Goal: Information Seeking & Learning: Learn about a topic

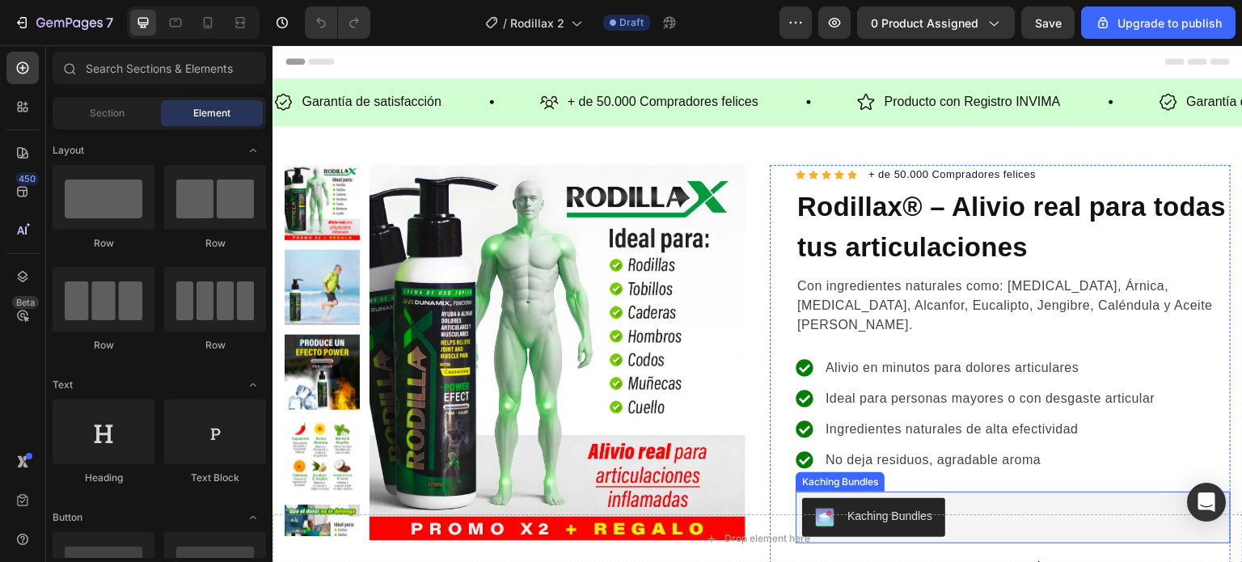
scroll to position [81, 0]
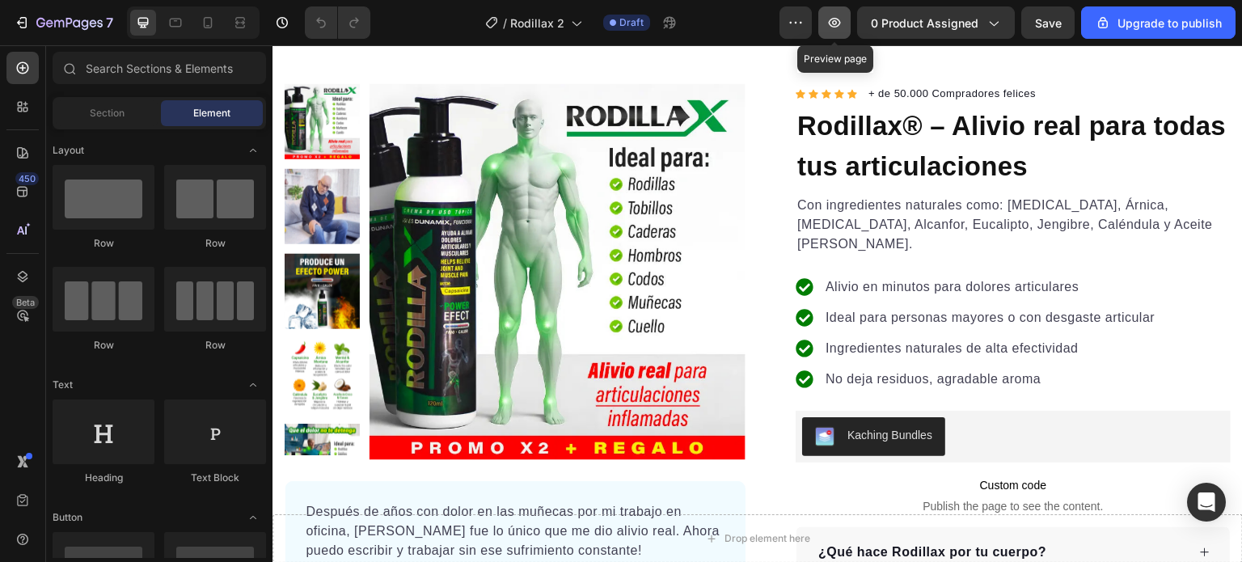
click at [843, 27] on icon "button" at bounding box center [835, 23] width 16 height 16
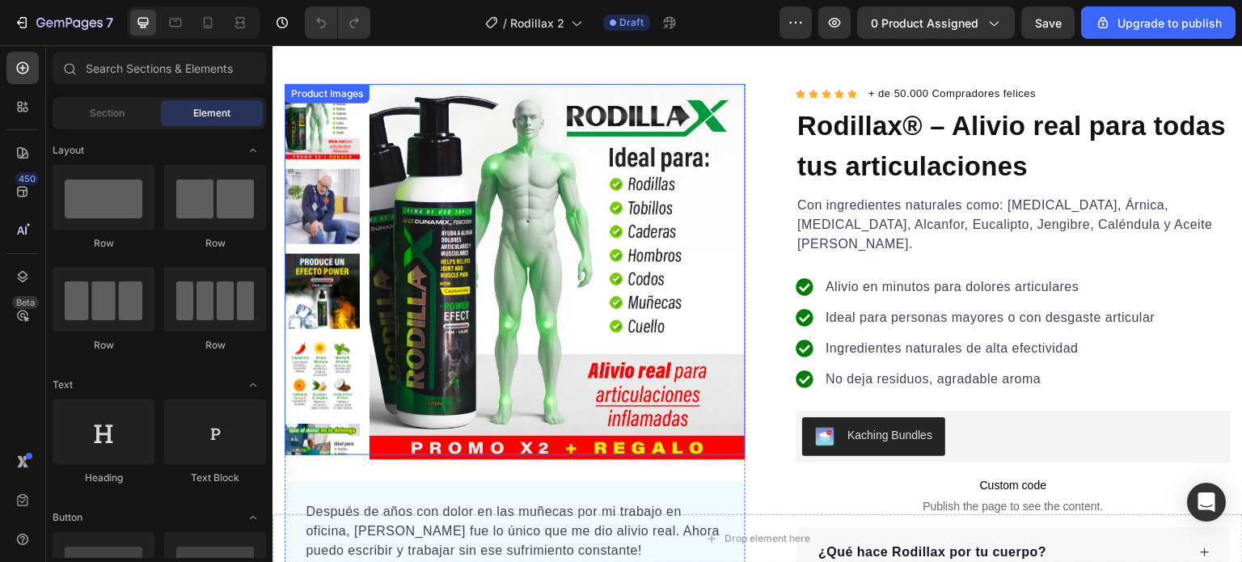
click at [483, 247] on img at bounding box center [558, 272] width 376 height 376
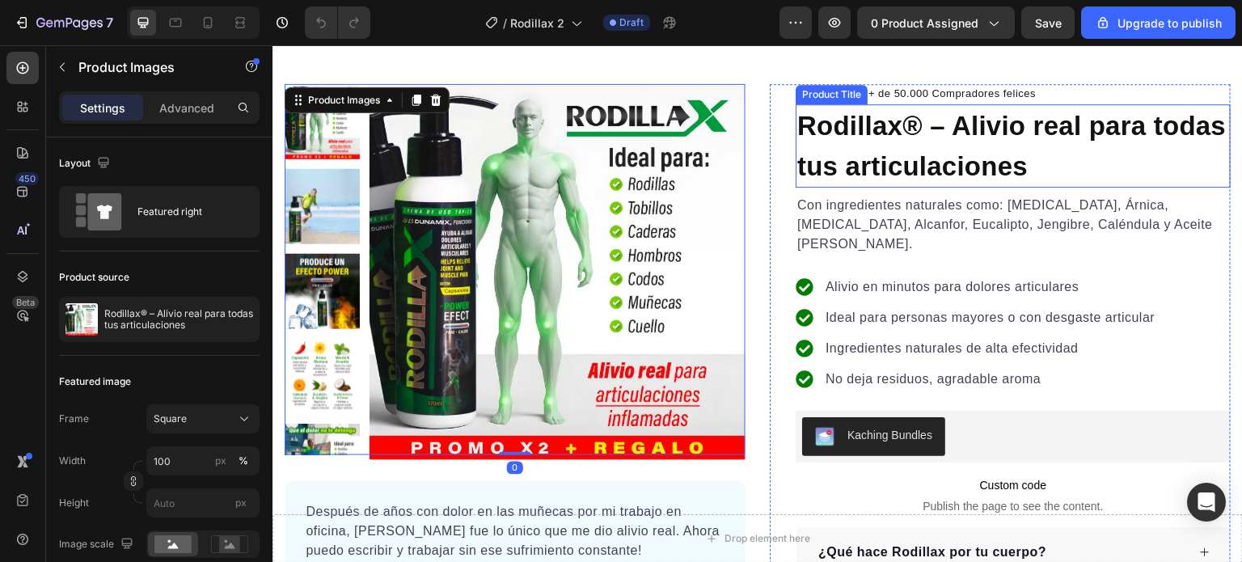
click at [902, 150] on h1 "Rodillax® – Alivio real para todas tus articulaciones" at bounding box center [1013, 145] width 435 height 83
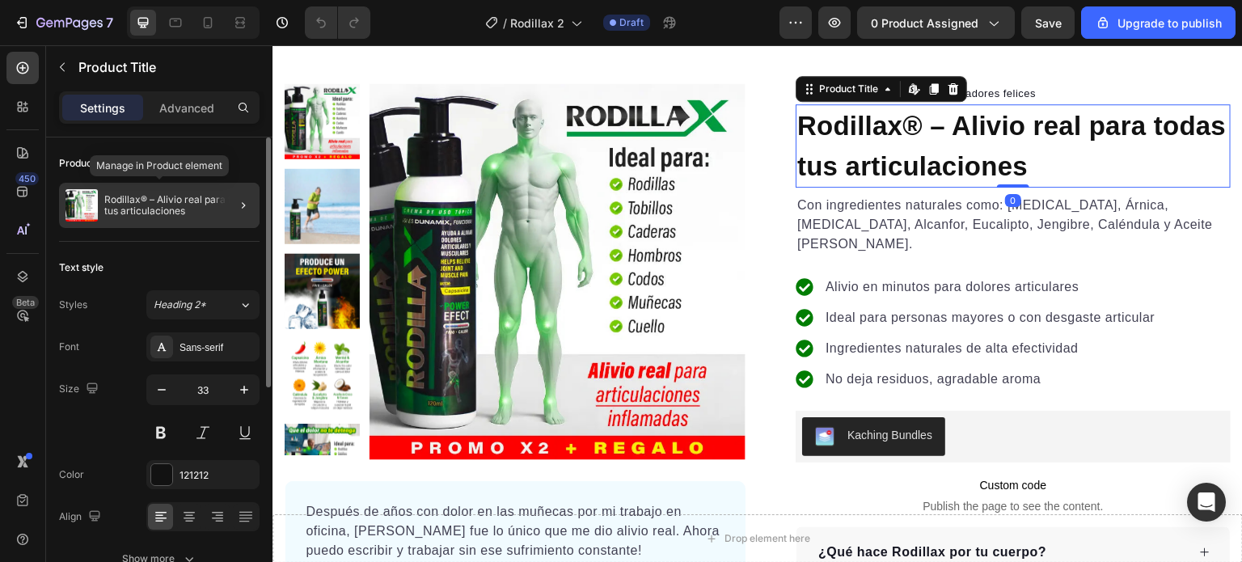
click at [180, 206] on p "Rodillax® – Alivio real para todas tus articulaciones" at bounding box center [178, 205] width 149 height 23
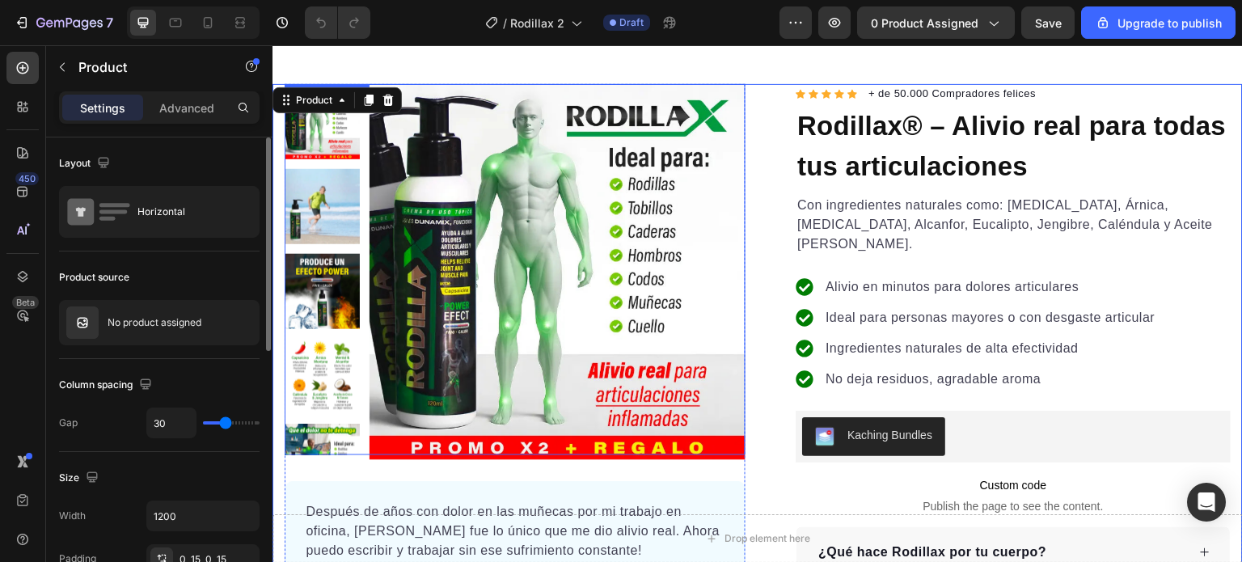
click at [486, 186] on img at bounding box center [558, 272] width 376 height 376
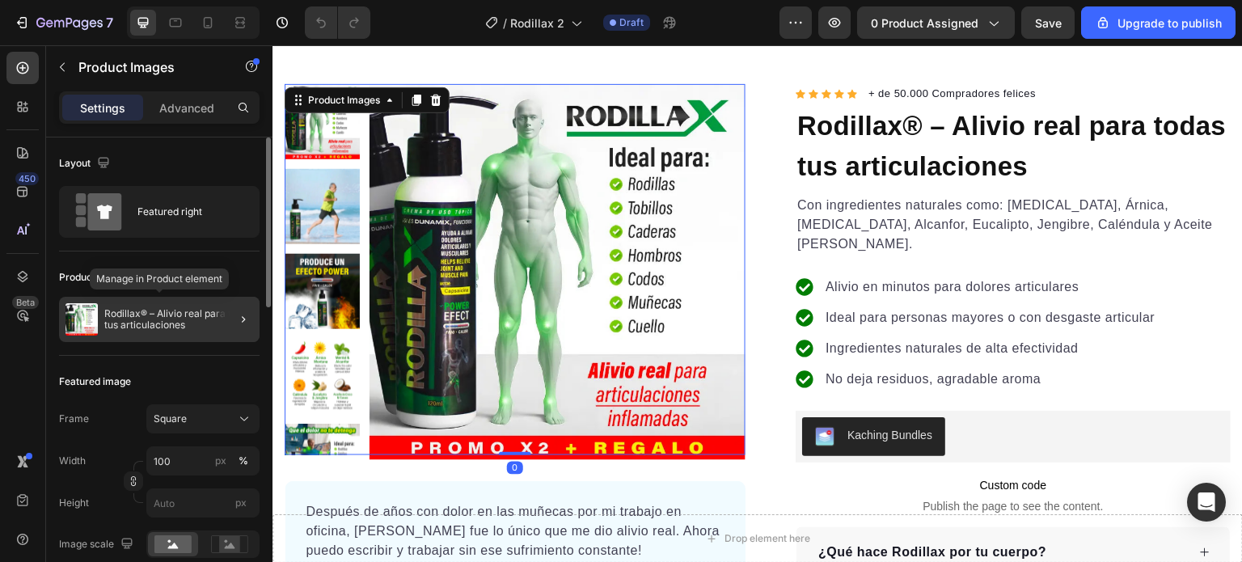
click at [145, 320] on p "Rodillax® – Alivio real para todas tus articulaciones" at bounding box center [178, 319] width 149 height 23
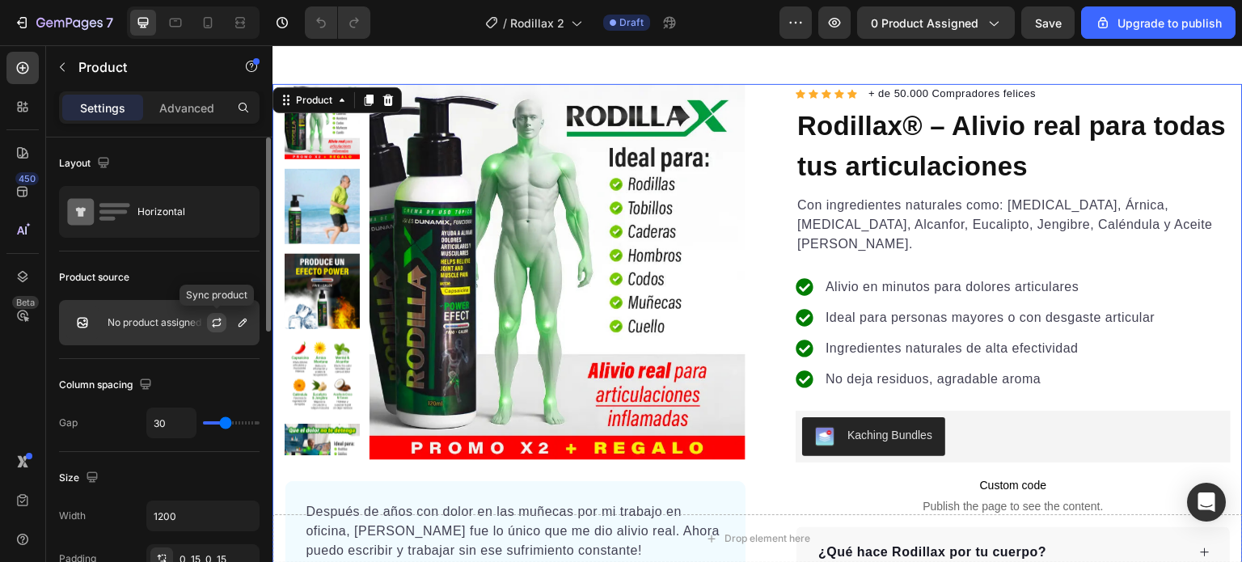
click at [214, 320] on icon "button" at bounding box center [216, 322] width 13 height 13
click at [239, 324] on icon "button" at bounding box center [243, 323] width 8 height 8
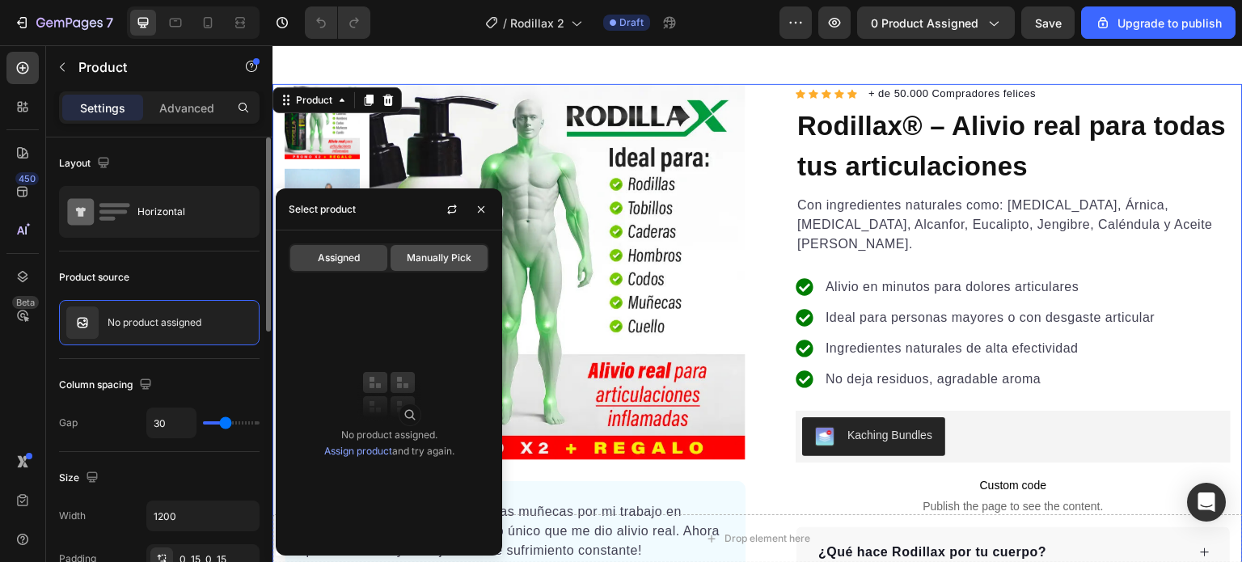
click at [435, 255] on span "Manually Pick" at bounding box center [439, 258] width 65 height 15
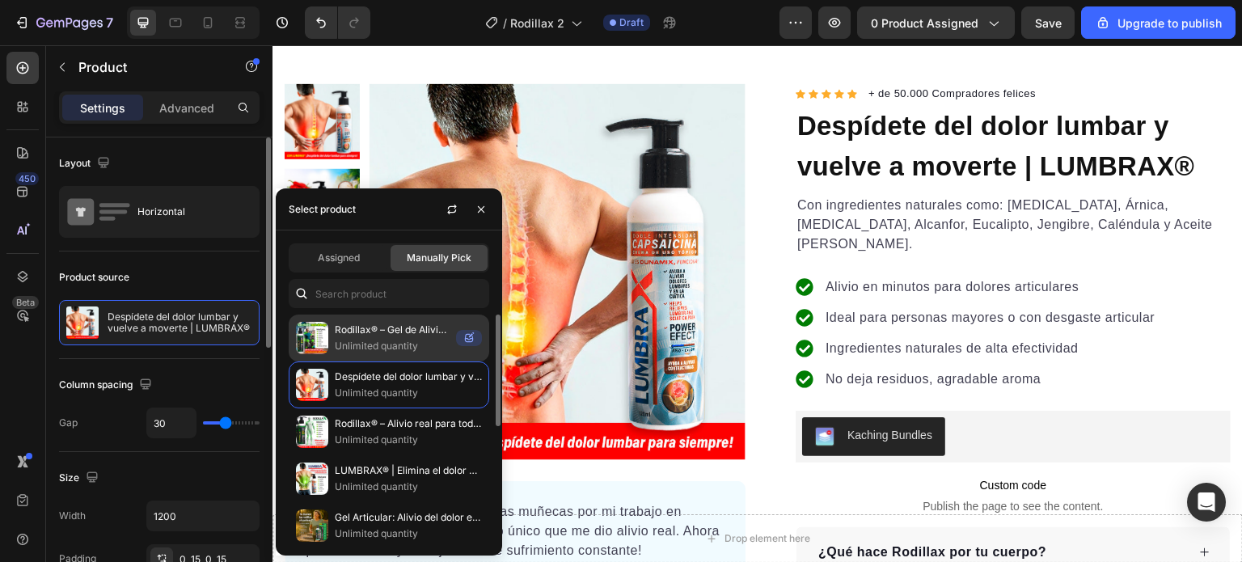
click at [359, 339] on p "Unlimited quantity" at bounding box center [392, 346] width 115 height 16
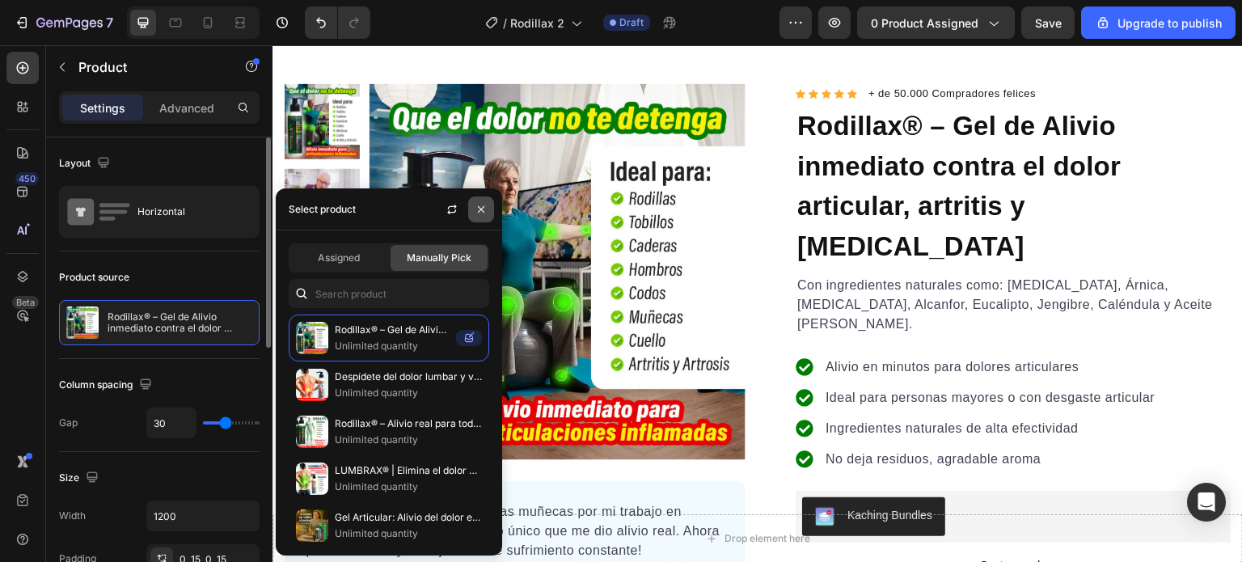
click at [485, 210] on icon "button" at bounding box center [481, 209] width 13 height 13
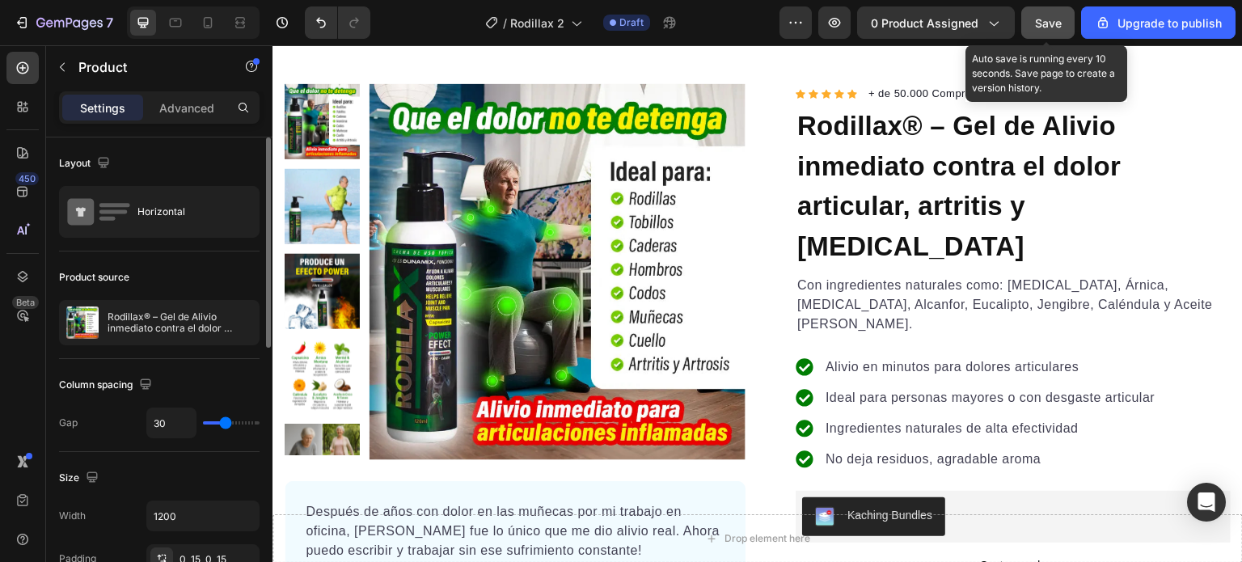
click at [1056, 23] on span "Save" at bounding box center [1048, 23] width 27 height 14
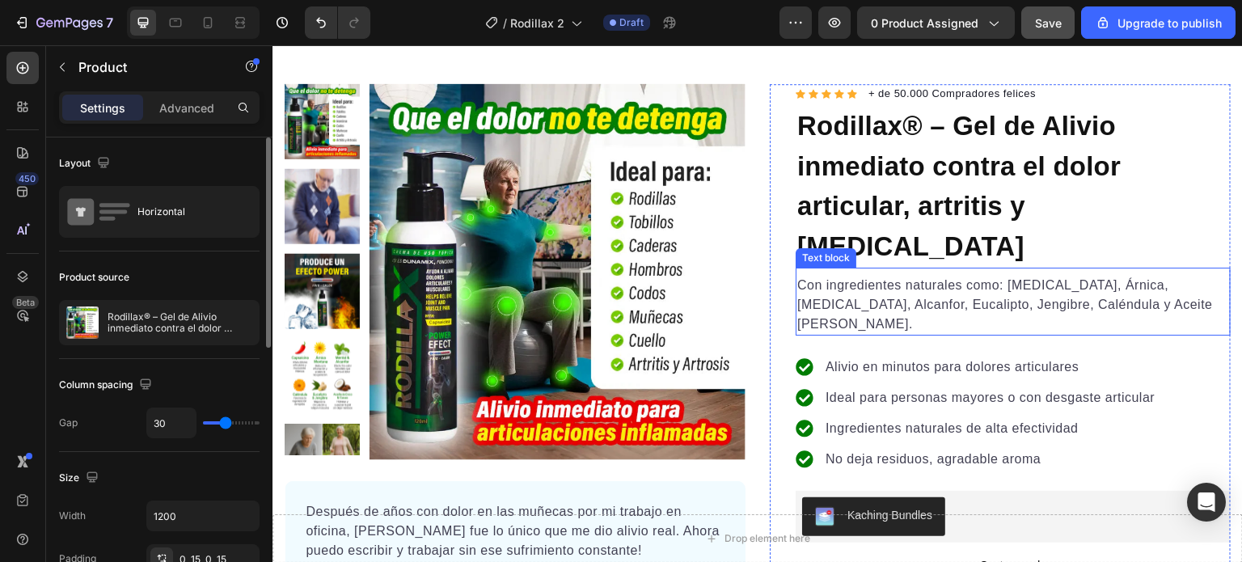
click at [879, 276] on p "Con ingredientes naturales como: [MEDICAL_DATA], Árnica, [MEDICAL_DATA], Alcanf…" at bounding box center [1014, 305] width 432 height 58
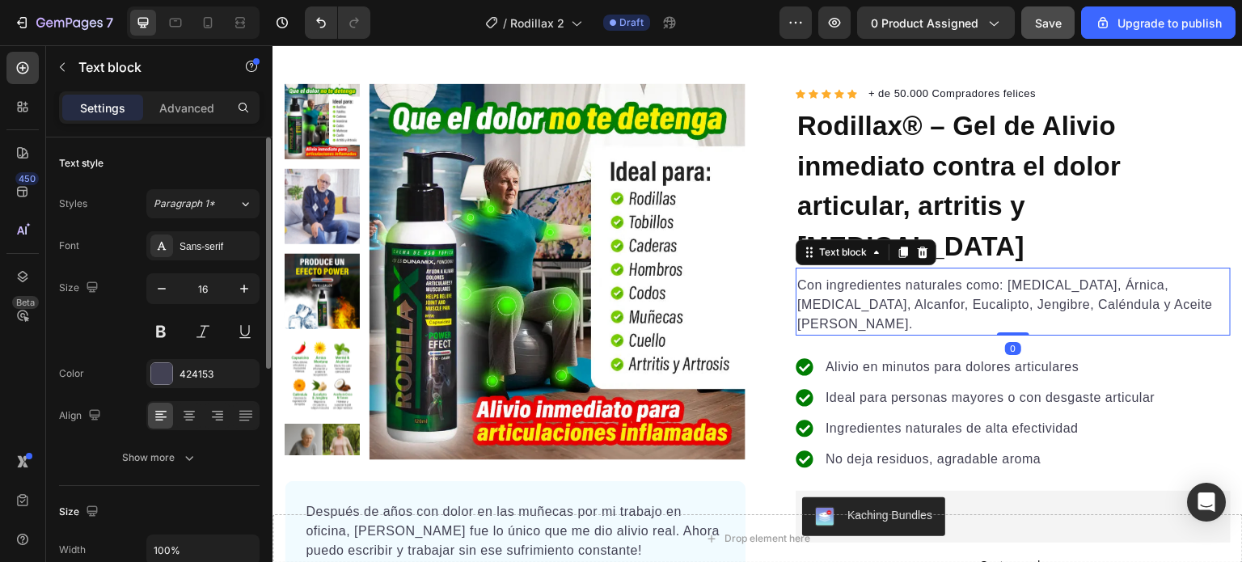
click at [879, 276] on p "Con ingredientes naturales como: [MEDICAL_DATA], Árnica, [MEDICAL_DATA], Alcanf…" at bounding box center [1014, 305] width 432 height 58
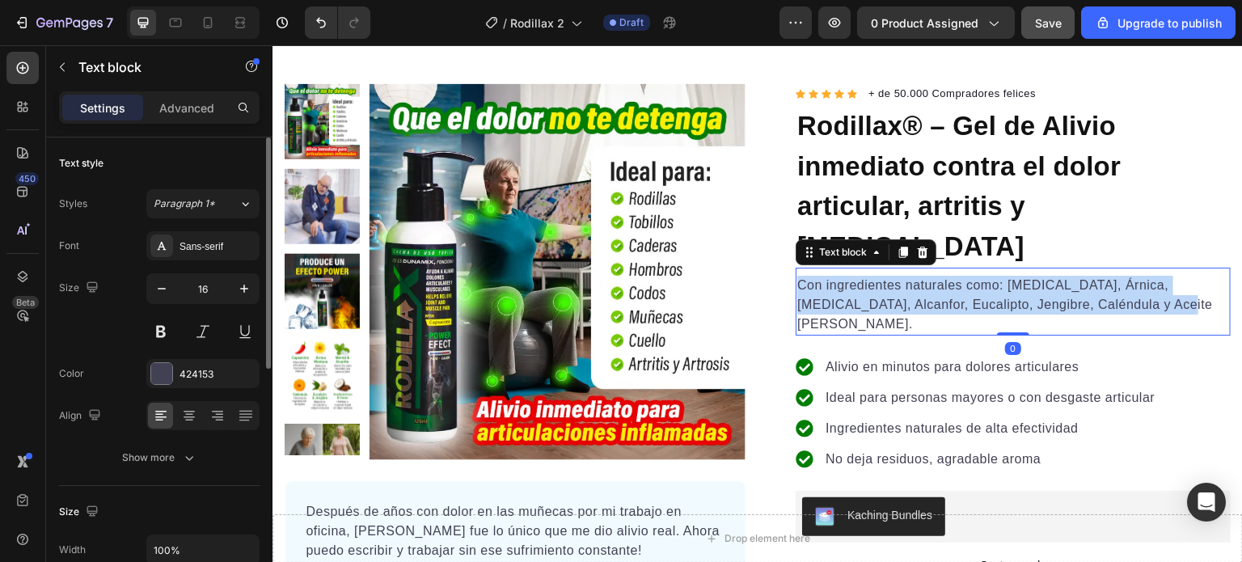
click at [879, 276] on p "Con ingredientes naturales como: [MEDICAL_DATA], Árnica, [MEDICAL_DATA], Alcanf…" at bounding box center [1014, 305] width 432 height 58
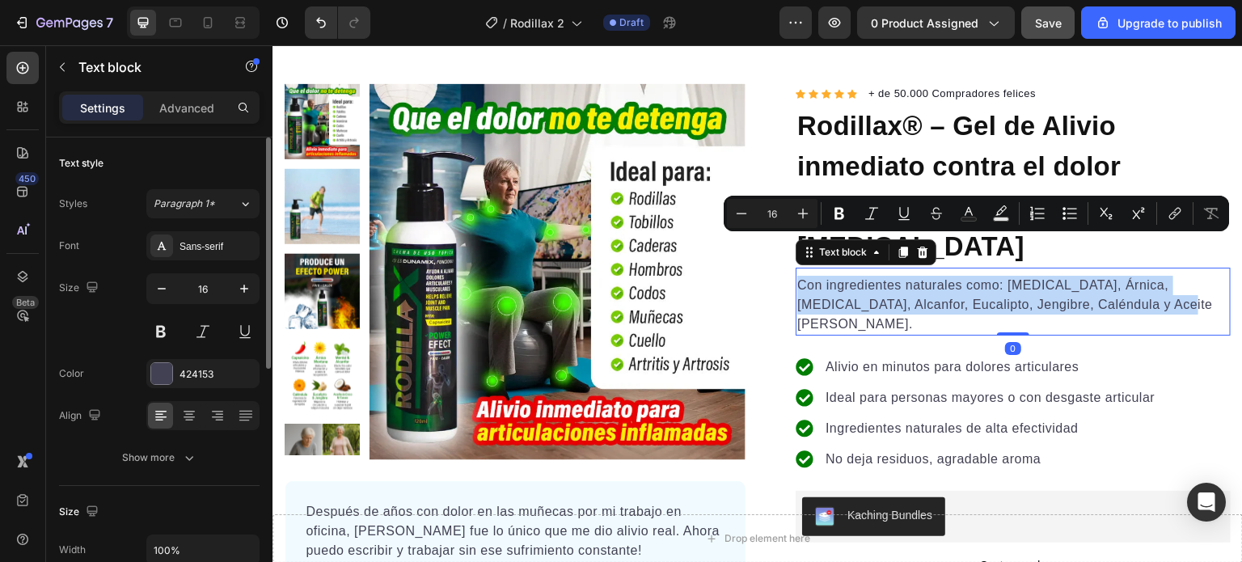
click at [879, 276] on p "Con ingredientes naturales como: [MEDICAL_DATA], Árnica, [MEDICAL_DATA], Alcanf…" at bounding box center [1014, 305] width 432 height 58
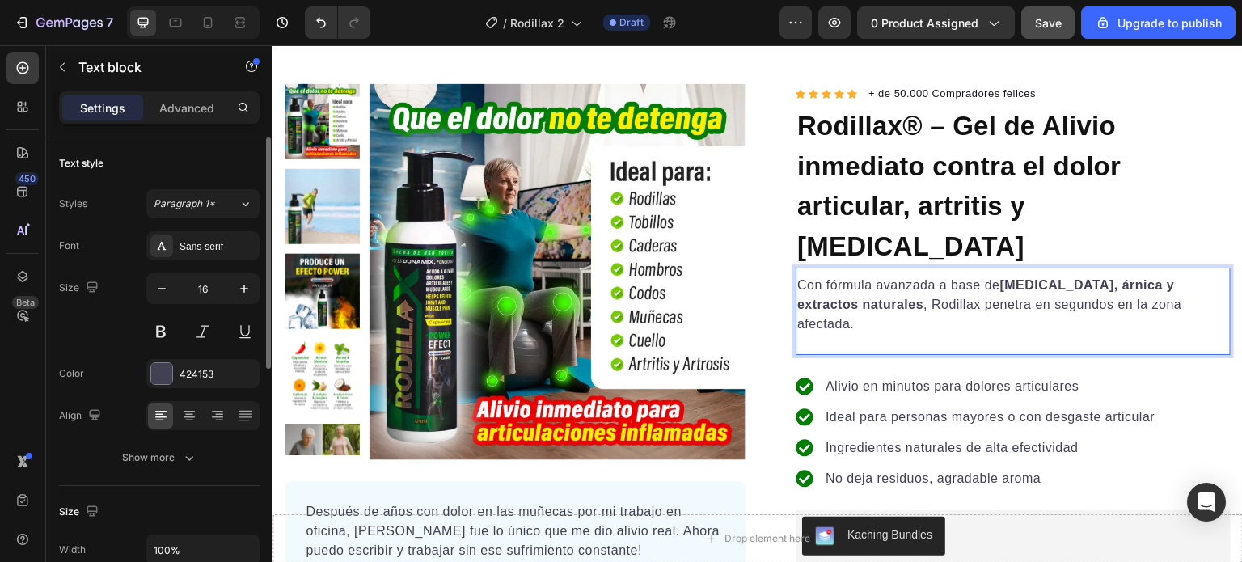
click at [855, 276] on p "Con fórmula avanzada a base de [MEDICAL_DATA], árnica y extractos naturales , R…" at bounding box center [1014, 305] width 432 height 58
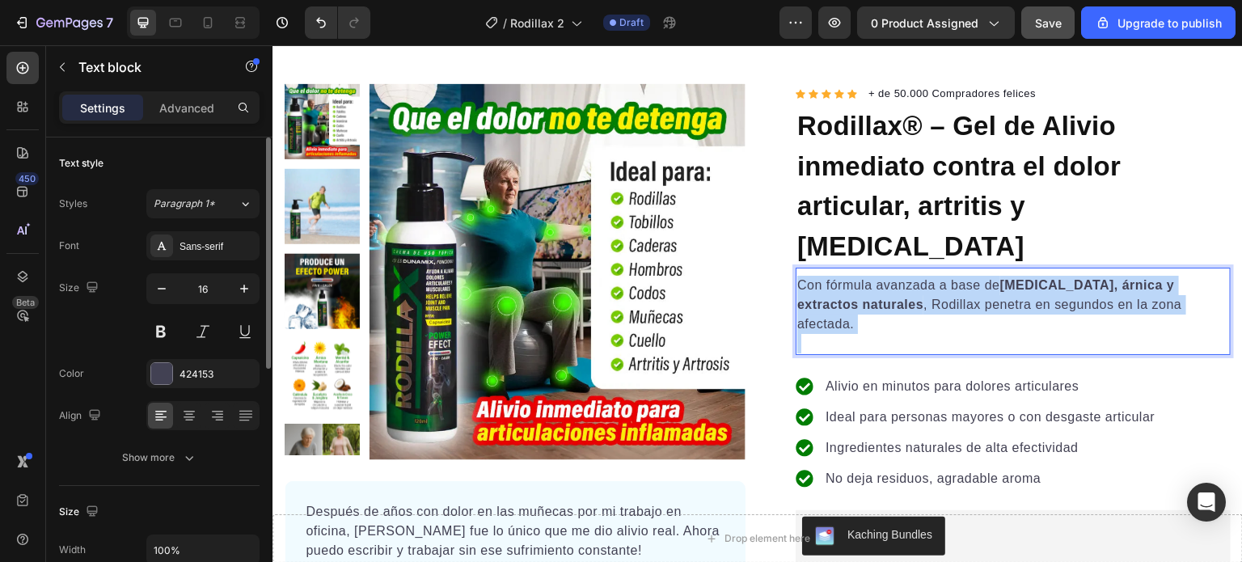
click at [855, 276] on p "Con fórmula avanzada a base de [MEDICAL_DATA], árnica y extractos naturales , R…" at bounding box center [1014, 305] width 432 height 58
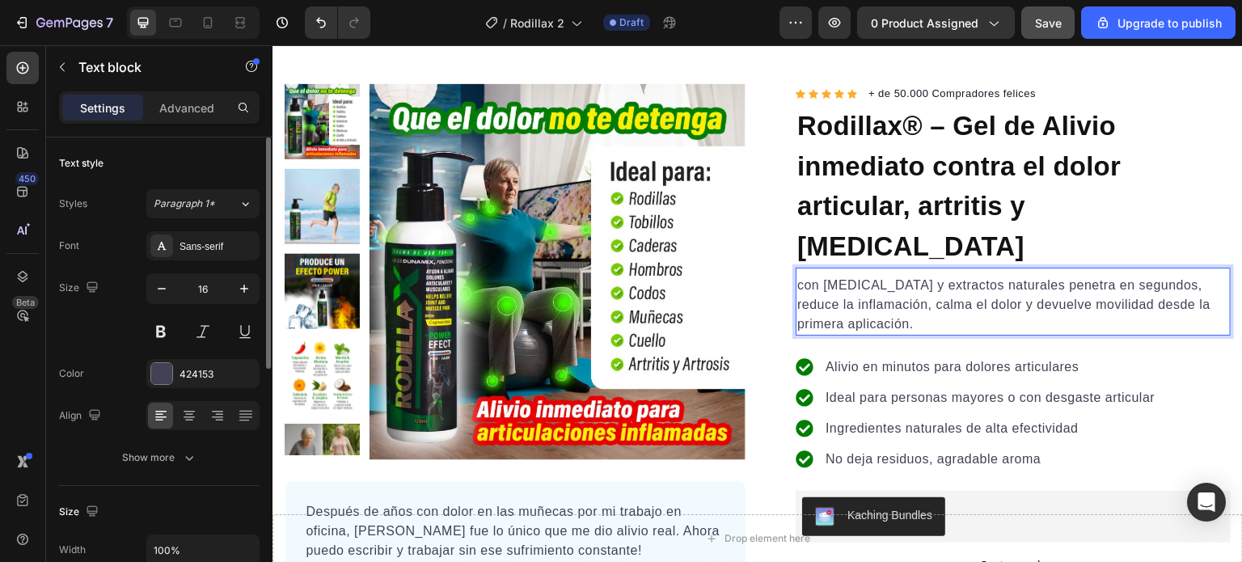
click at [799, 276] on p "con [MEDICAL_DATA] y extractos naturales penetra en segundos, reduce la inflama…" at bounding box center [1014, 305] width 432 height 58
click at [863, 276] on p "Con [MEDICAL_DATA] y extractos naturales penetra en segundos, reduce la inflama…" at bounding box center [1014, 305] width 432 height 58
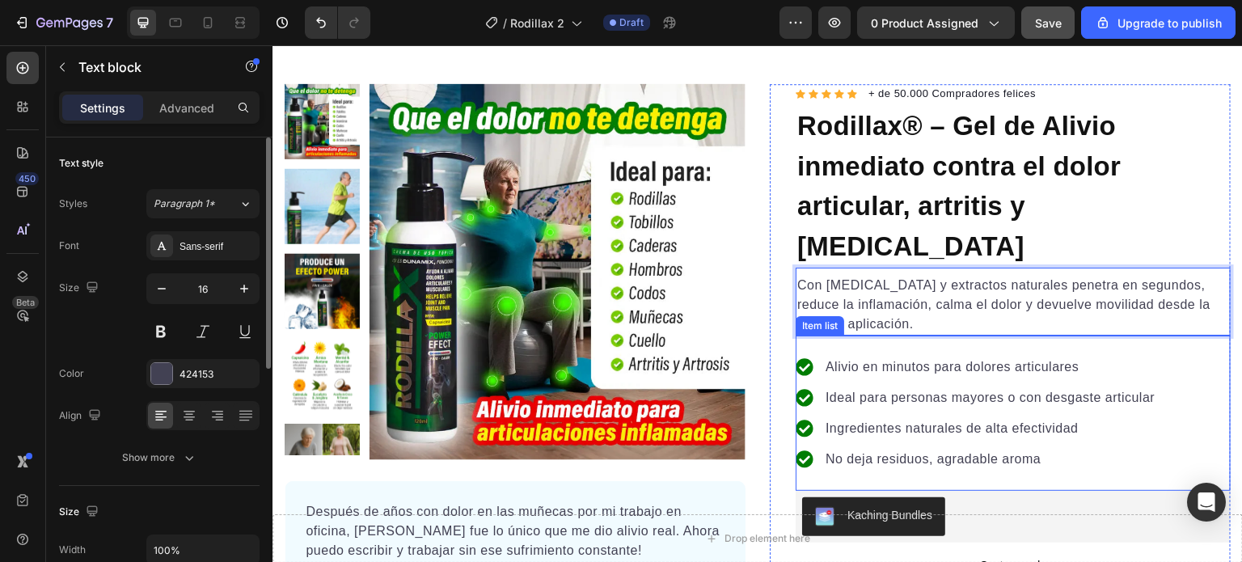
click at [860, 358] on p "Alivio en minutos para dolores articulares" at bounding box center [991, 367] width 330 height 19
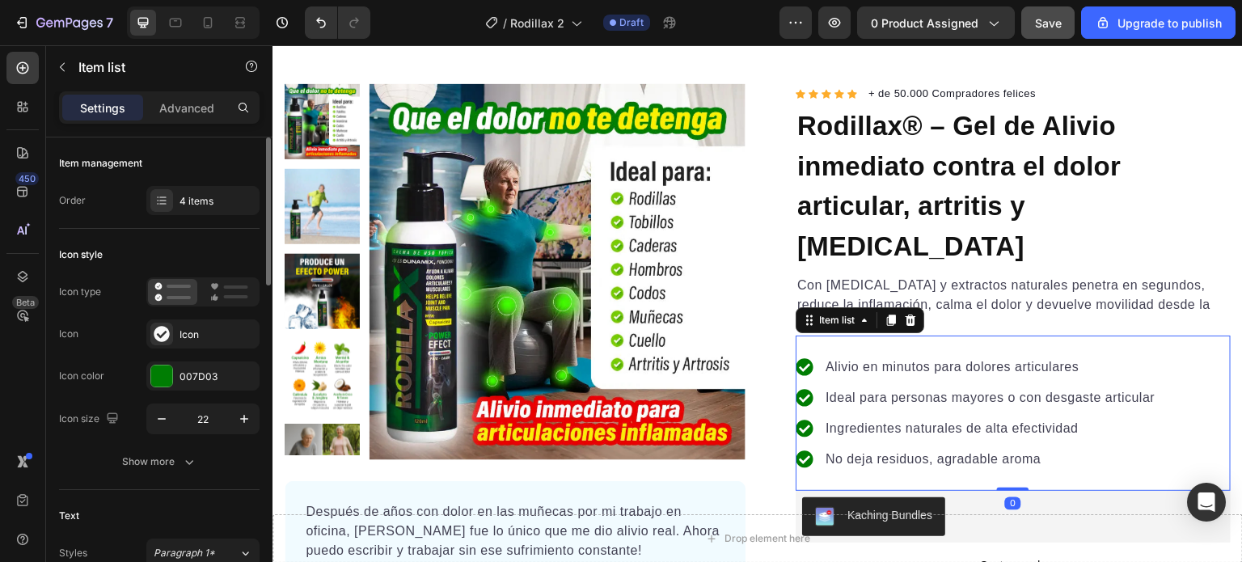
click at [853, 358] on p "Alivio en minutos para dolores articulares" at bounding box center [991, 367] width 330 height 19
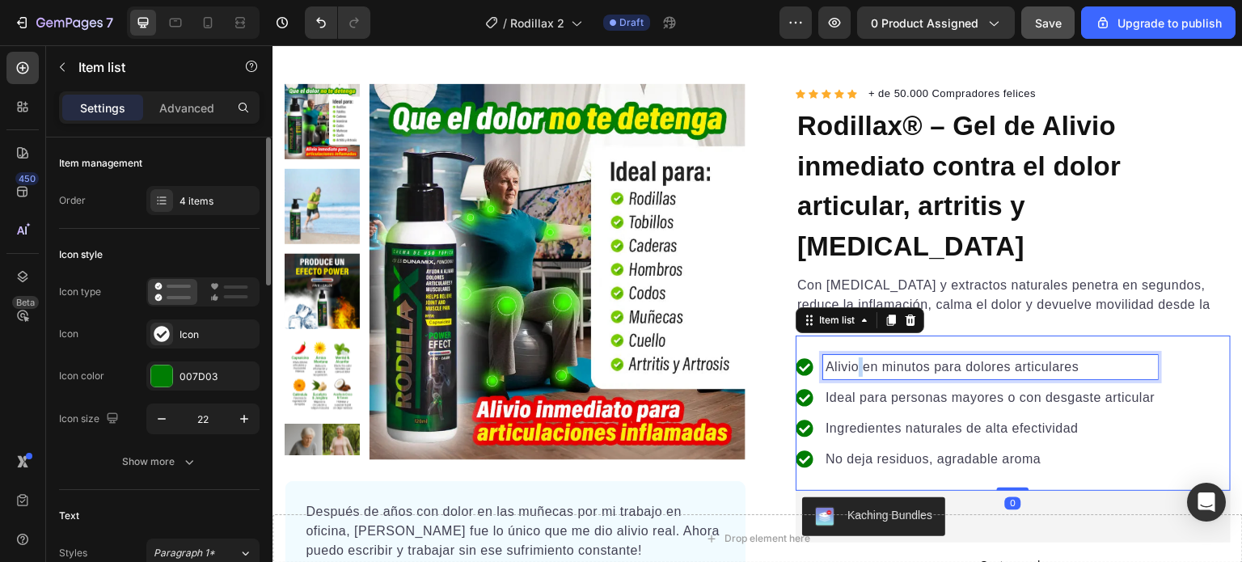
click at [853, 358] on p "Alivio en minutos para dolores articulares" at bounding box center [991, 367] width 330 height 19
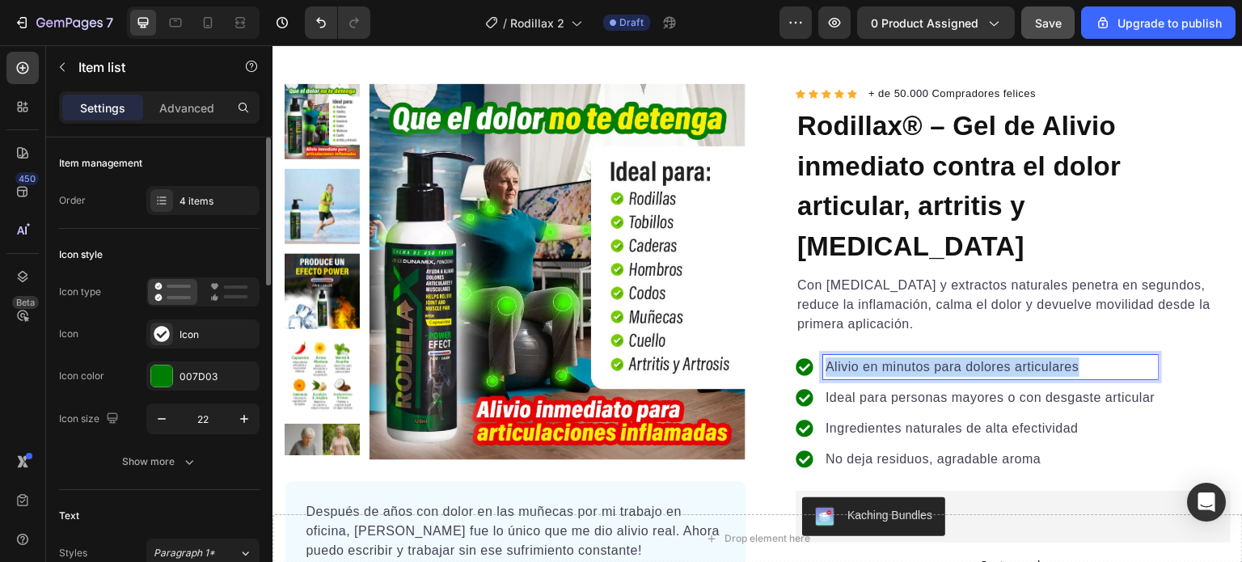
click at [853, 358] on p "Alivio en minutos para dolores articulares" at bounding box center [991, 367] width 330 height 19
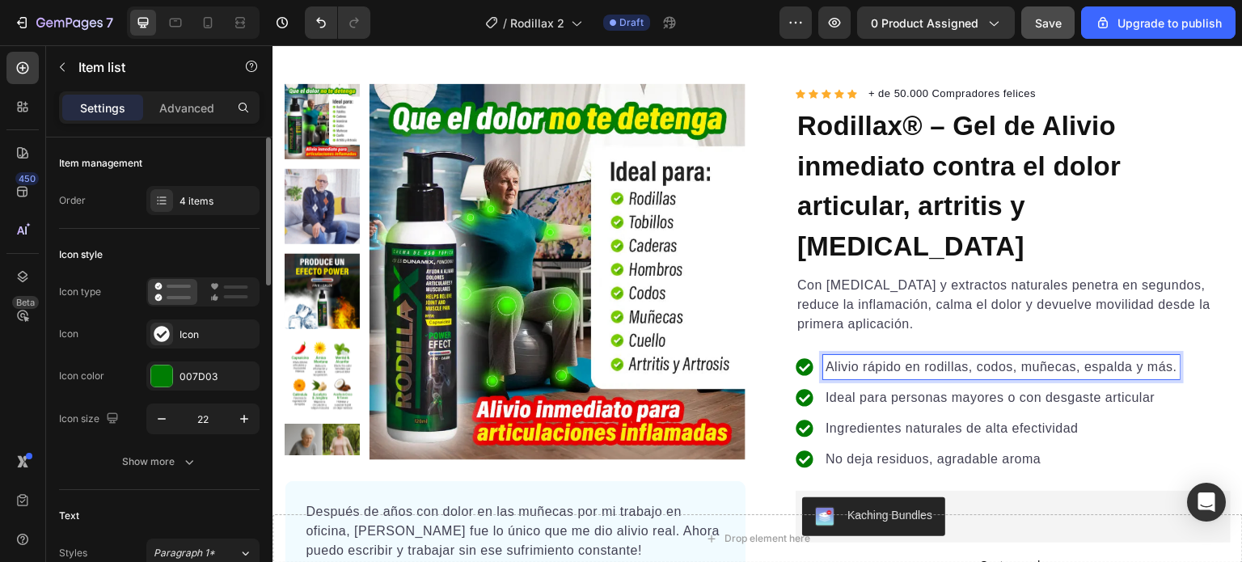
click at [918, 388] on p "Ideal para personas mayores o con desgaste articular" at bounding box center [1002, 397] width 352 height 19
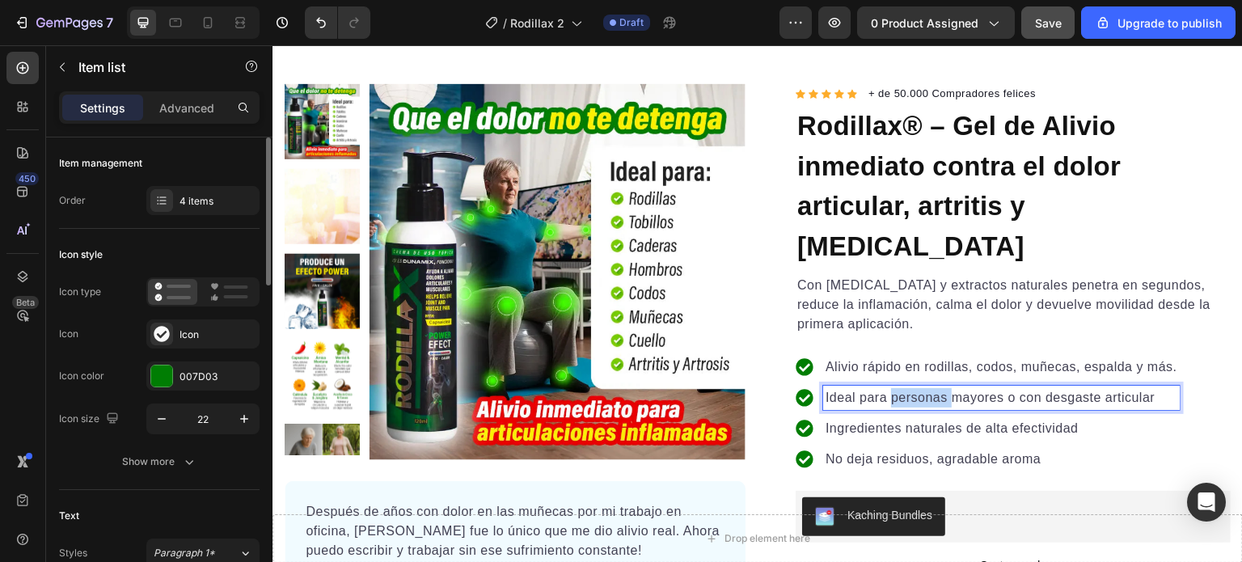
click at [918, 388] on p "Ideal para personas mayores o con desgaste articular" at bounding box center [1002, 397] width 352 height 19
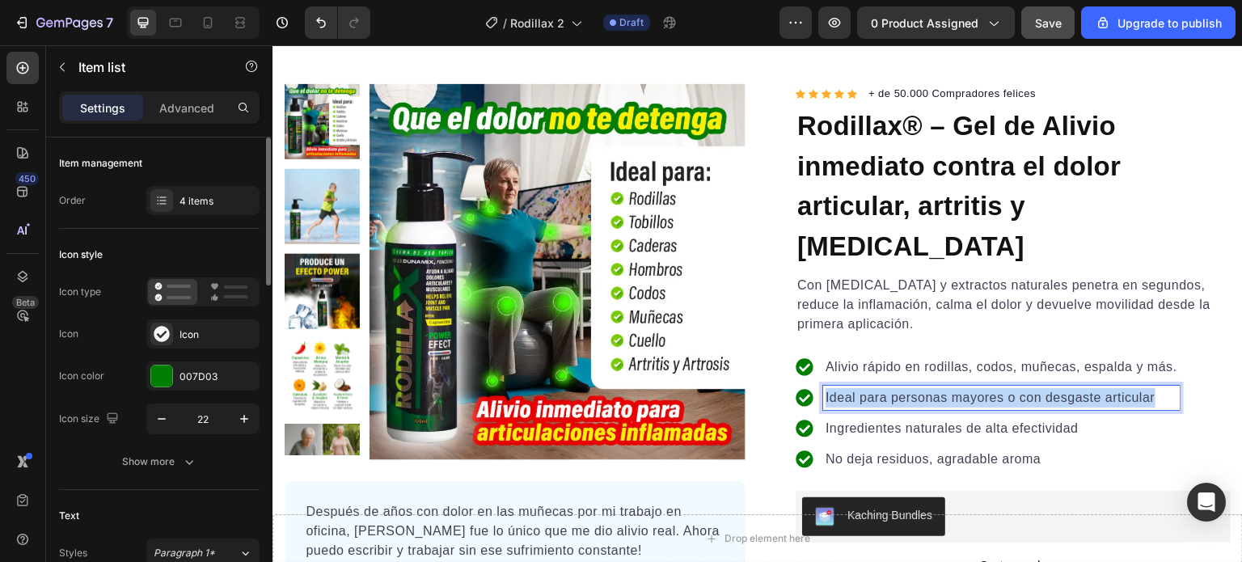
click at [918, 388] on p "Ideal para personas mayores o con desgaste articular" at bounding box center [1002, 397] width 352 height 19
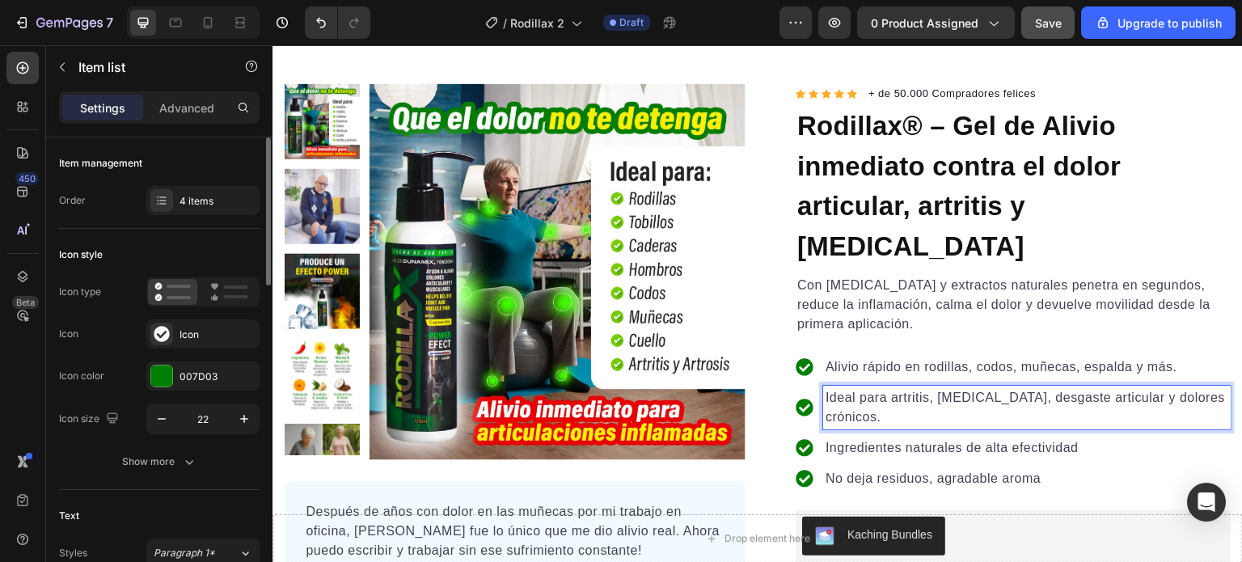
click at [842, 438] on p "Ingredientes naturales de alta efectividad" at bounding box center [1027, 447] width 403 height 19
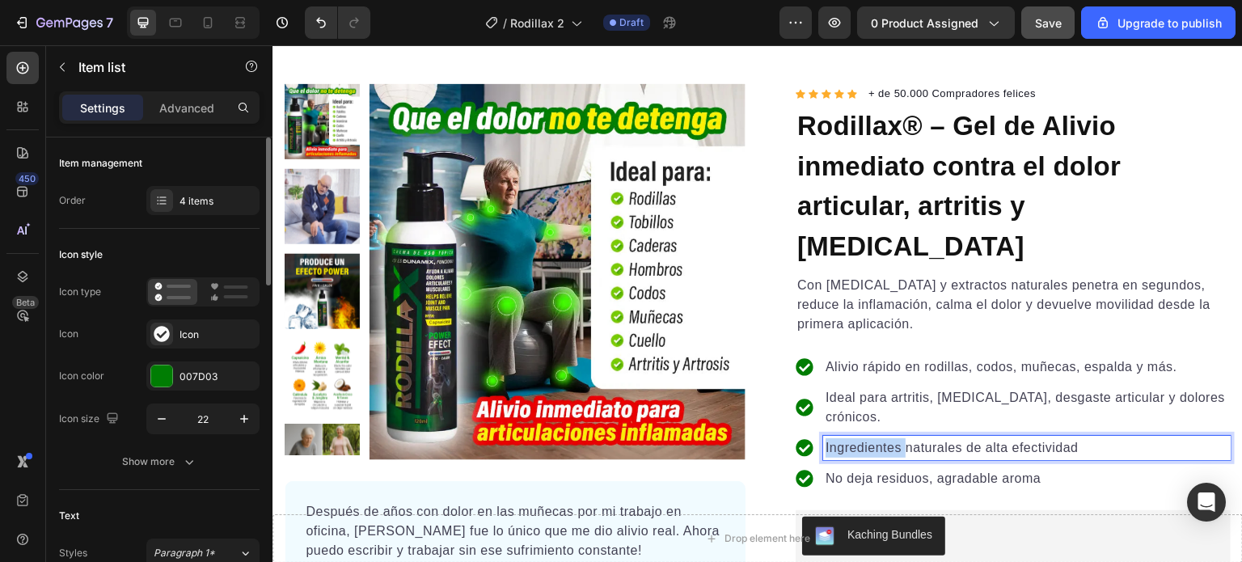
click at [842, 438] on p "Ingredientes naturales de alta efectividad" at bounding box center [1027, 447] width 403 height 19
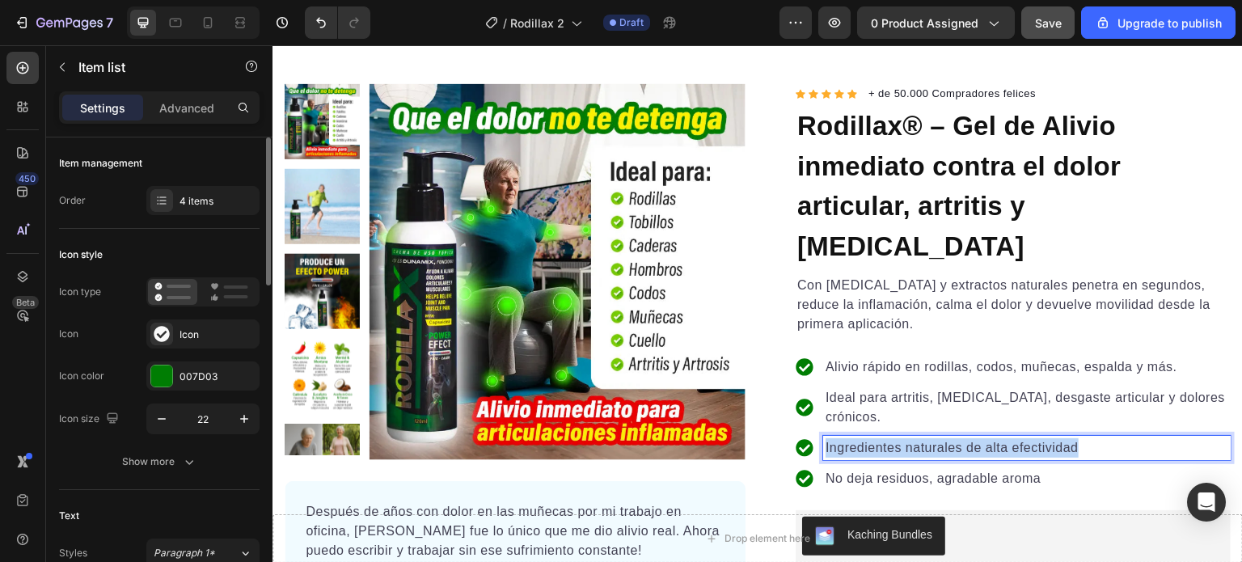
click at [842, 438] on p "Ingredientes naturales de alta efectividad" at bounding box center [1027, 447] width 403 height 19
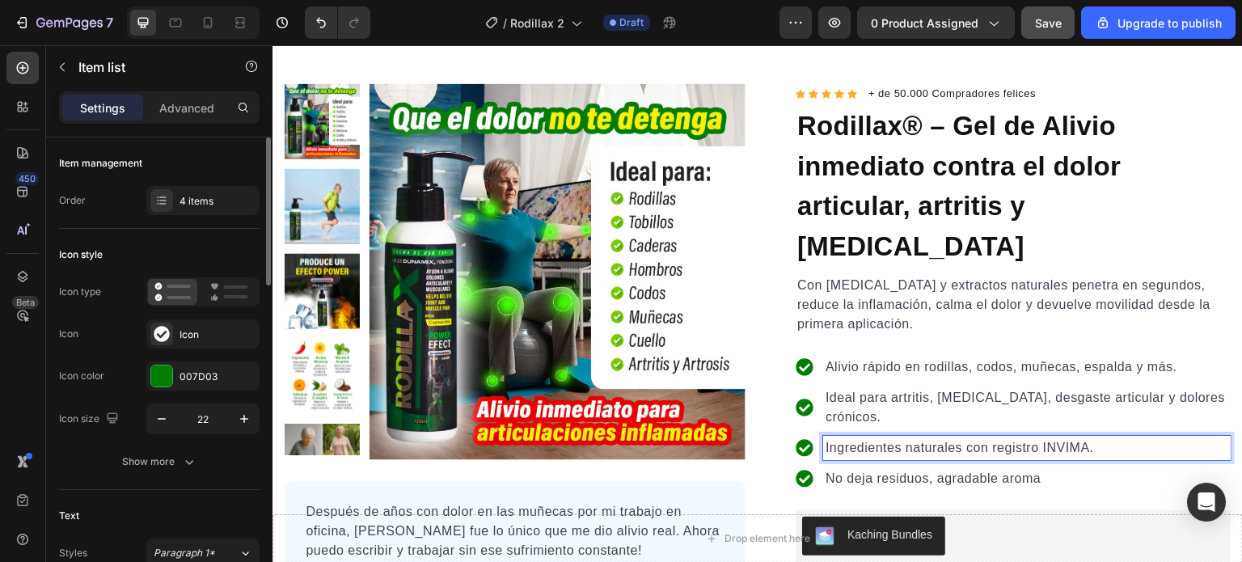
click at [928, 469] on p "No deja residuos, agradable aroma" at bounding box center [1027, 478] width 403 height 19
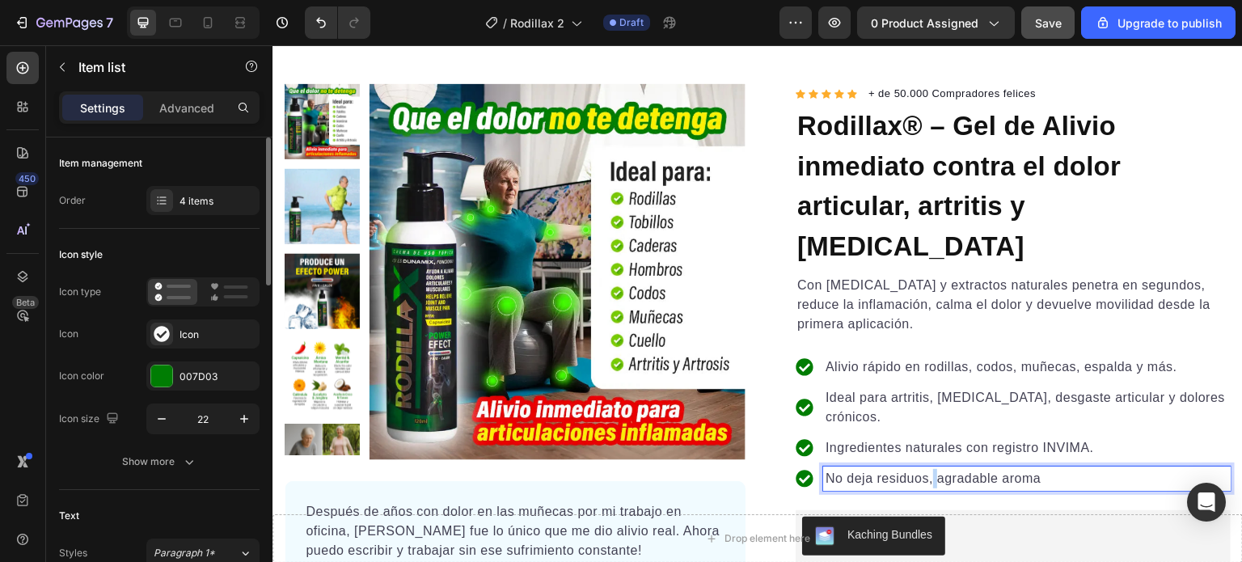
click at [928, 469] on p "No deja residuos, agradable aroma" at bounding box center [1027, 478] width 403 height 19
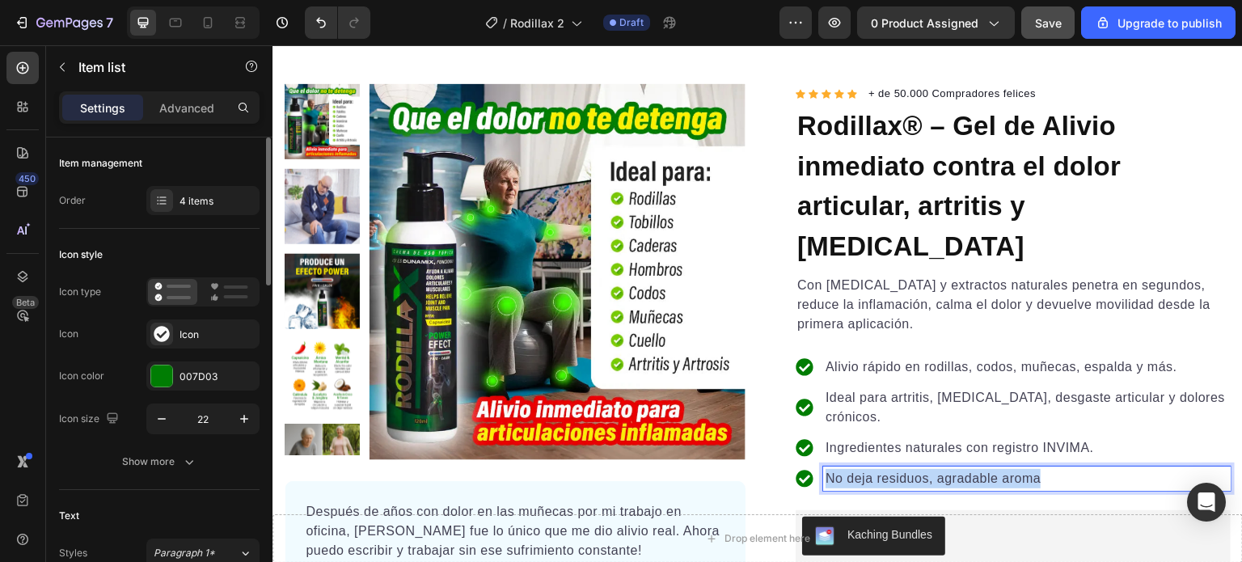
click at [928, 469] on p "No deja residuos, agradable aroma" at bounding box center [1027, 478] width 403 height 19
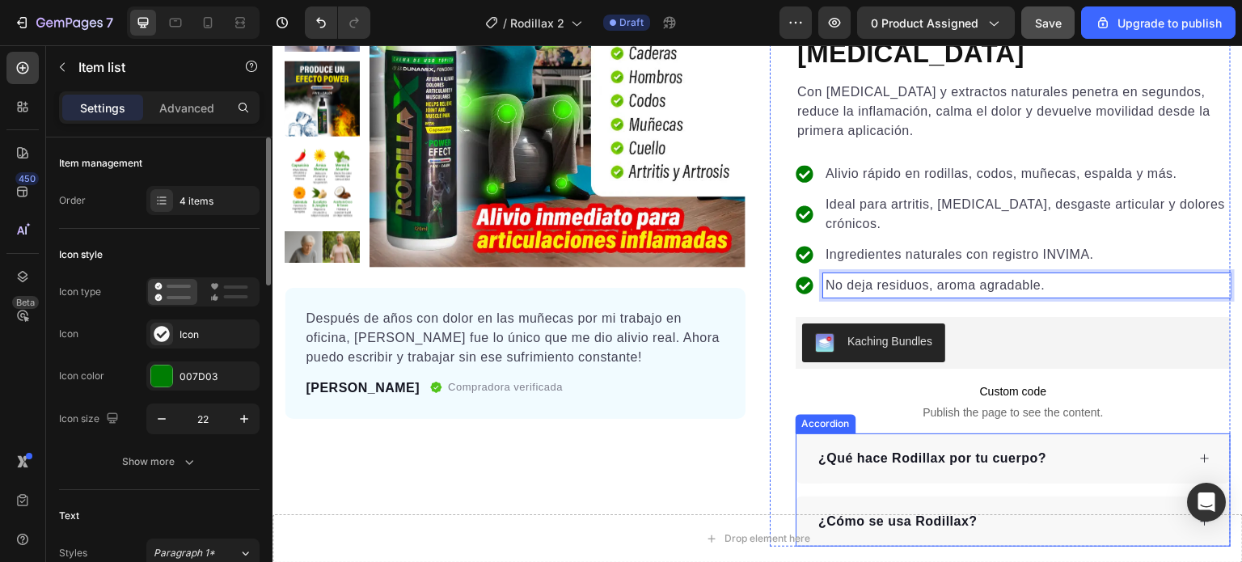
scroll to position [324, 0]
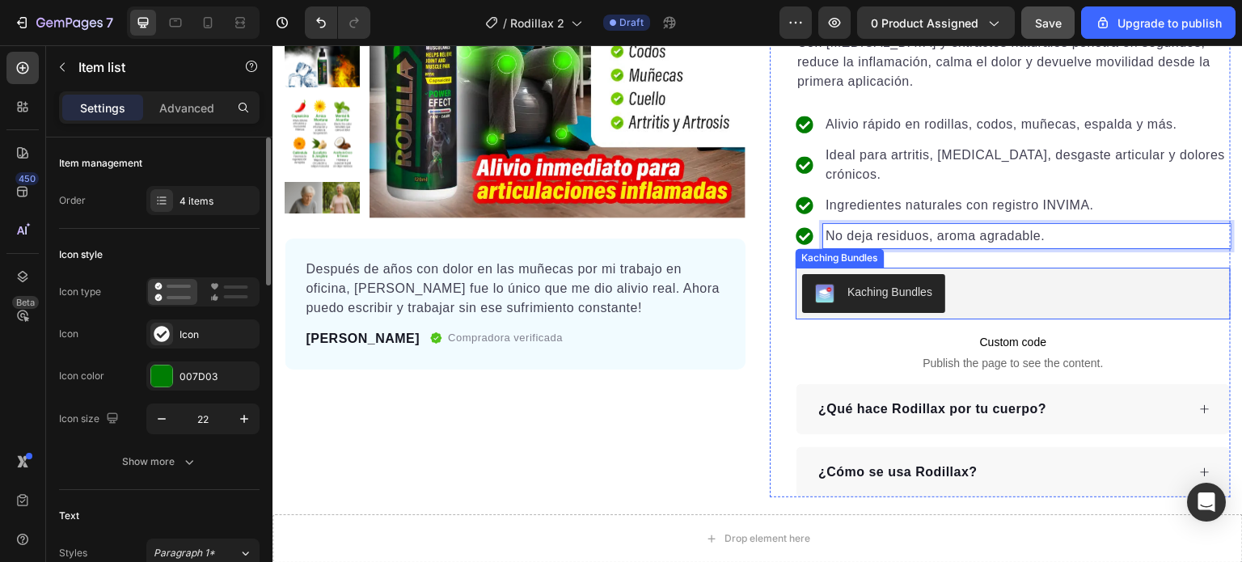
click at [984, 274] on div "Kaching Bundles" at bounding box center [1013, 293] width 422 height 39
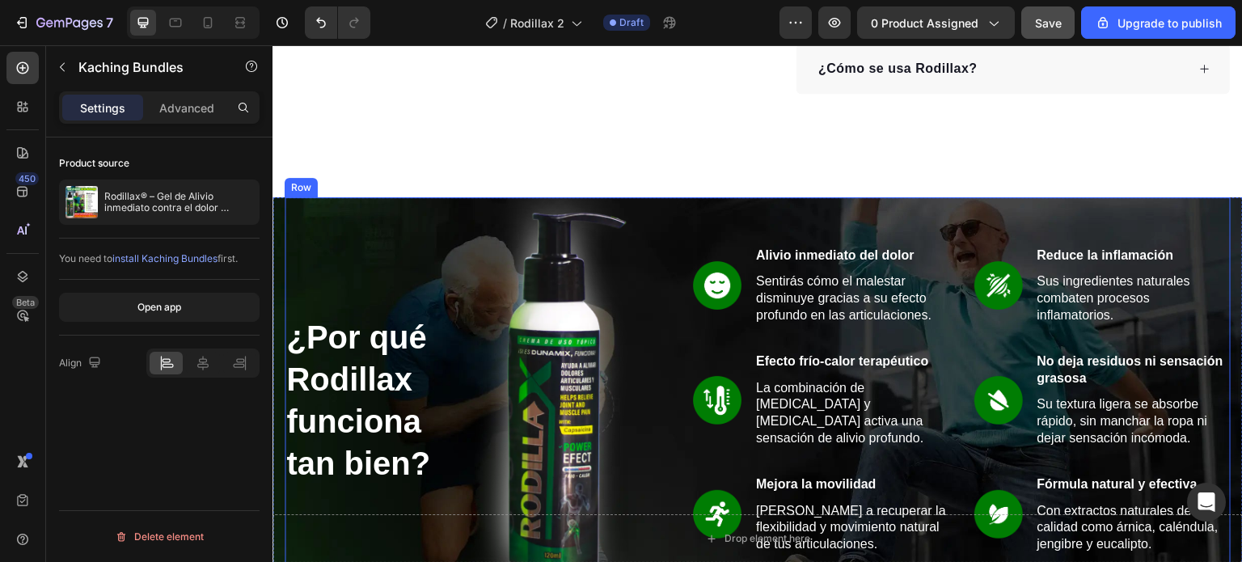
scroll to position [728, 0]
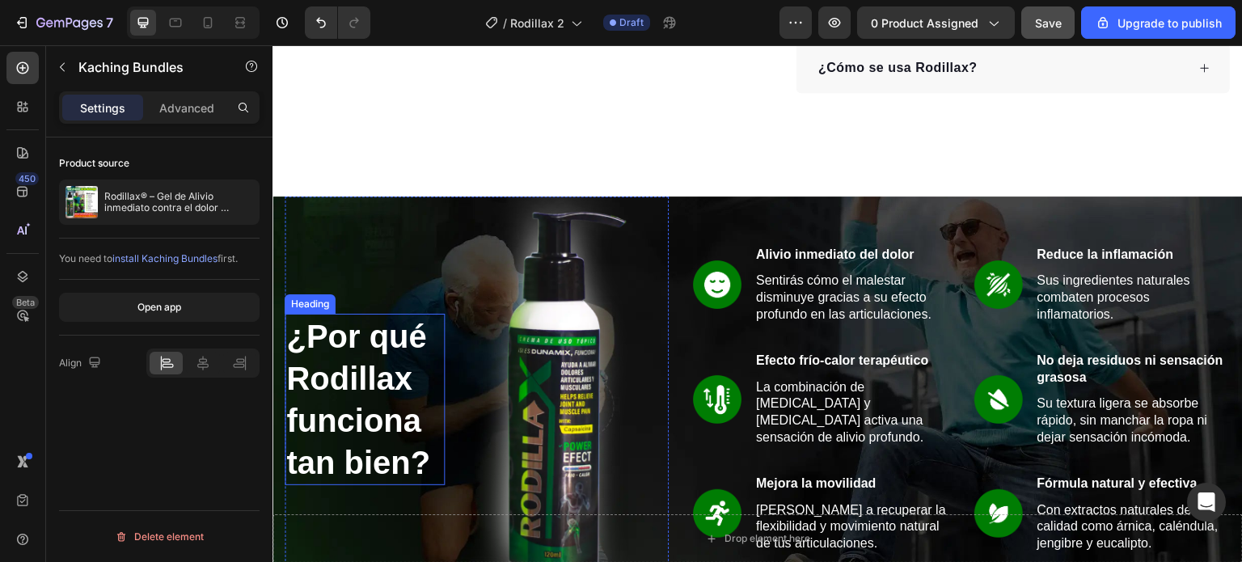
click at [314, 314] on h2 "¿Por qué Rodillax funciona tan bien?" at bounding box center [365, 399] width 160 height 171
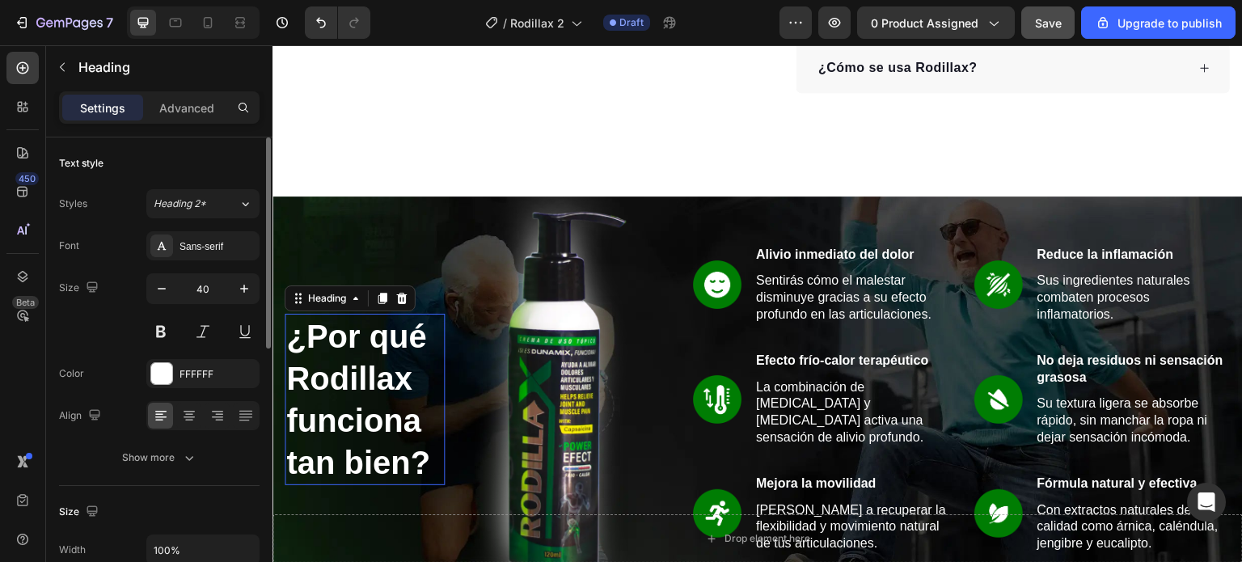
click at [314, 315] on p "¿Por qué Rodillax funciona tan bien?" at bounding box center [364, 399] width 157 height 168
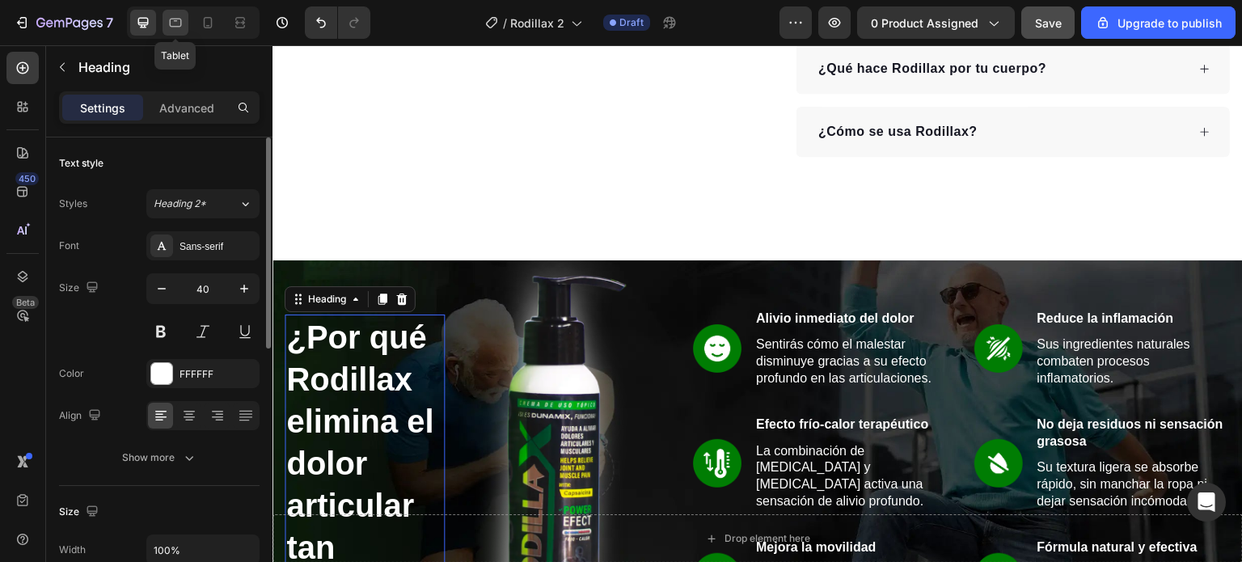
click at [186, 23] on div at bounding box center [176, 23] width 26 height 26
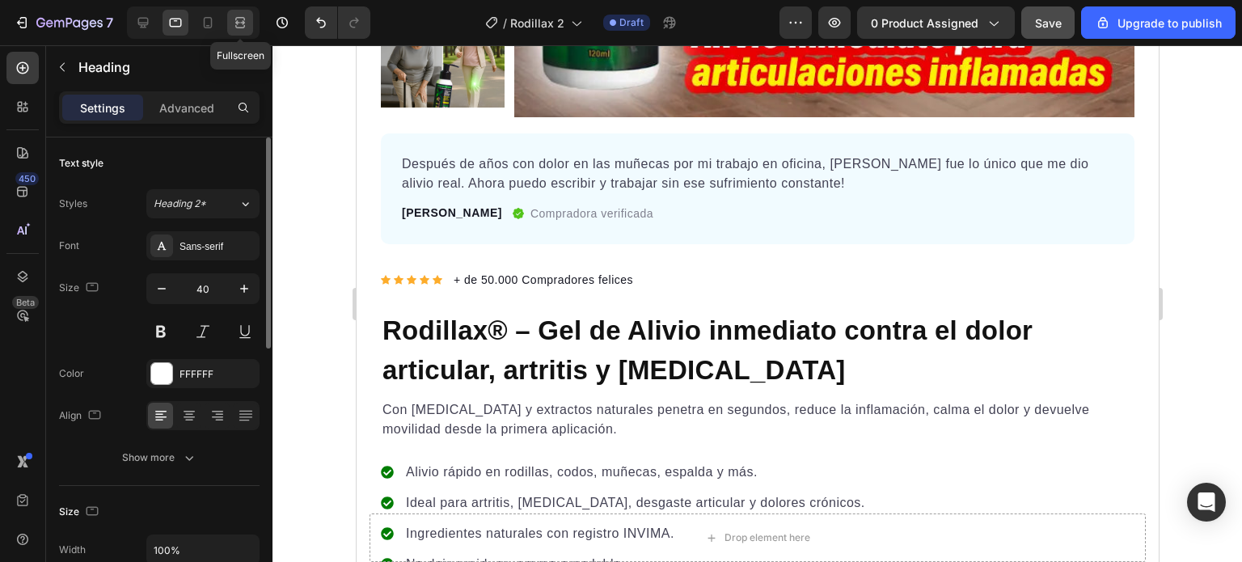
click at [232, 23] on icon at bounding box center [240, 23] width 16 height 16
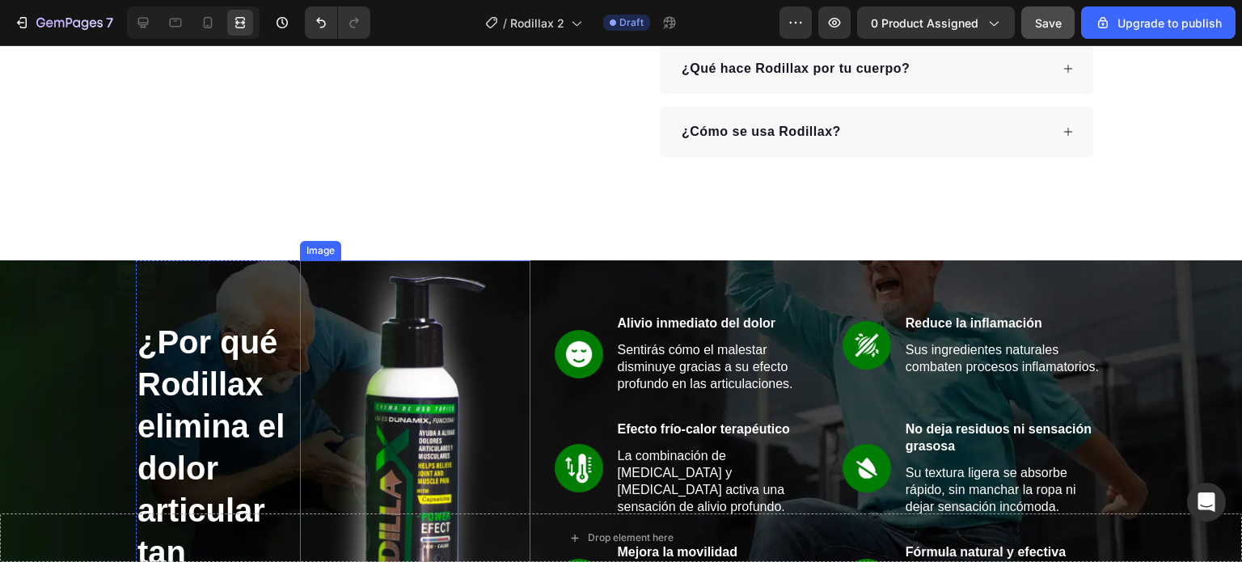
scroll to position [743, 0]
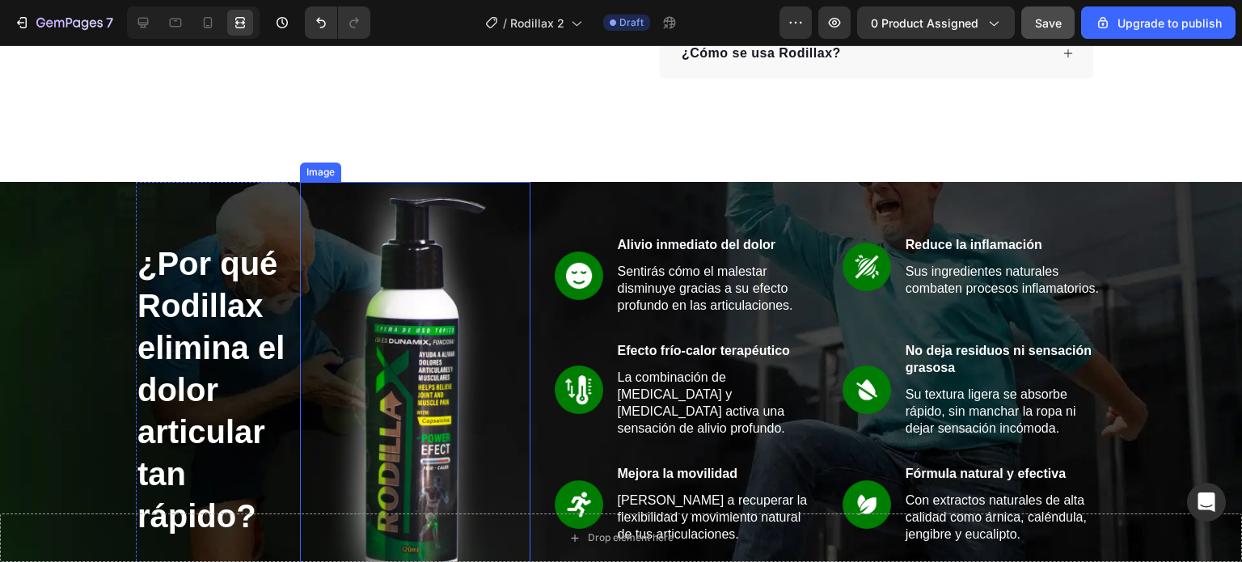
click at [328, 201] on img at bounding box center [415, 390] width 175 height 416
click at [384, 256] on img at bounding box center [415, 390] width 175 height 416
click at [206, 23] on icon at bounding box center [208, 23] width 16 height 16
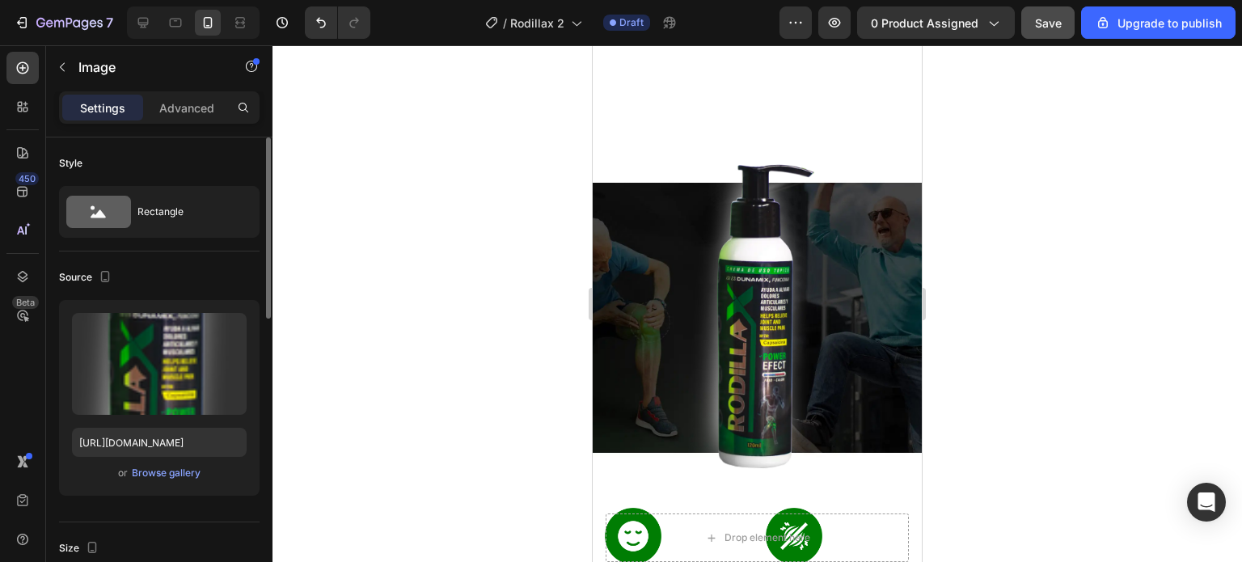
scroll to position [1147, 0]
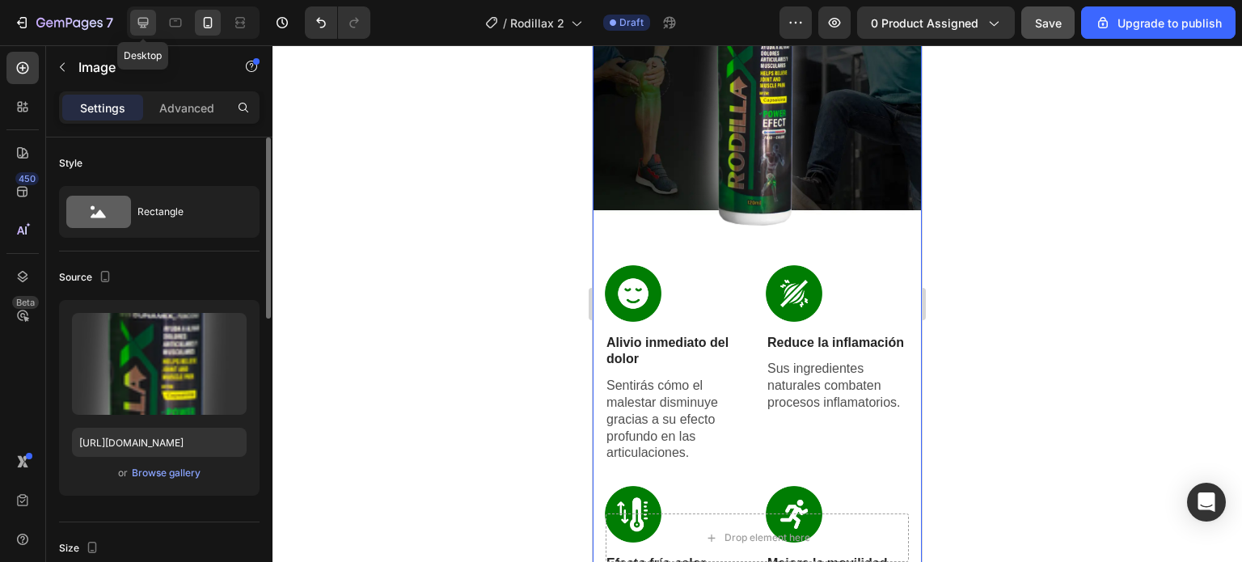
click at [151, 22] on div at bounding box center [143, 23] width 26 height 26
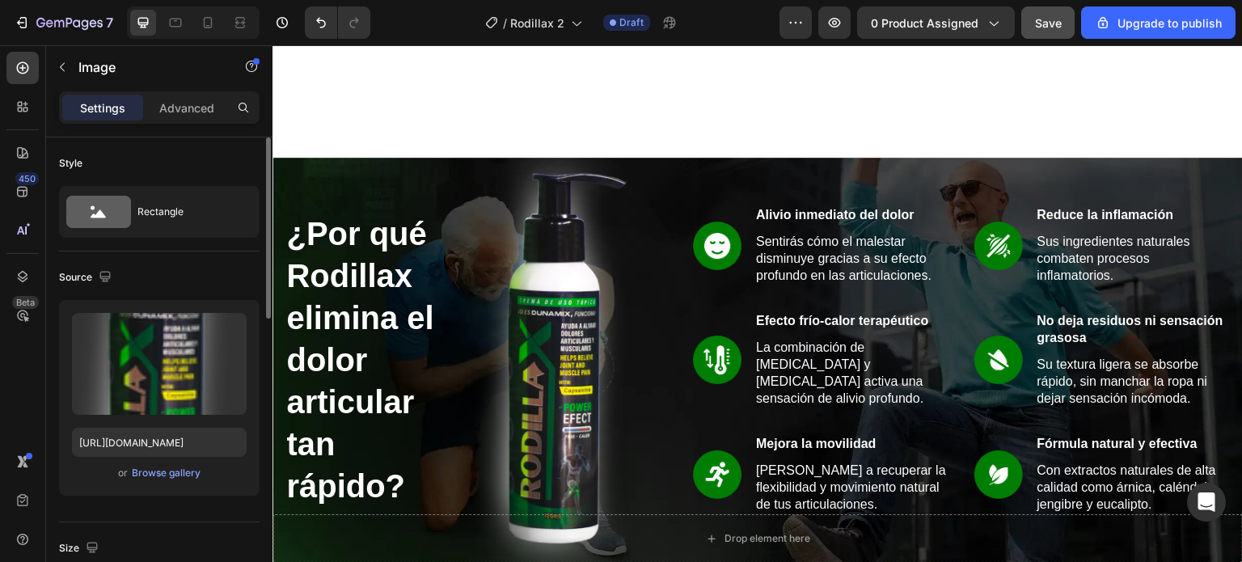
scroll to position [808, 0]
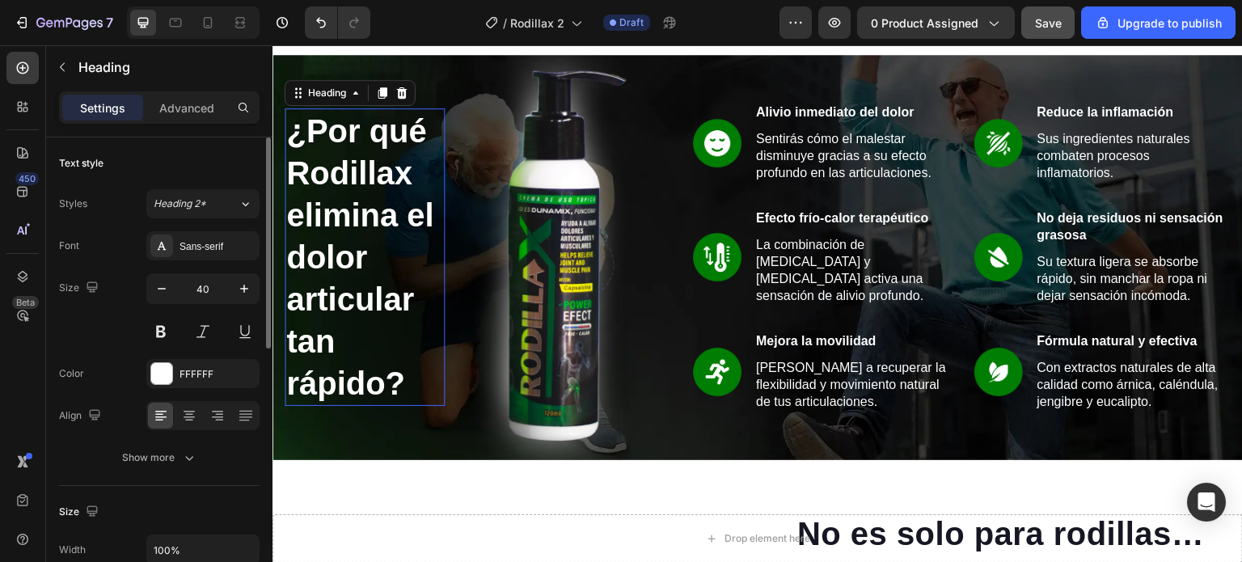
click at [366, 229] on h2 "¿Por qué Rodillax elimina el dolor articular tan rápido?" at bounding box center [365, 257] width 160 height 298
click at [168, 103] on p "Advanced" at bounding box center [186, 107] width 55 height 17
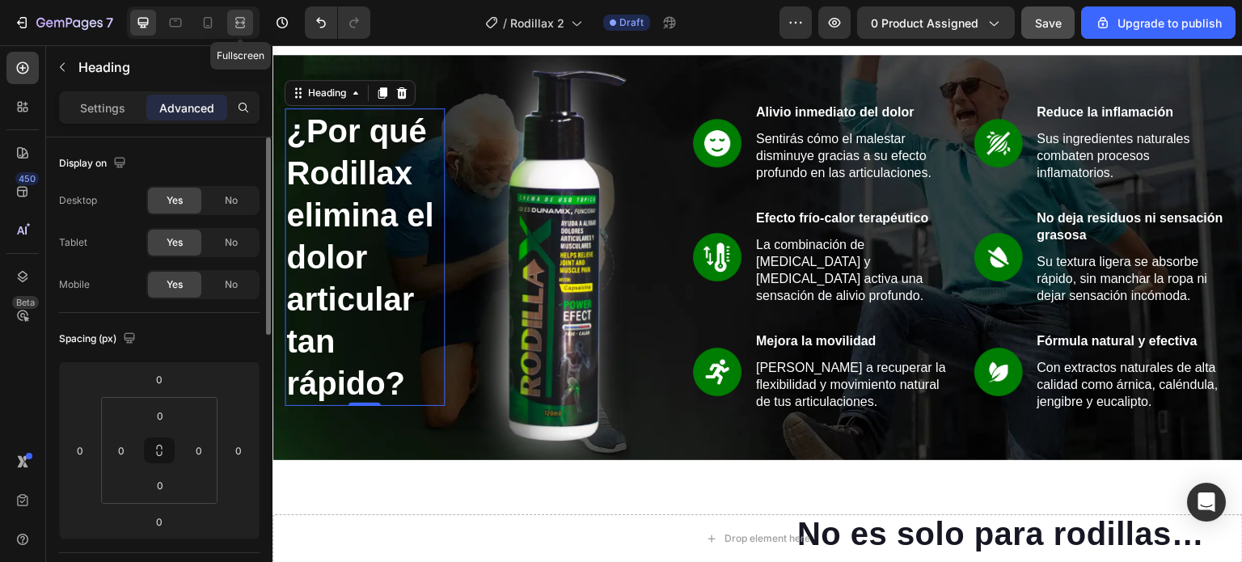
click at [233, 22] on icon at bounding box center [240, 23] width 16 height 16
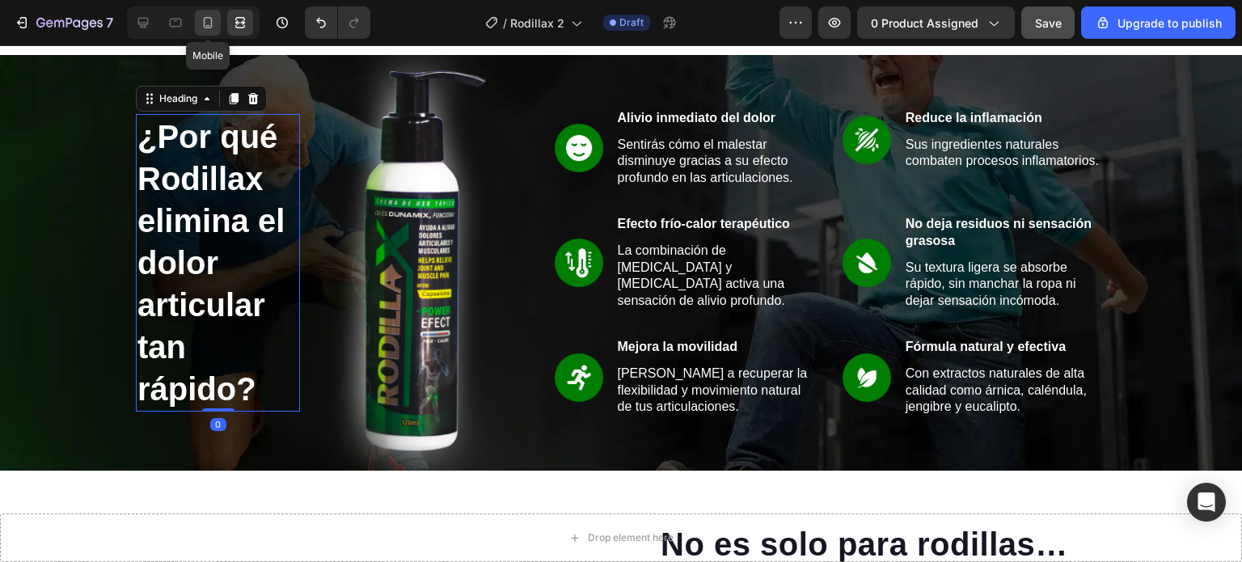
click at [207, 23] on icon at bounding box center [208, 23] width 16 height 16
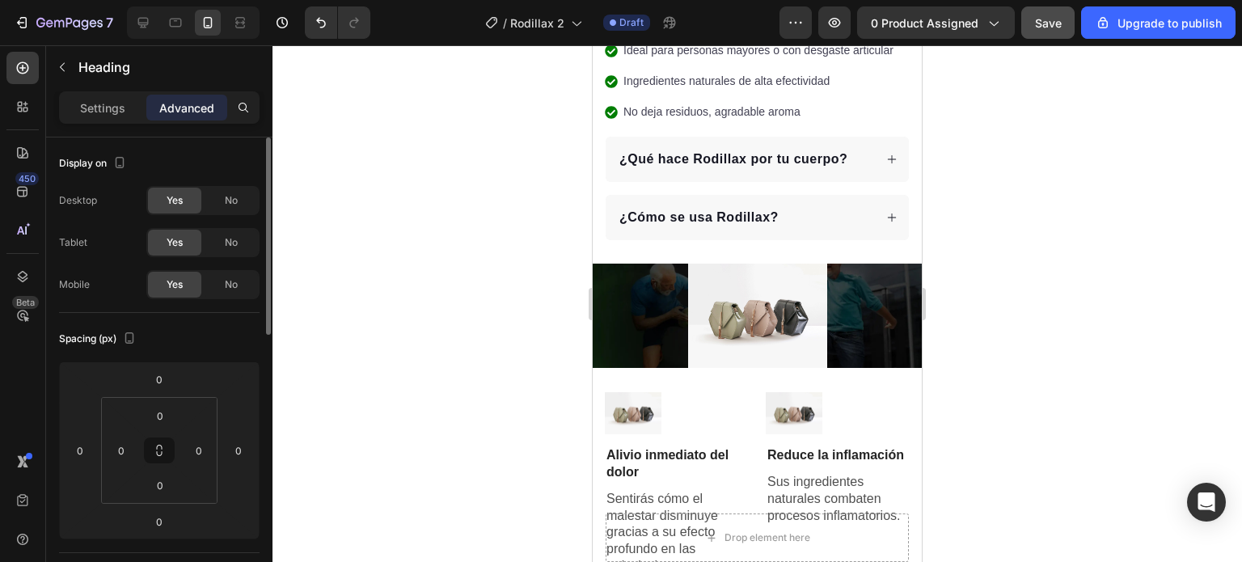
scroll to position [751, 0]
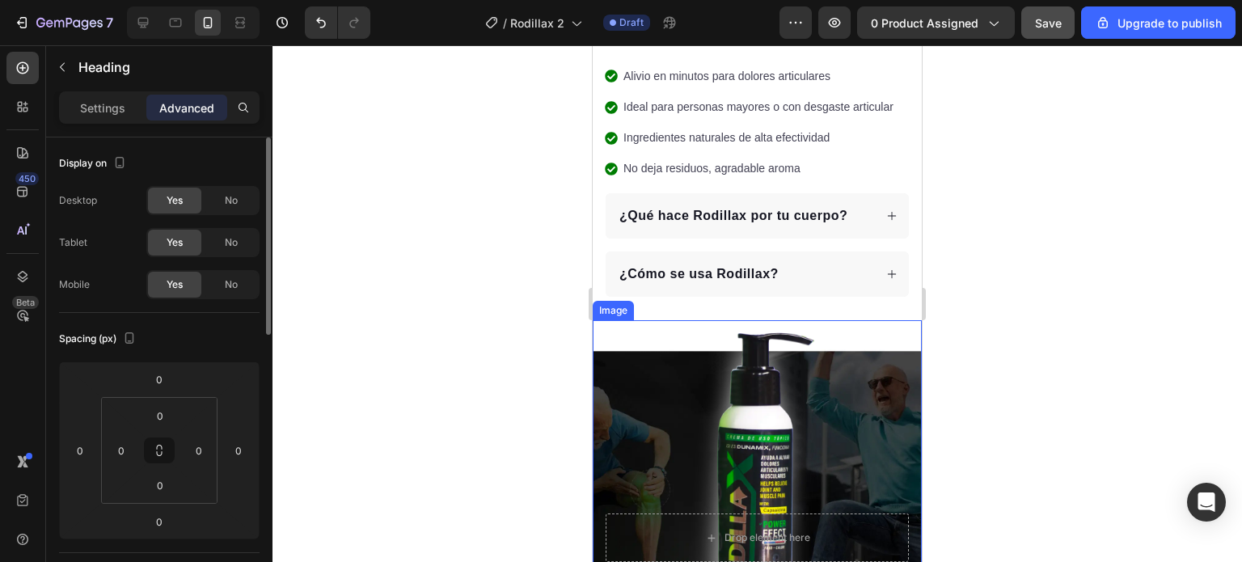
click at [671, 354] on div at bounding box center [757, 485] width 329 height 331
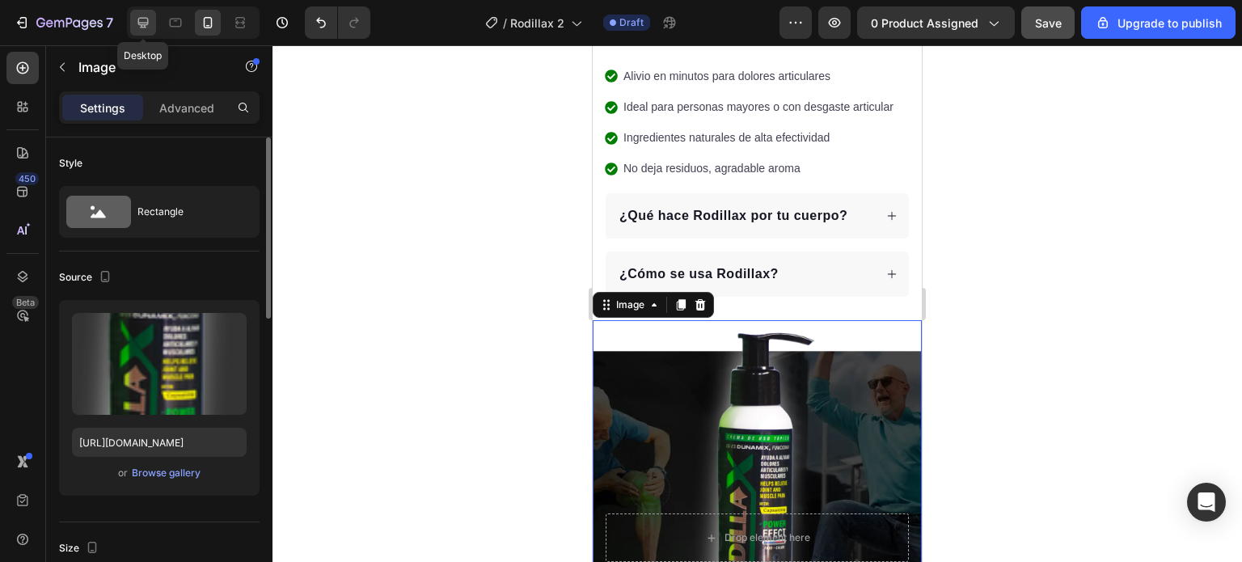
click at [144, 25] on icon at bounding box center [143, 23] width 11 height 11
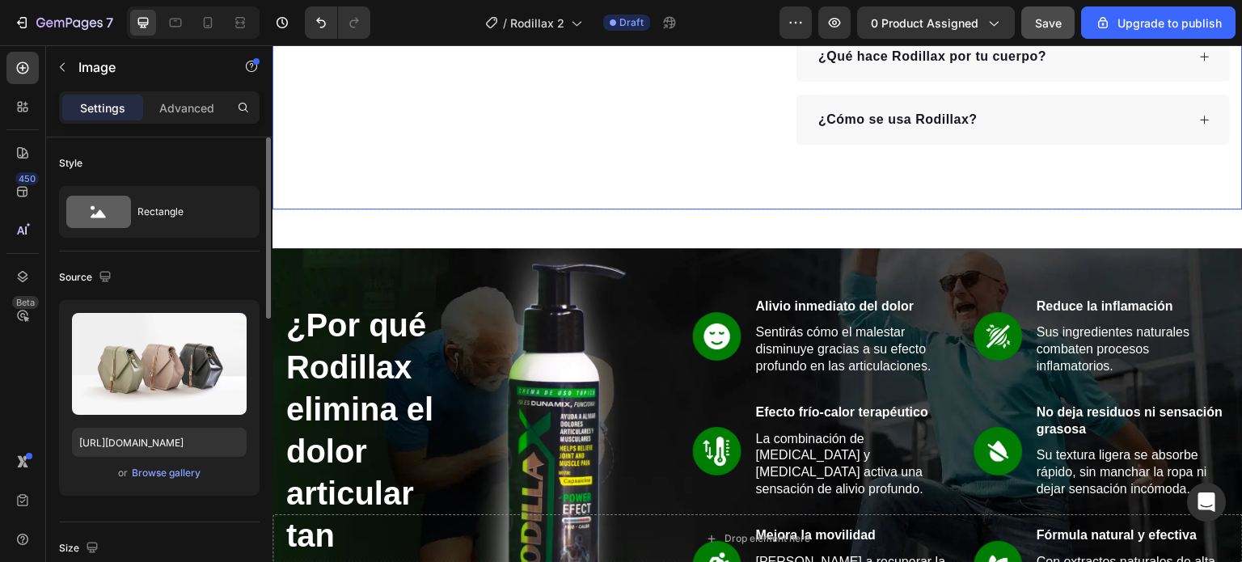
scroll to position [589, 0]
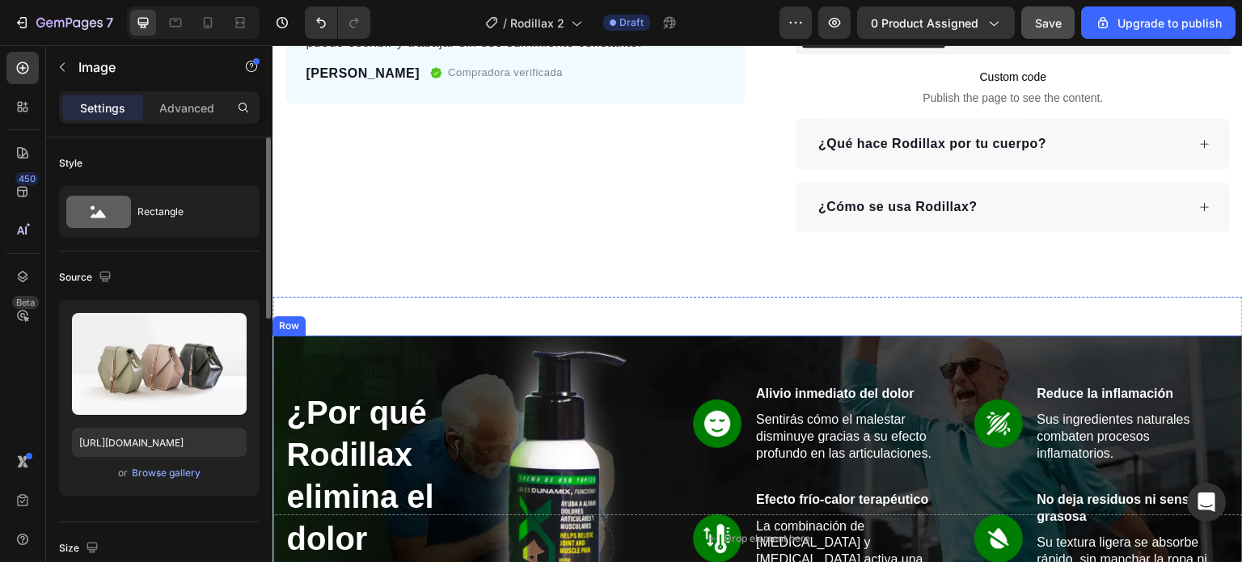
click at [278, 336] on div "¿Por qué Rodillax elimina el dolor articular tan rápido? Heading Image Row Imag…" at bounding box center [758, 538] width 971 height 405
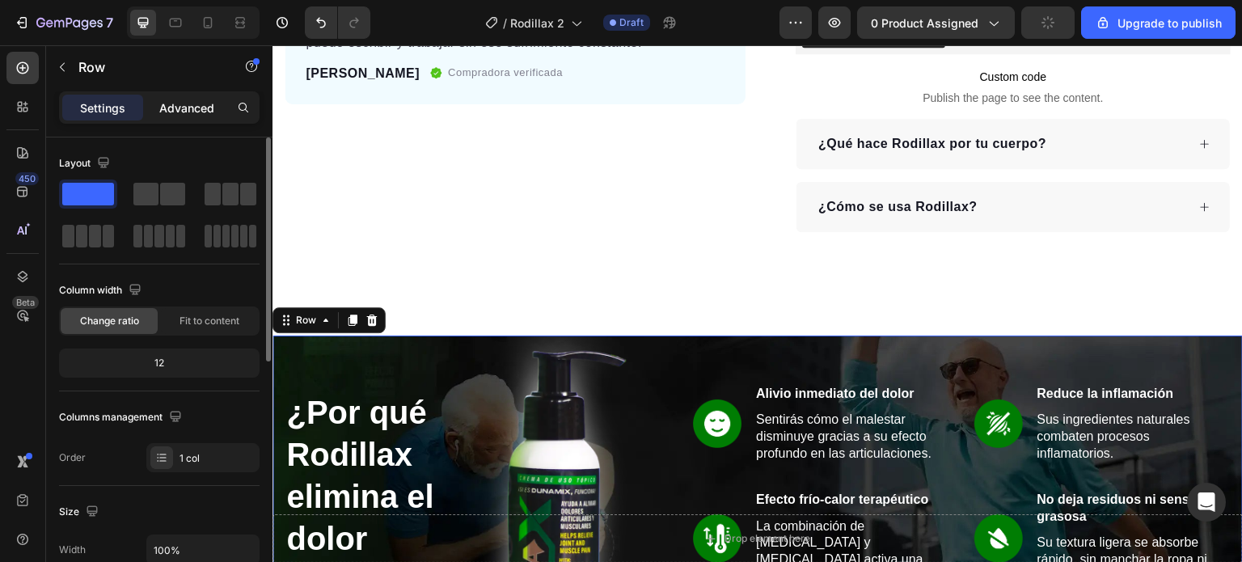
click at [194, 104] on p "Advanced" at bounding box center [186, 107] width 55 height 17
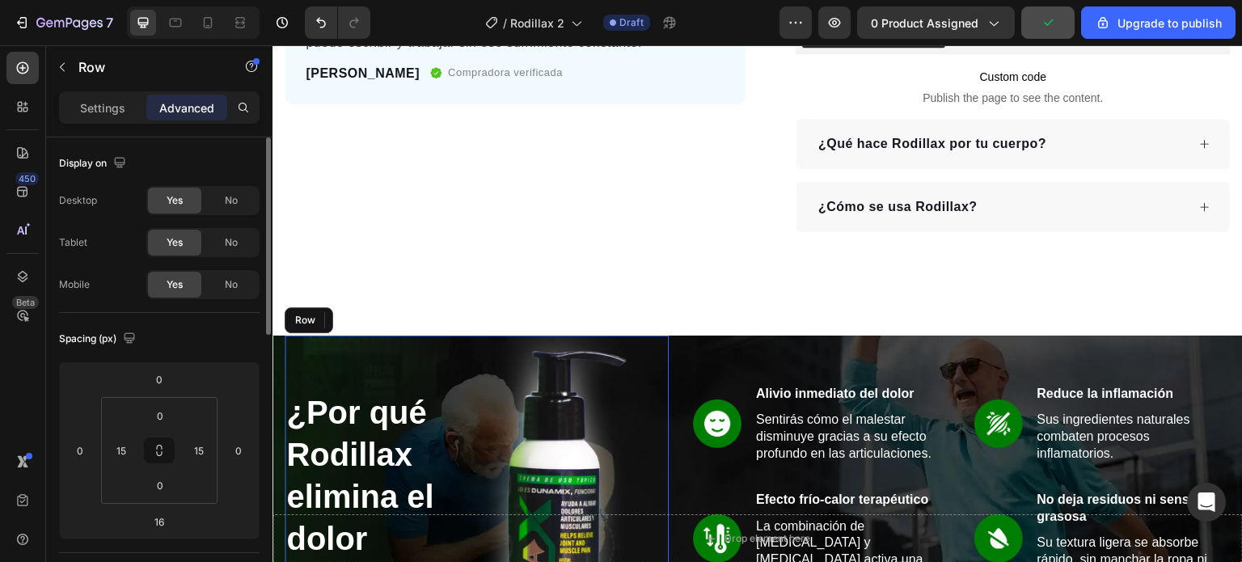
click at [417, 336] on div "¿Por qué Rodillax elimina el dolor articular tan rápido? Heading" at bounding box center [365, 538] width 160 height 405
click at [239, 26] on icon at bounding box center [240, 23] width 16 height 16
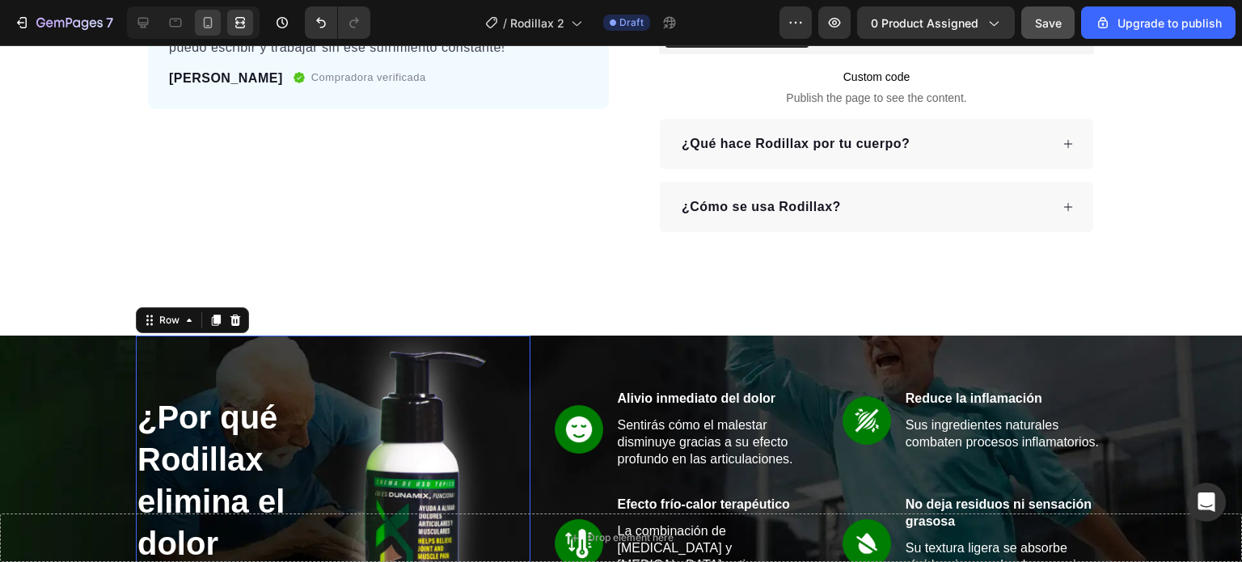
scroll to position [595, 0]
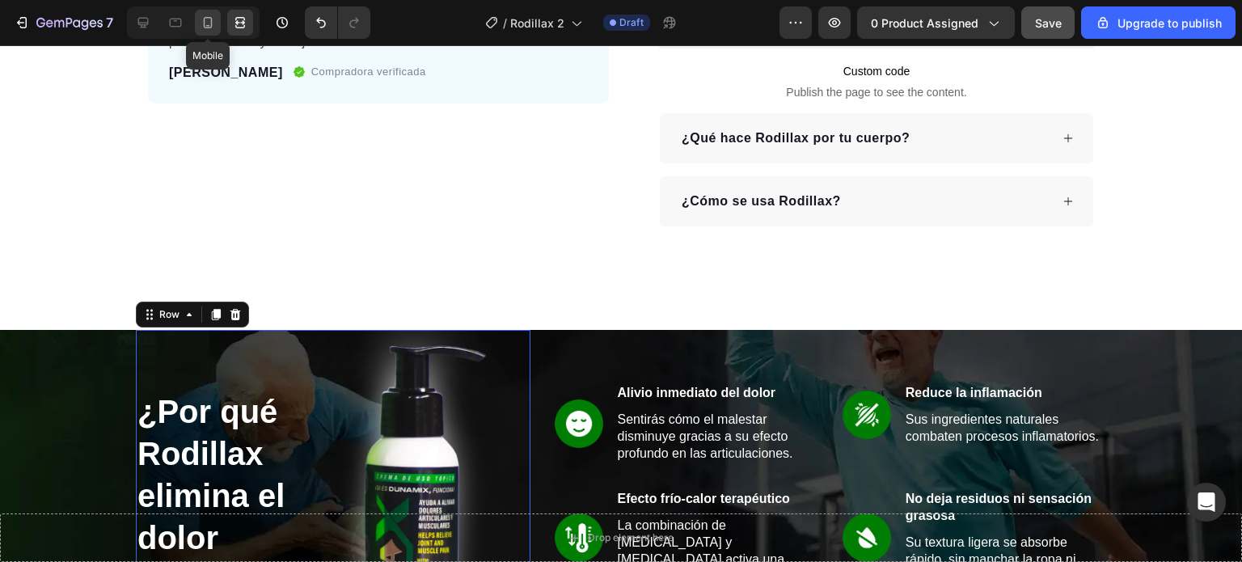
click at [210, 19] on icon at bounding box center [208, 22] width 9 height 11
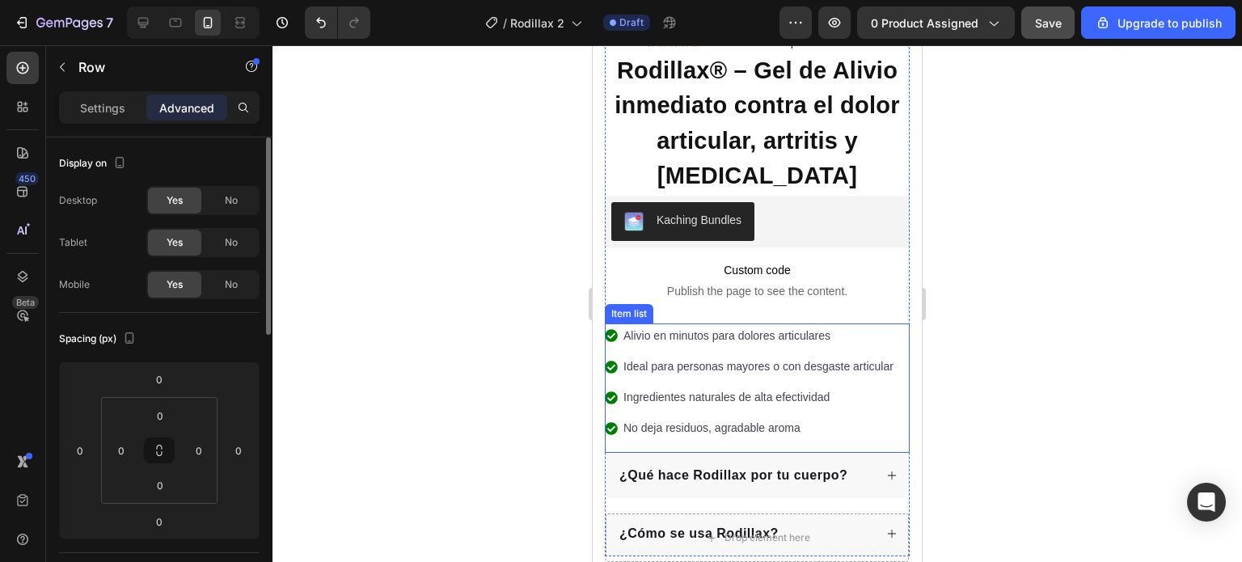
scroll to position [734, 0]
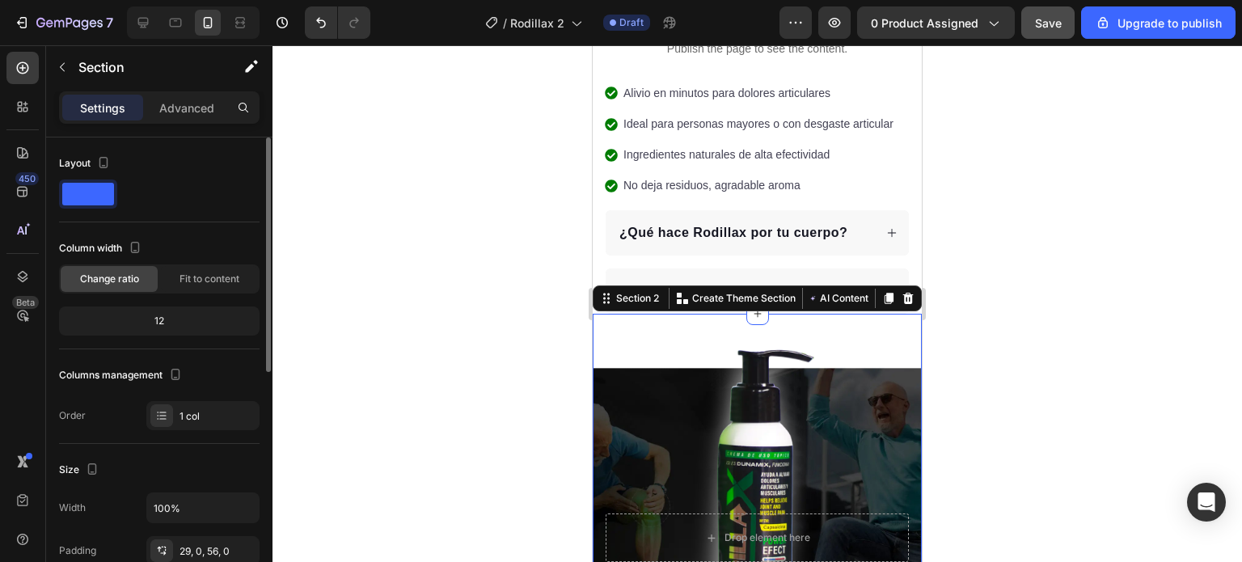
click at [704, 337] on img at bounding box center [757, 502] width 139 height 331
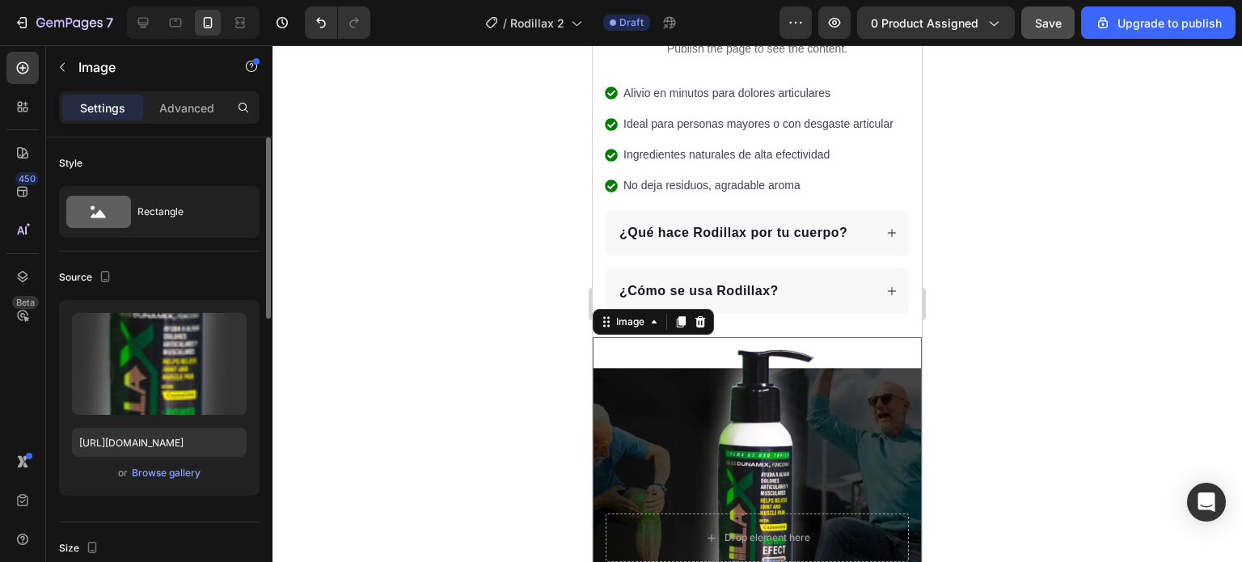
click at [704, 337] on img at bounding box center [757, 502] width 139 height 331
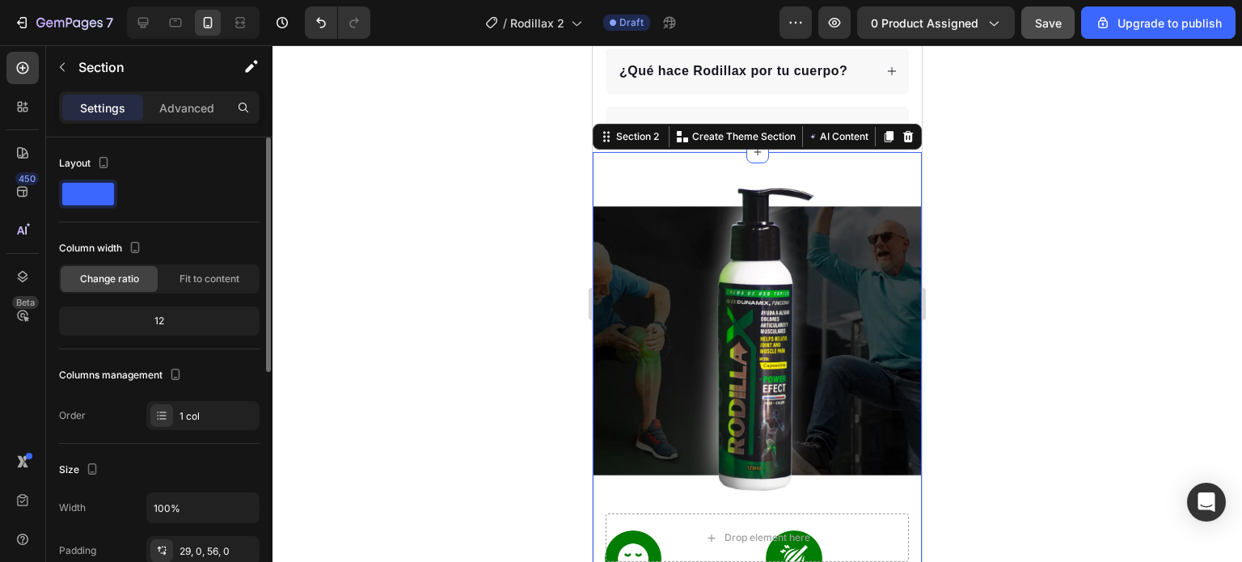
scroll to position [1058, 0]
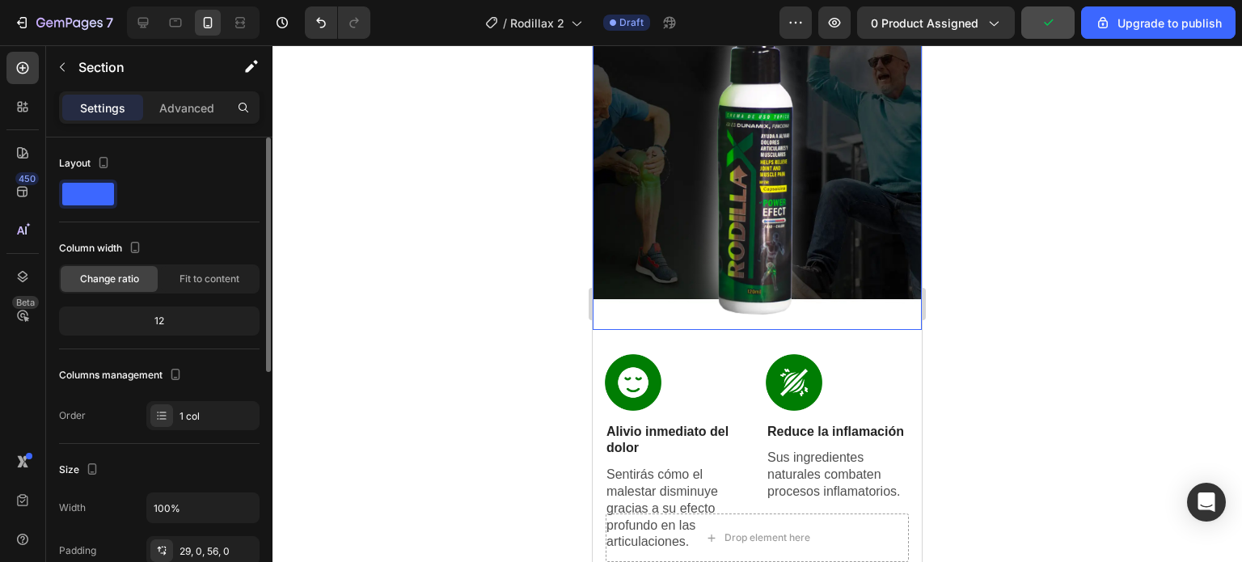
click at [679, 328] on div at bounding box center [757, 163] width 329 height 331
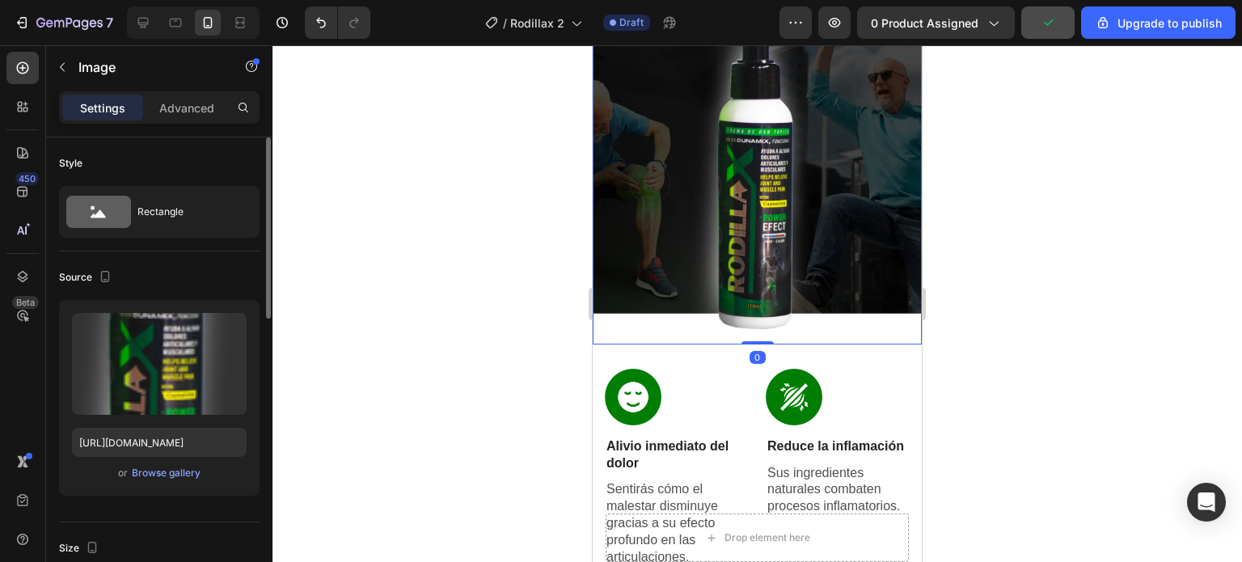
scroll to position [815, 0]
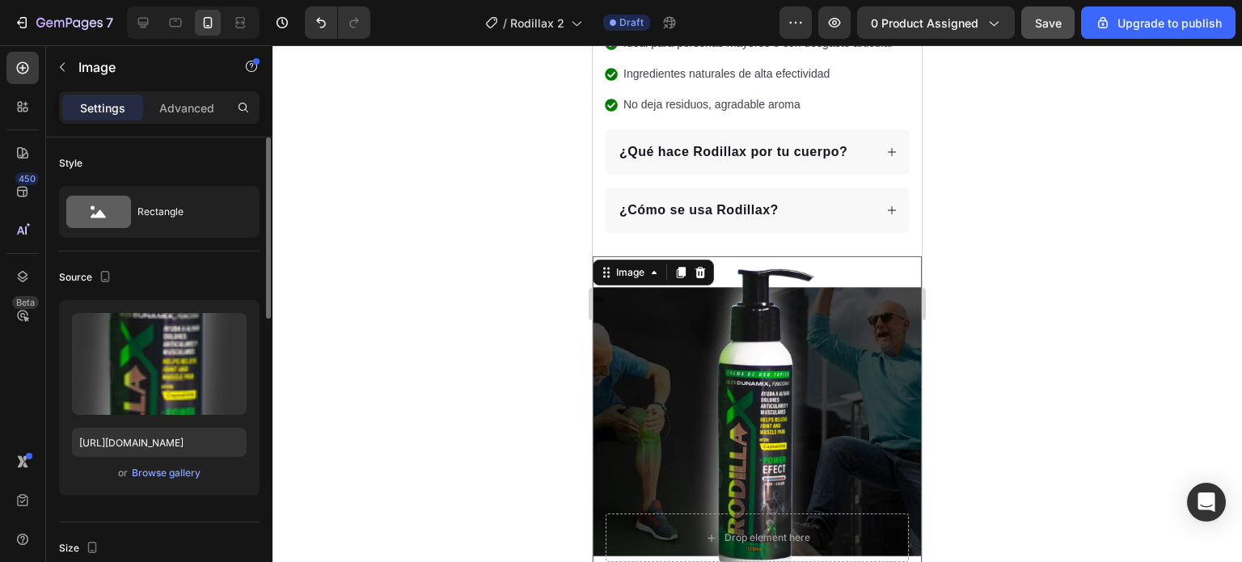
click at [789, 256] on img at bounding box center [757, 421] width 139 height 331
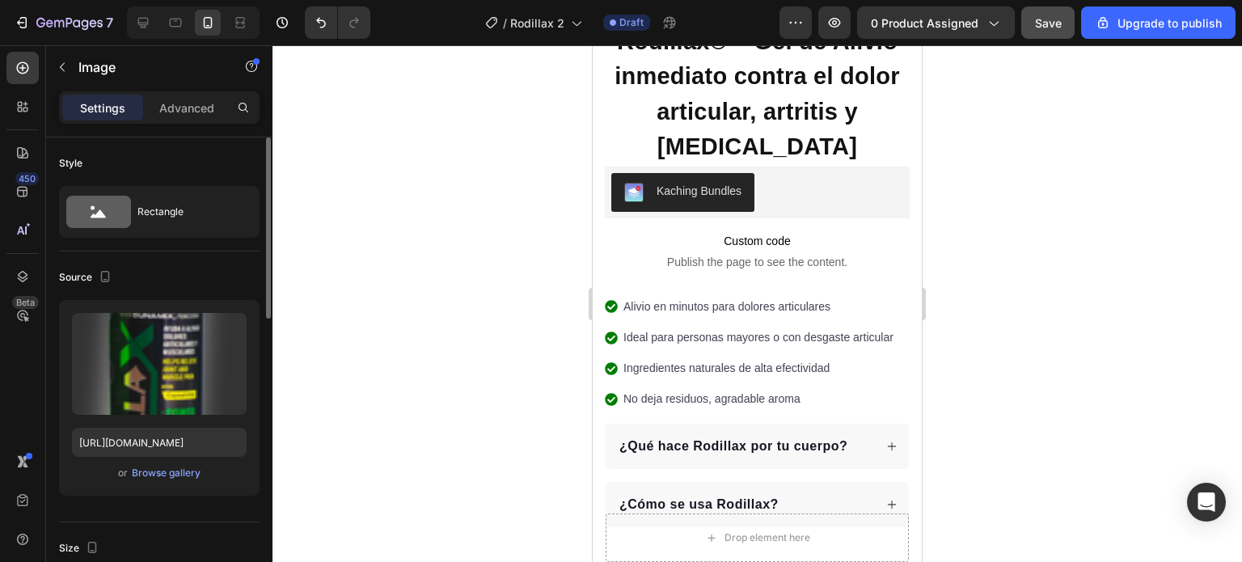
scroll to position [971, 0]
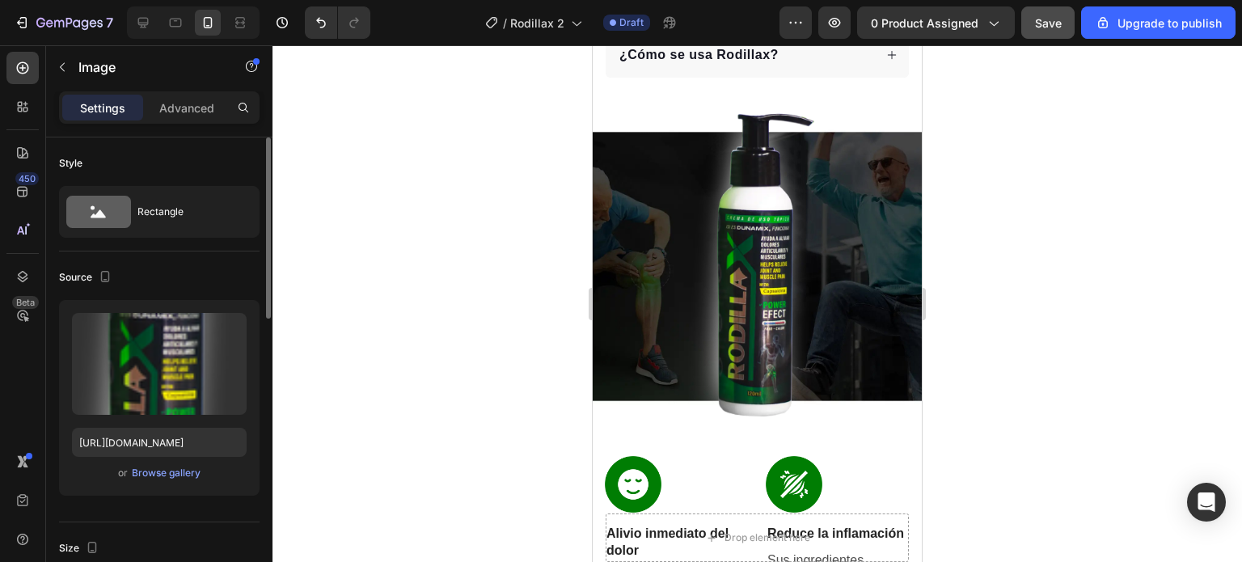
click at [750, 258] on img at bounding box center [757, 266] width 139 height 331
click at [1187, 203] on div at bounding box center [758, 303] width 970 height 517
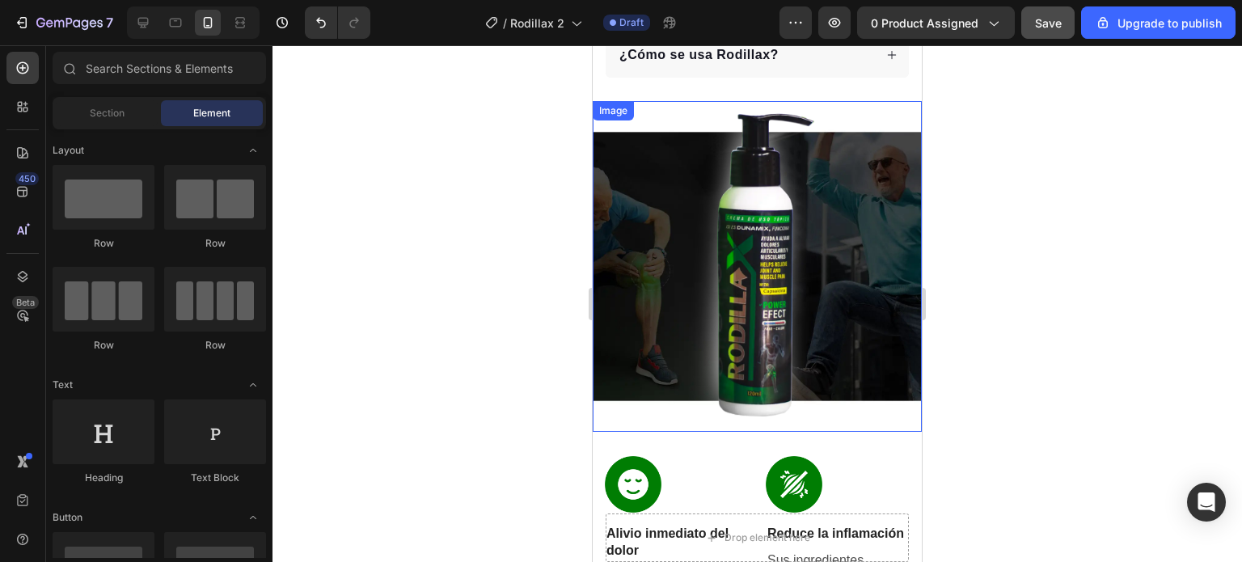
click at [777, 287] on img at bounding box center [757, 266] width 139 height 331
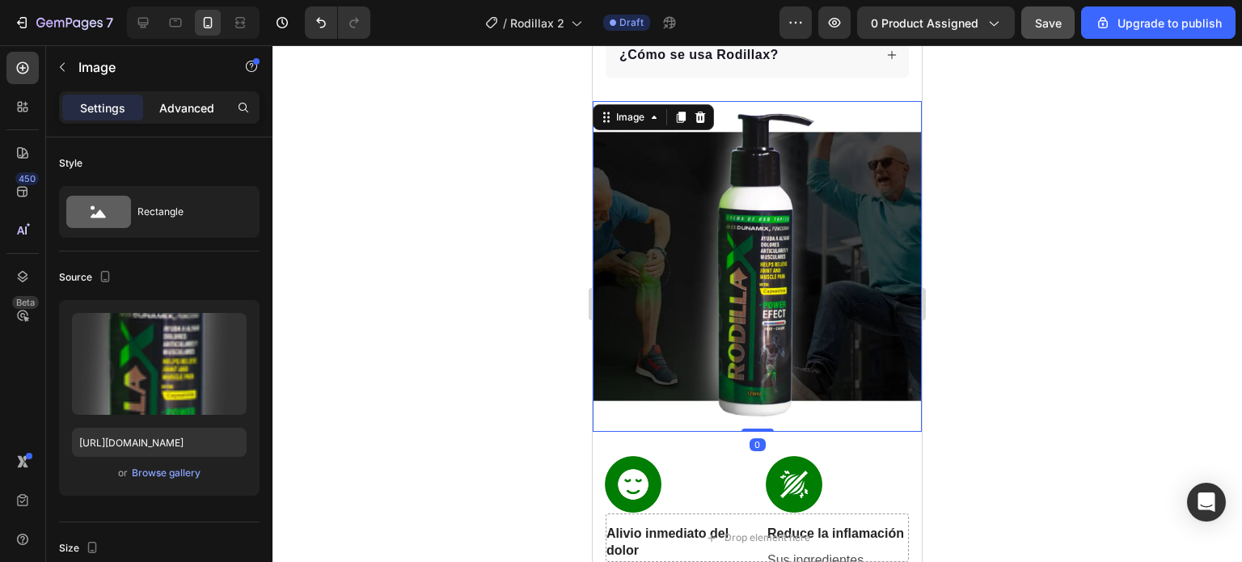
click at [171, 104] on p "Advanced" at bounding box center [186, 107] width 55 height 17
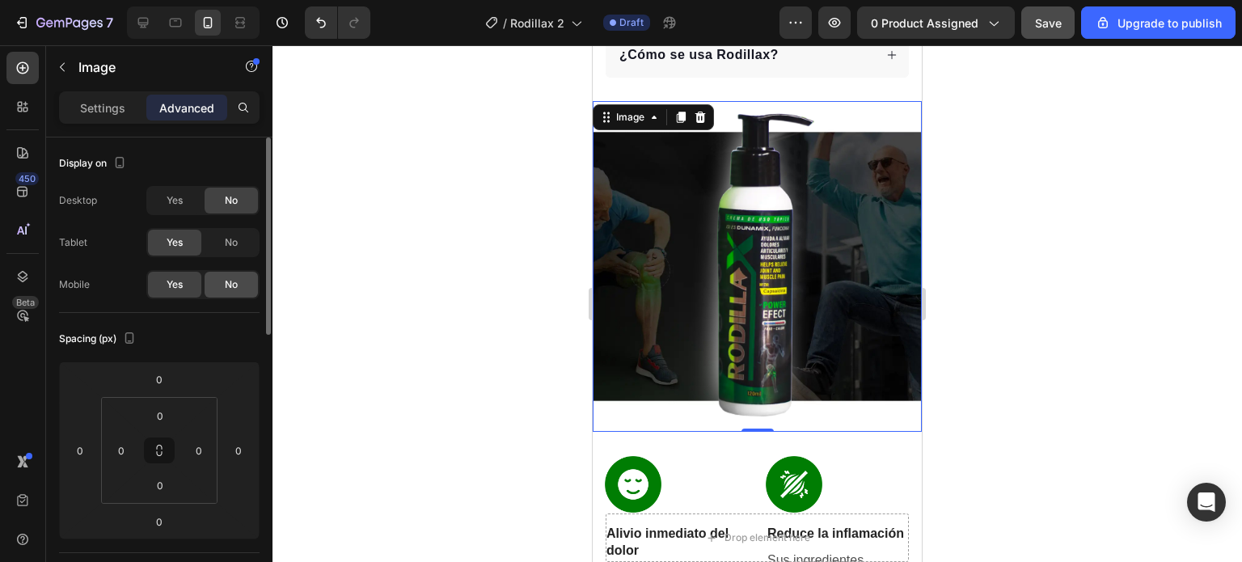
click at [239, 286] on div "No" at bounding box center [231, 285] width 53 height 26
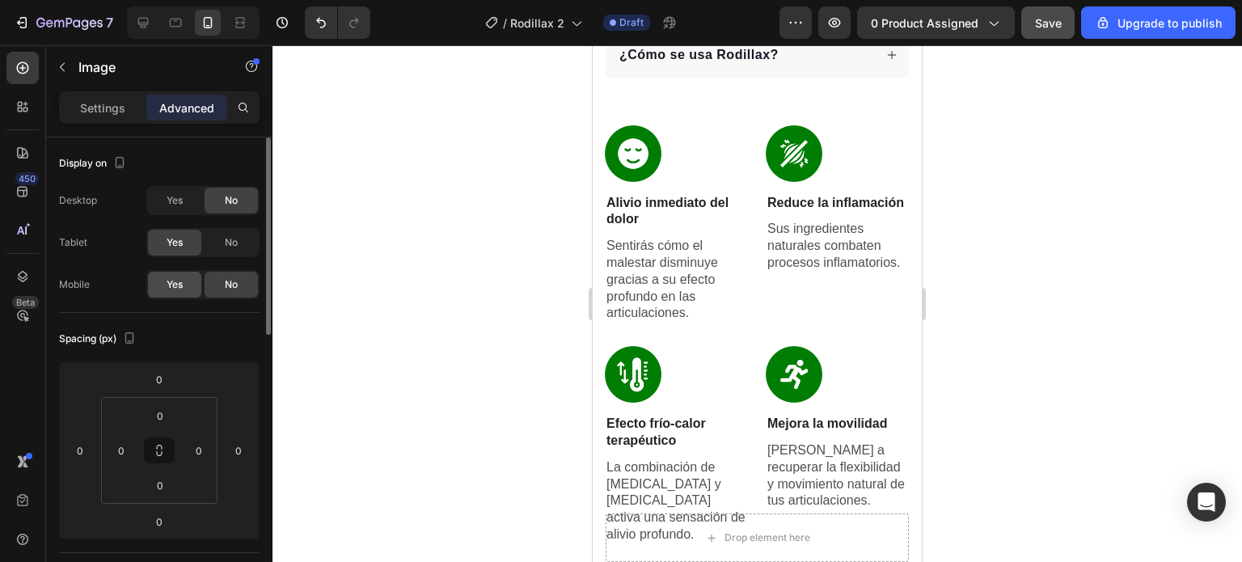
click at [180, 282] on span "Yes" at bounding box center [175, 284] width 16 height 15
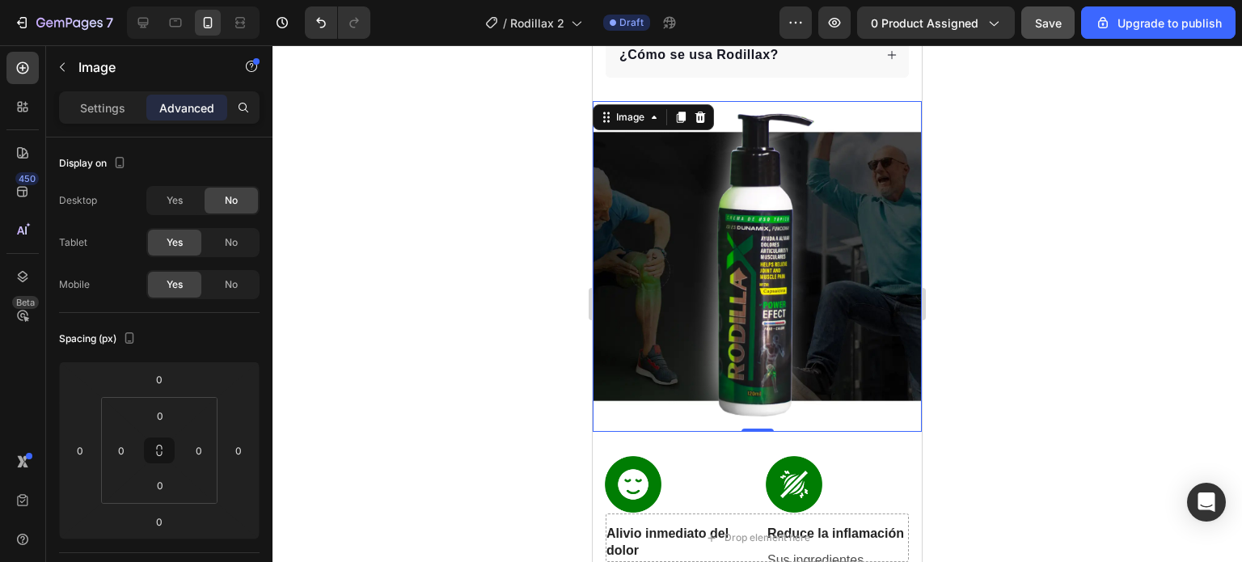
scroll to position [647, 0]
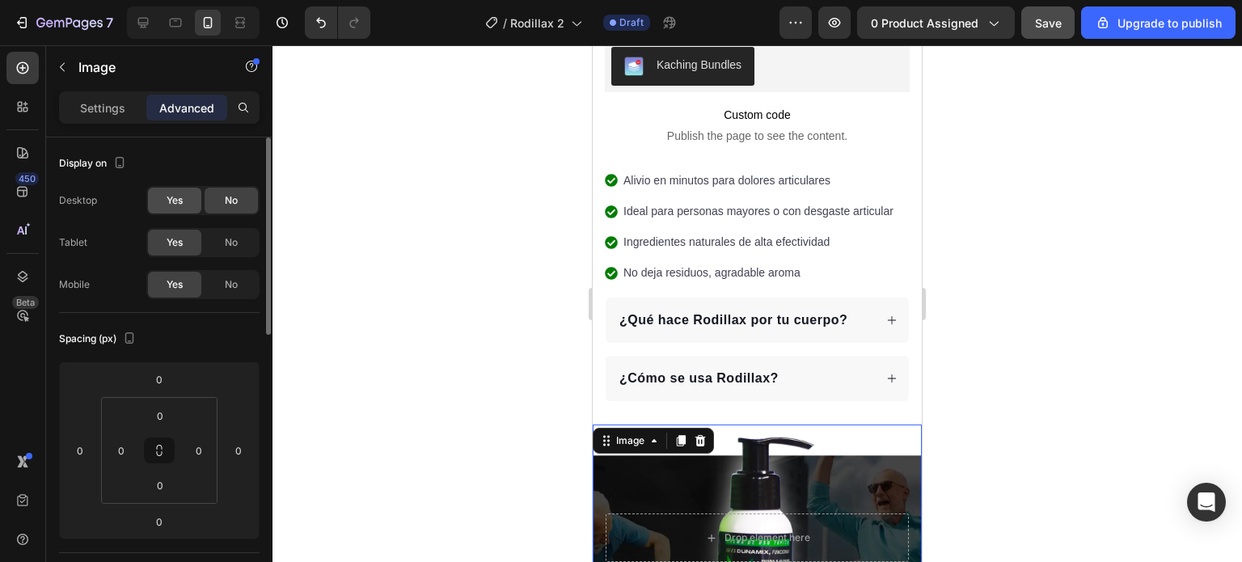
click at [181, 201] on span "Yes" at bounding box center [175, 200] width 16 height 15
click at [150, 19] on icon at bounding box center [143, 23] width 16 height 16
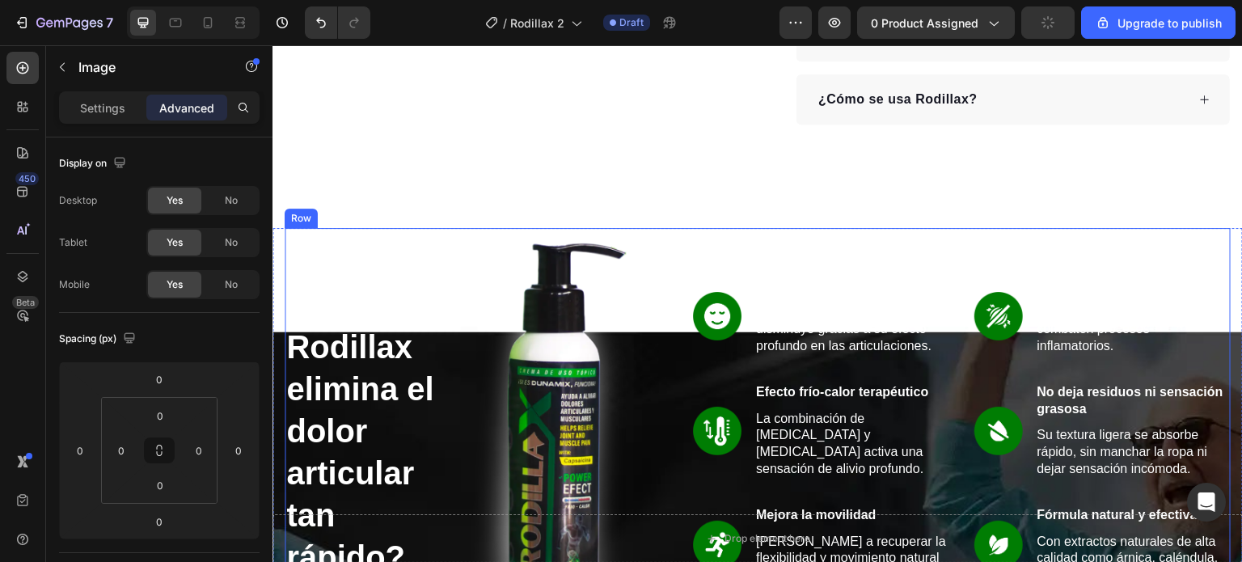
scroll to position [1020, 0]
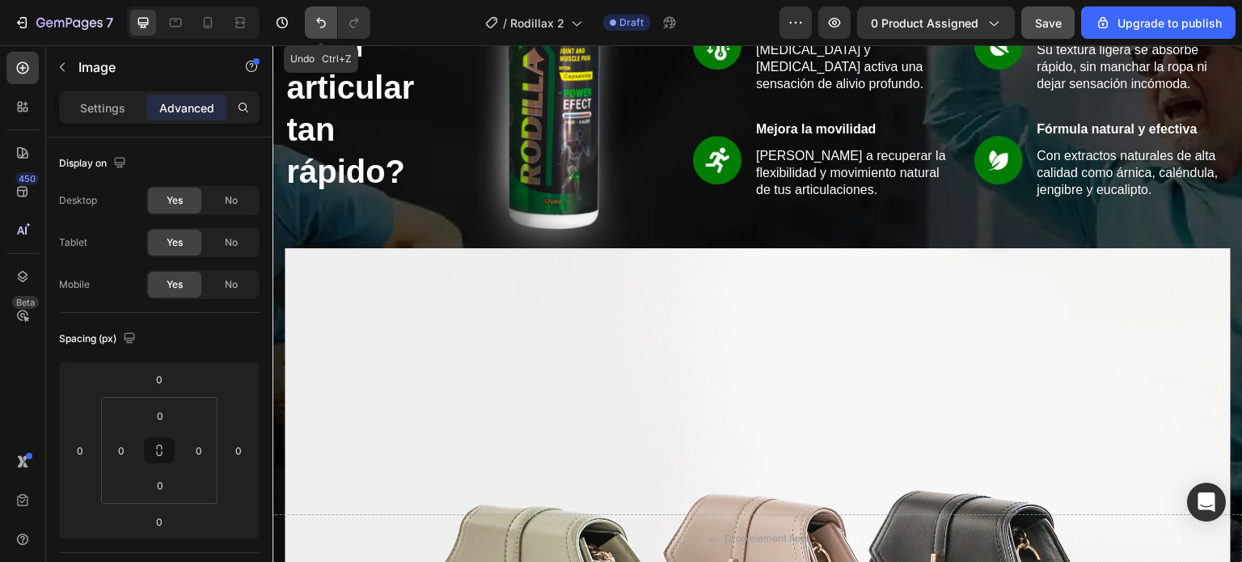
click at [324, 15] on icon "Undo/Redo" at bounding box center [321, 23] width 16 height 16
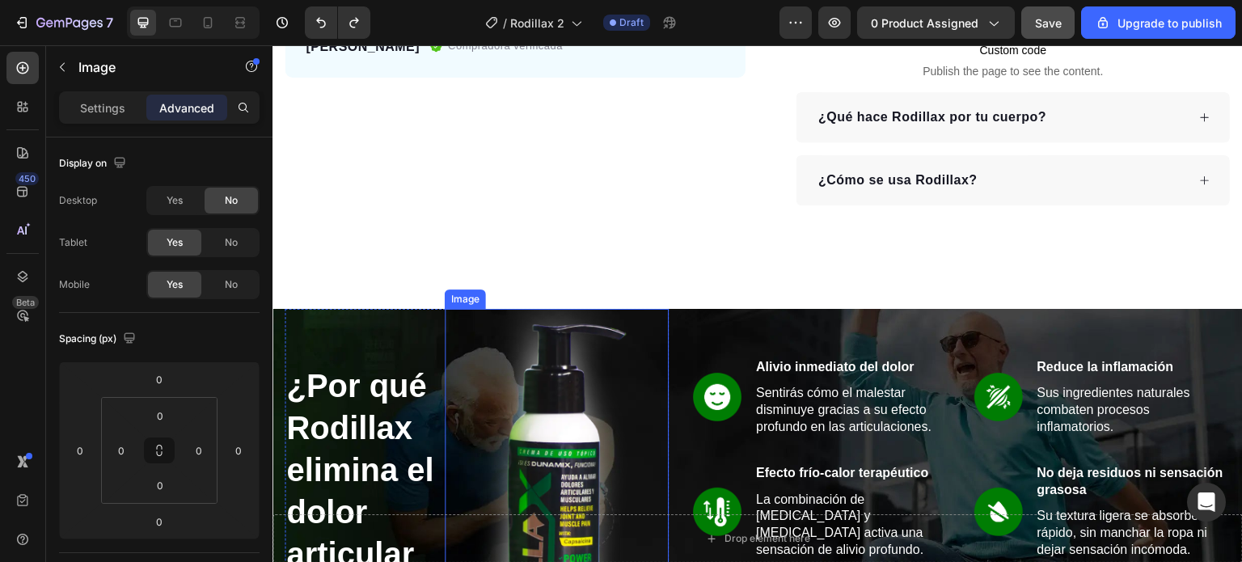
scroll to position [777, 0]
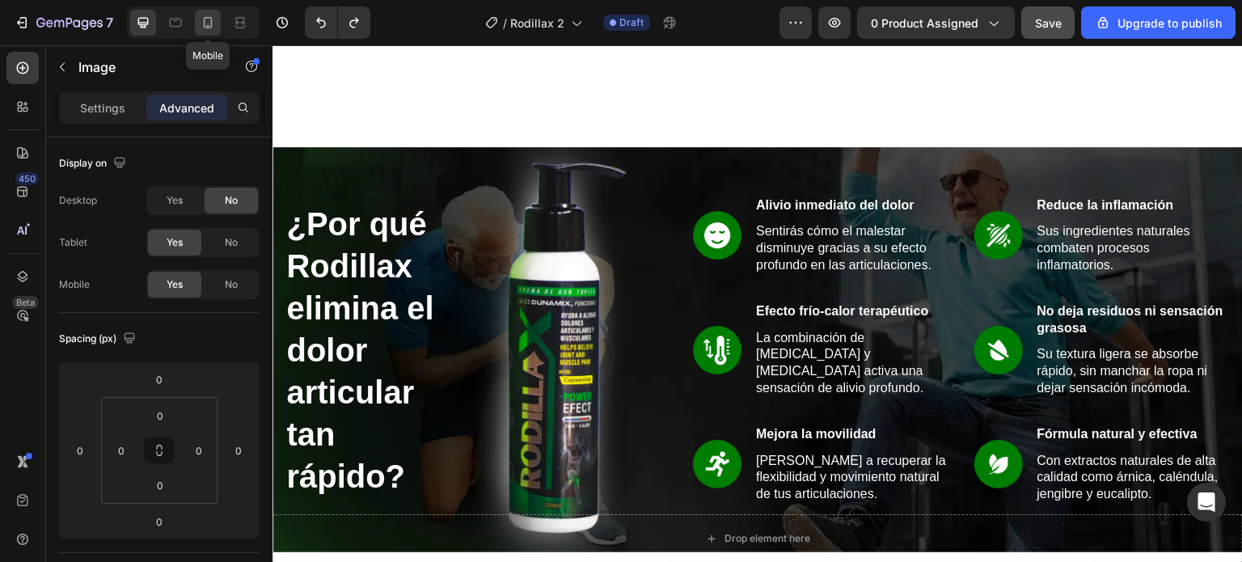
click at [209, 30] on icon at bounding box center [208, 23] width 16 height 16
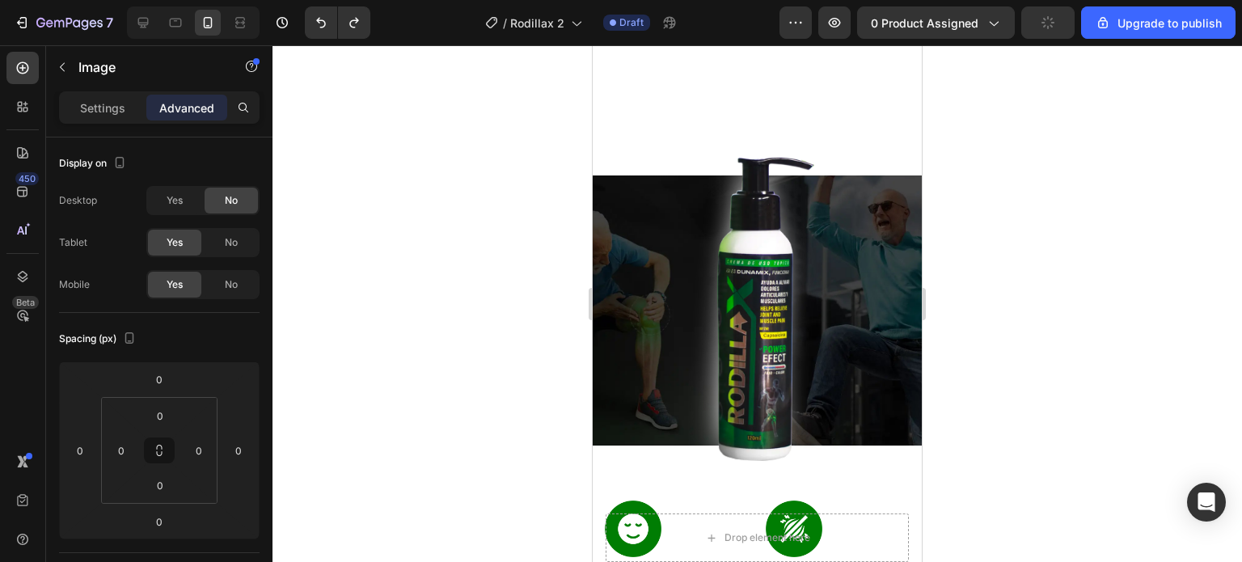
scroll to position [1032, 0]
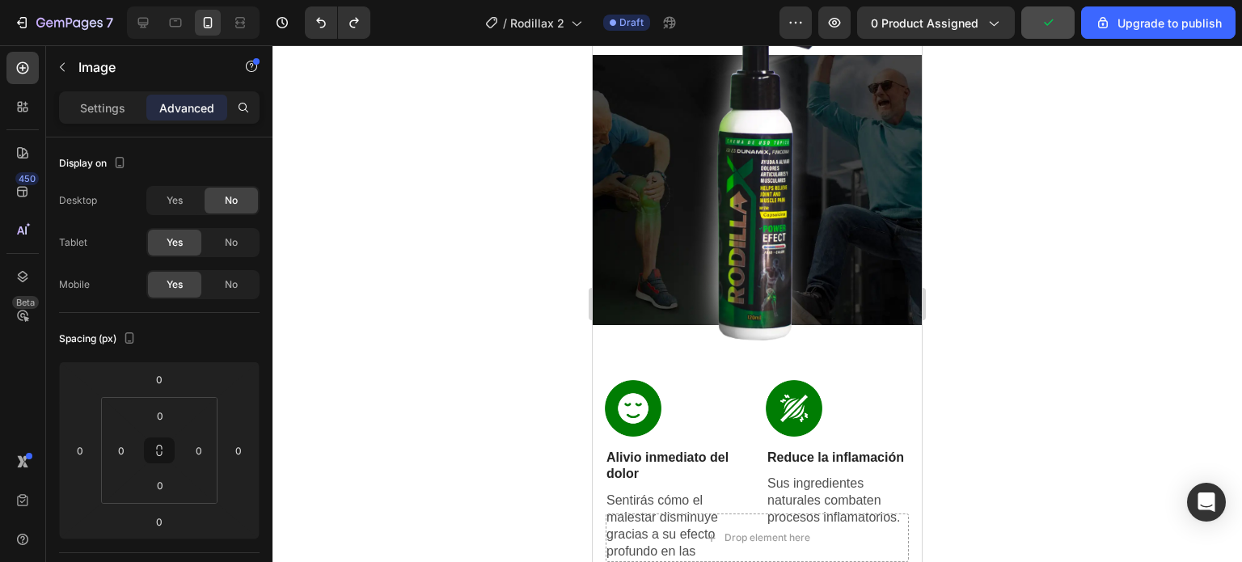
click at [751, 210] on img at bounding box center [757, 189] width 139 height 331
click at [750, 258] on img at bounding box center [757, 189] width 139 height 331
click at [787, 456] on p "Reduce la inflamación" at bounding box center [838, 458] width 141 height 17
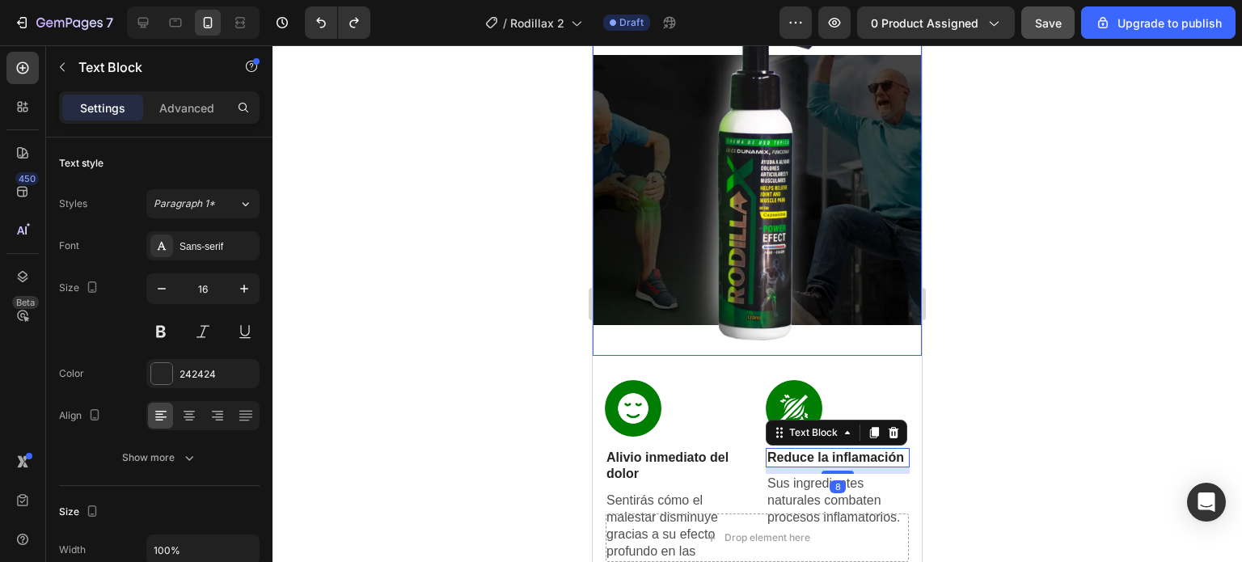
click at [727, 243] on img at bounding box center [757, 189] width 139 height 331
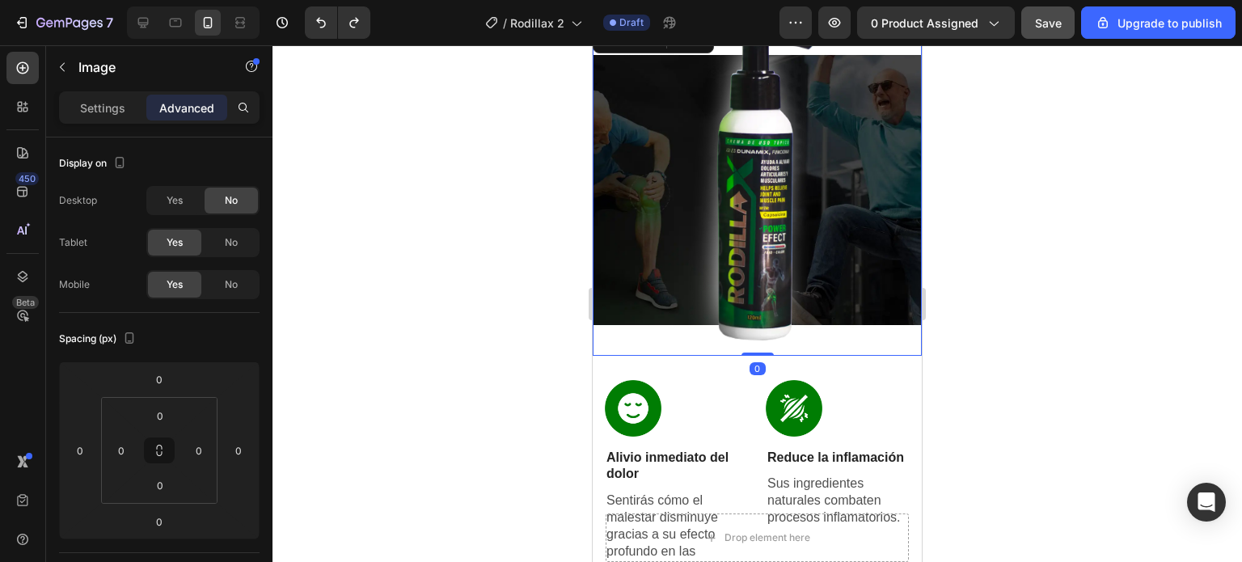
click at [749, 234] on img at bounding box center [757, 189] width 139 height 331
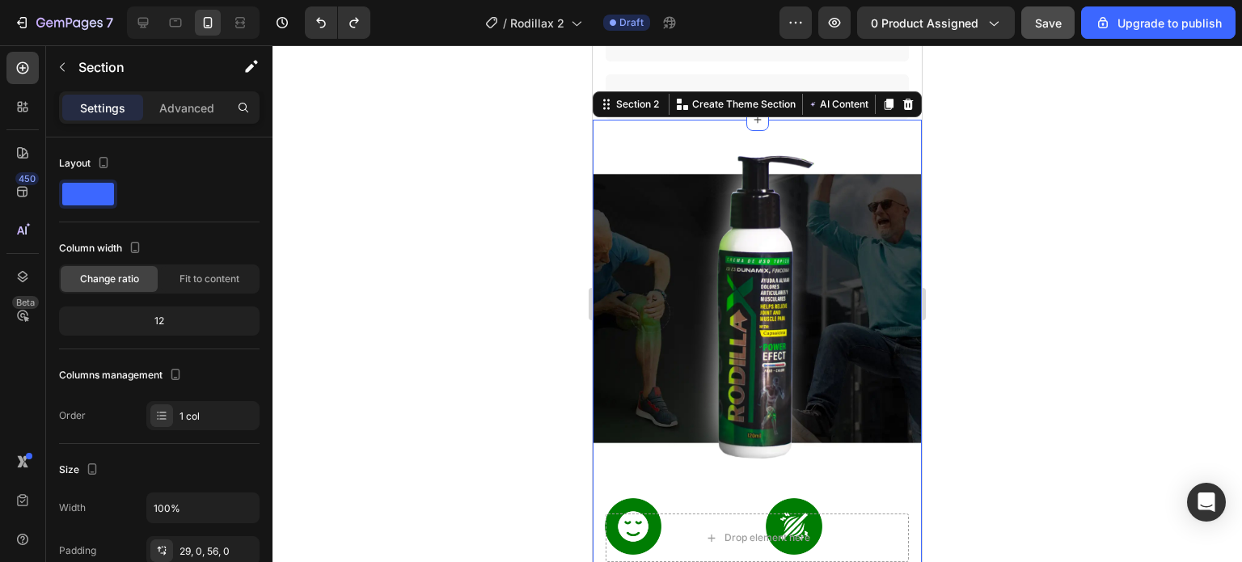
scroll to position [870, 0]
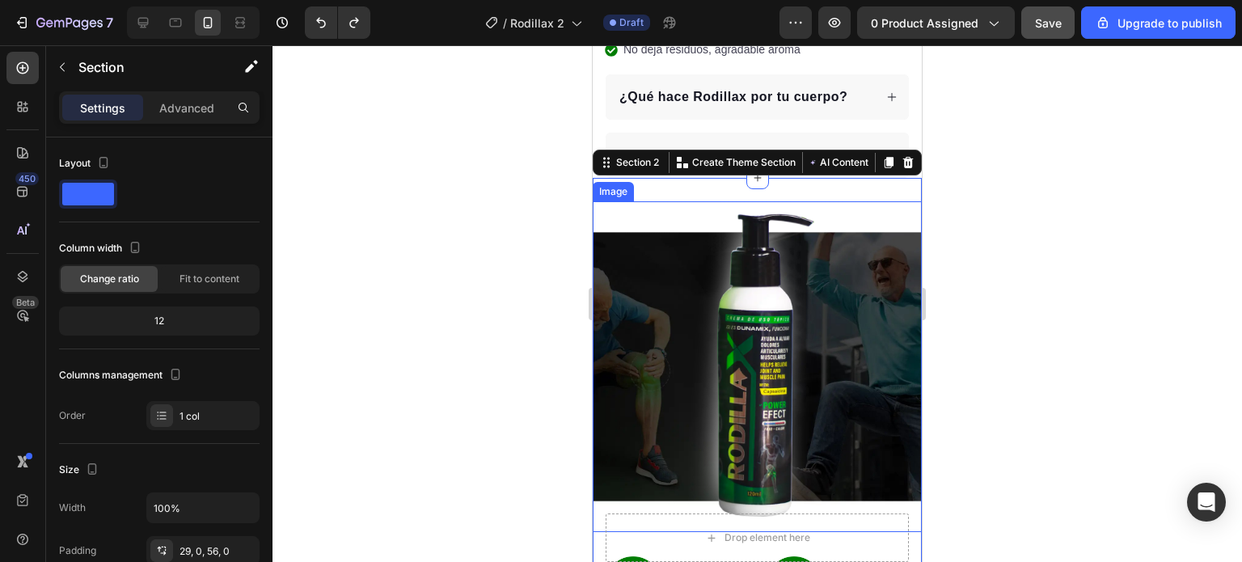
click at [777, 215] on img at bounding box center [757, 366] width 139 height 331
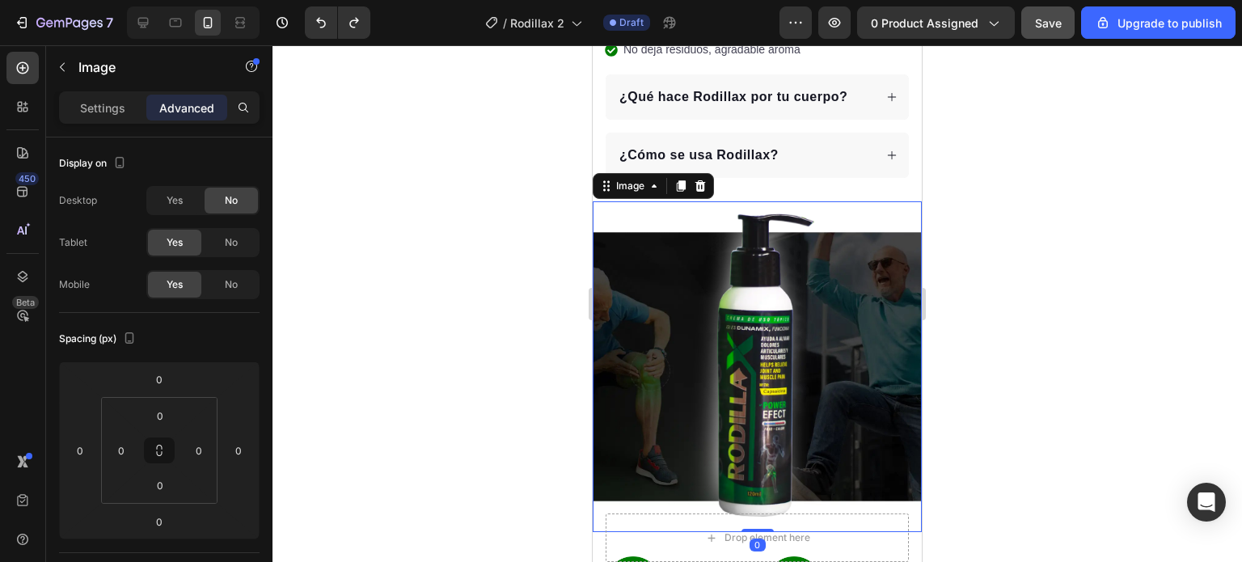
click at [733, 279] on img at bounding box center [757, 366] width 139 height 331
click at [700, 180] on icon at bounding box center [701, 185] width 11 height 11
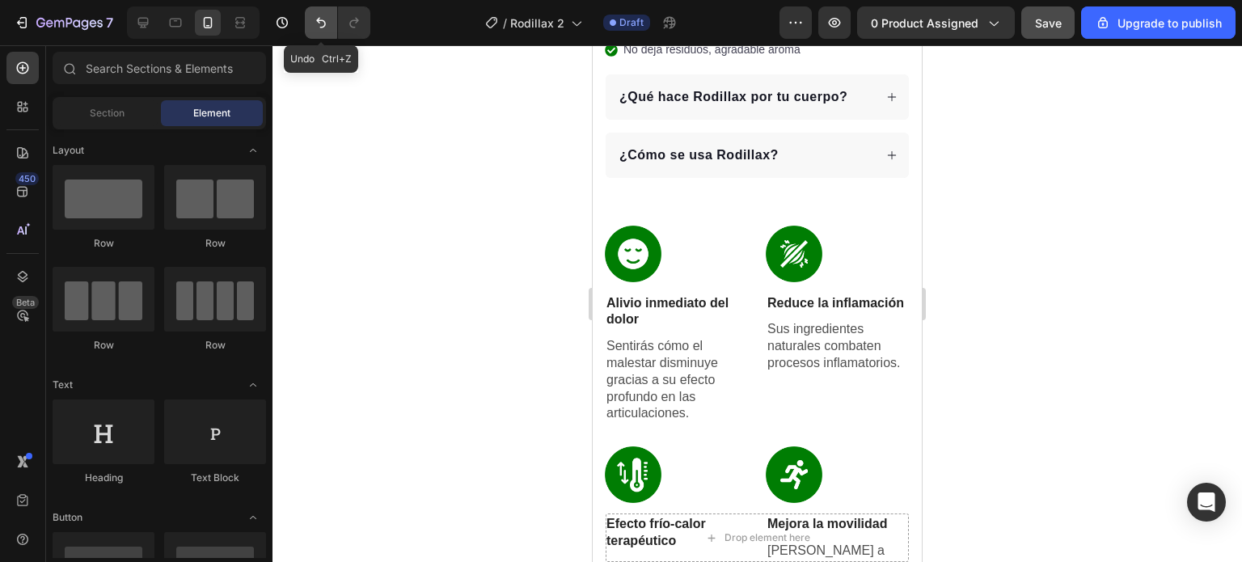
click at [317, 25] on icon "Undo/Redo" at bounding box center [321, 23] width 16 height 16
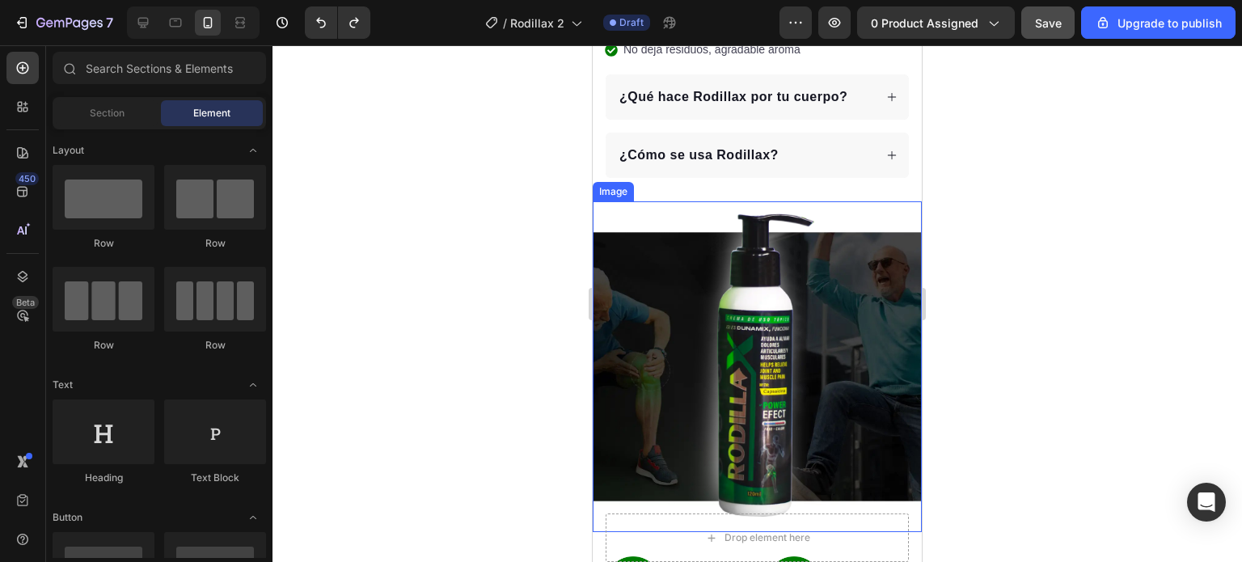
click at [723, 276] on img at bounding box center [757, 366] width 139 height 331
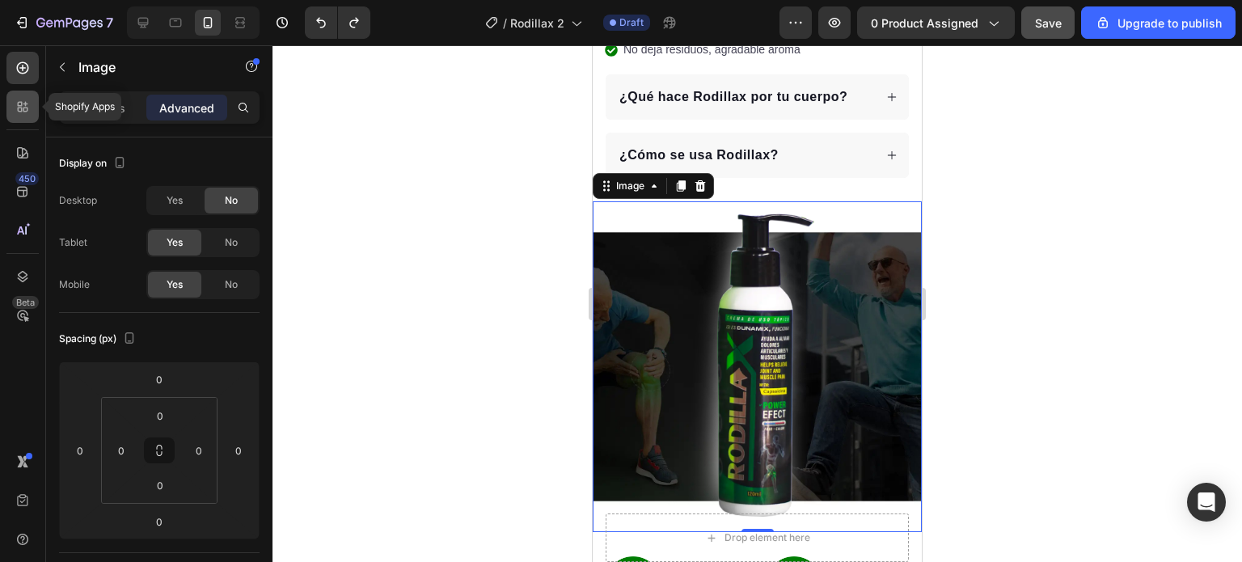
click at [17, 111] on icon at bounding box center [23, 107] width 16 height 16
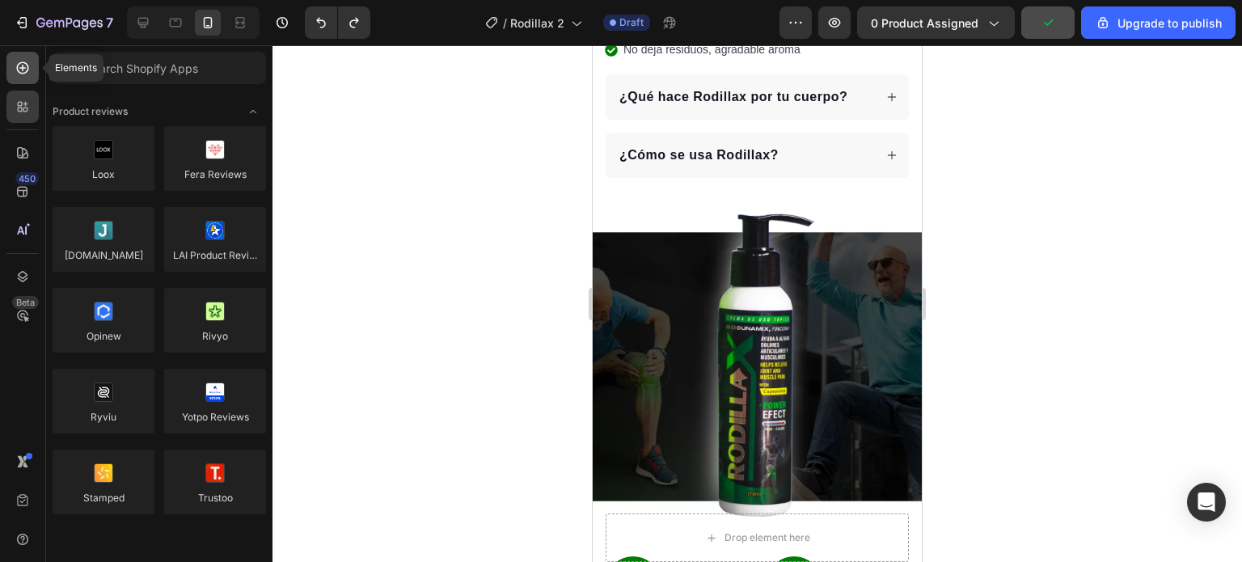
click at [15, 74] on icon at bounding box center [23, 68] width 16 height 16
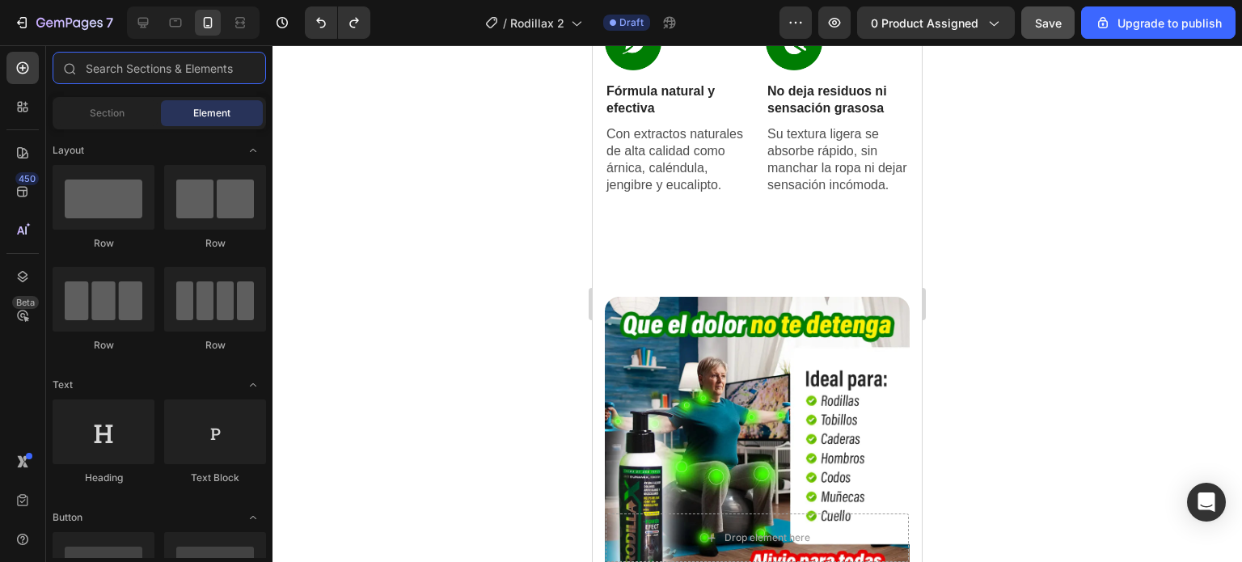
scroll to position [2245, 0]
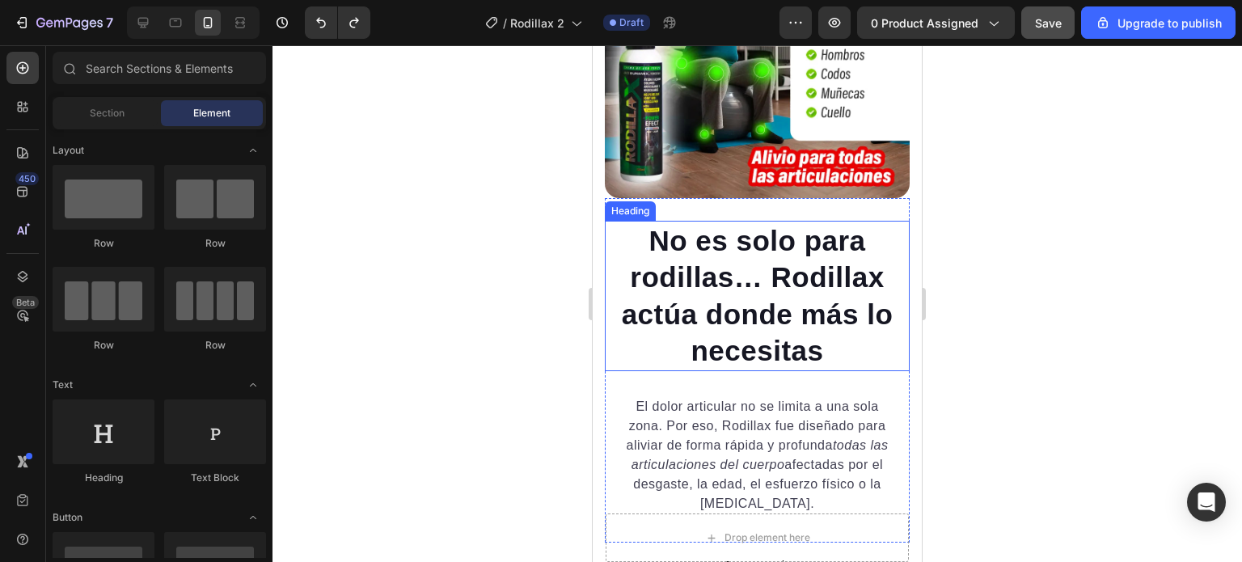
click at [722, 271] on h2 "No es solo para rodillas… Rodillax actúa donde más lo necesitas" at bounding box center [757, 296] width 305 height 150
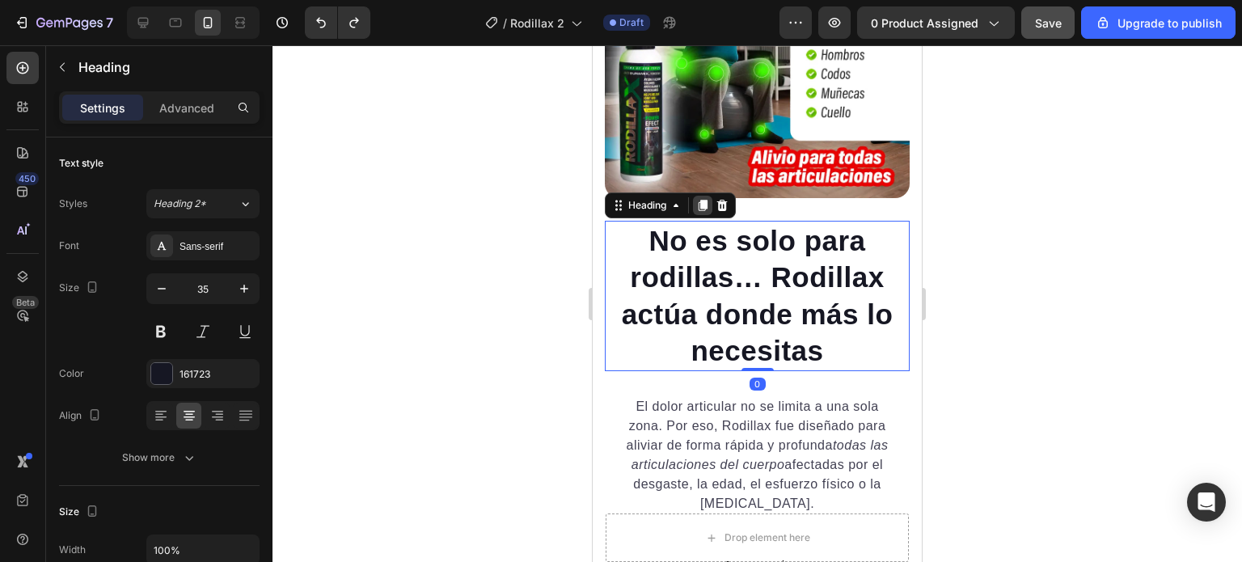
click at [707, 200] on icon at bounding box center [703, 205] width 9 height 11
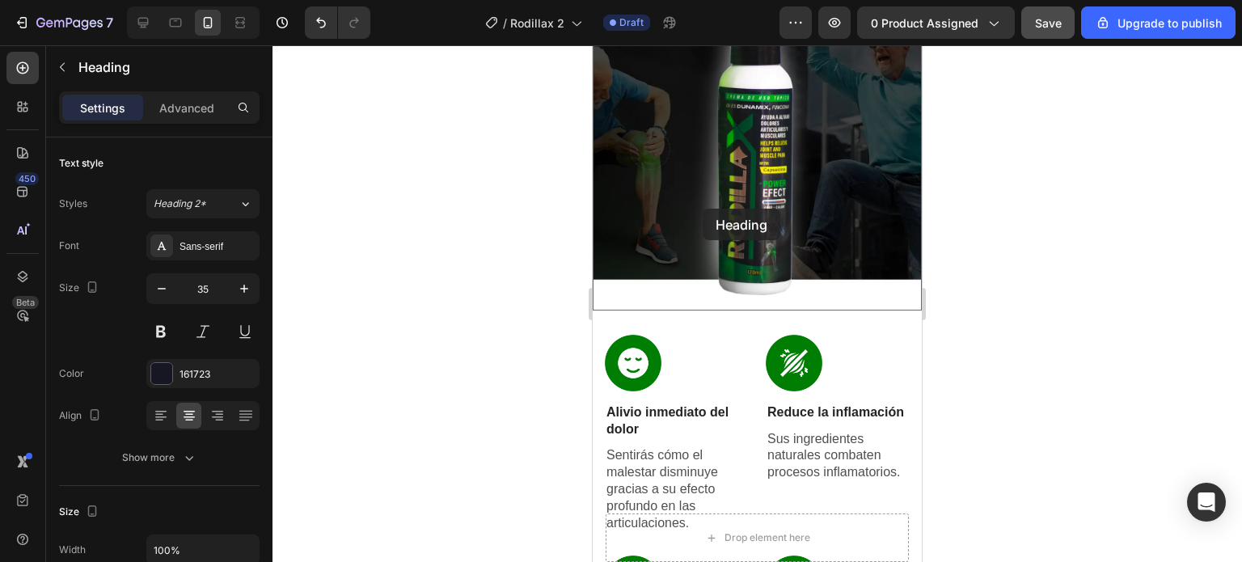
scroll to position [882, 0]
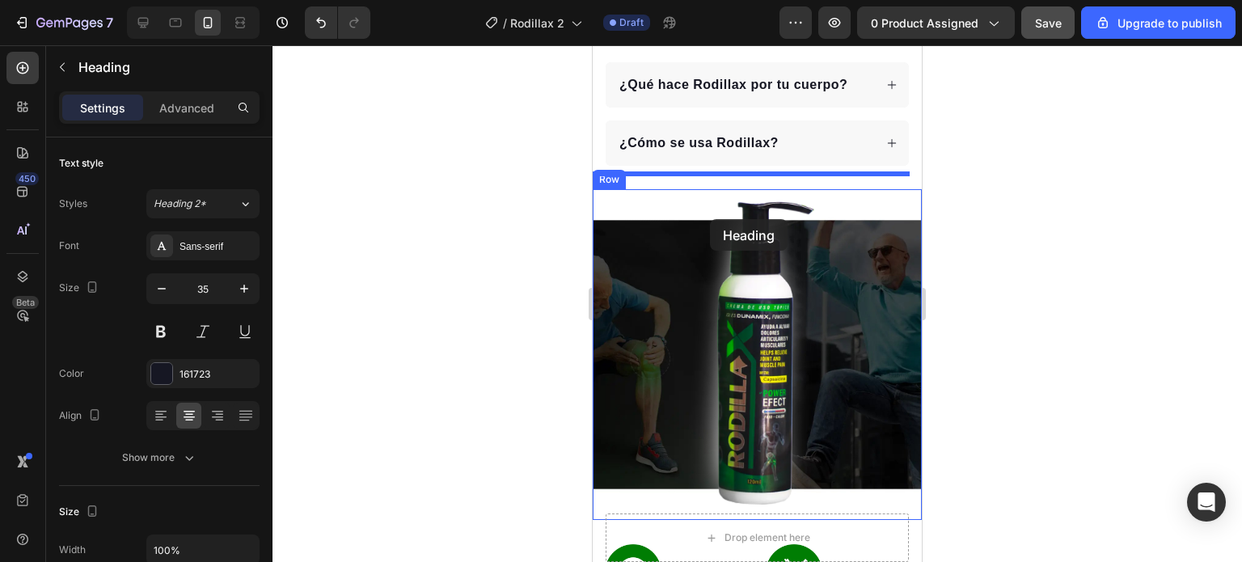
drag, startPoint x: 616, startPoint y: 345, endPoint x: 710, endPoint y: 219, distance: 157.2
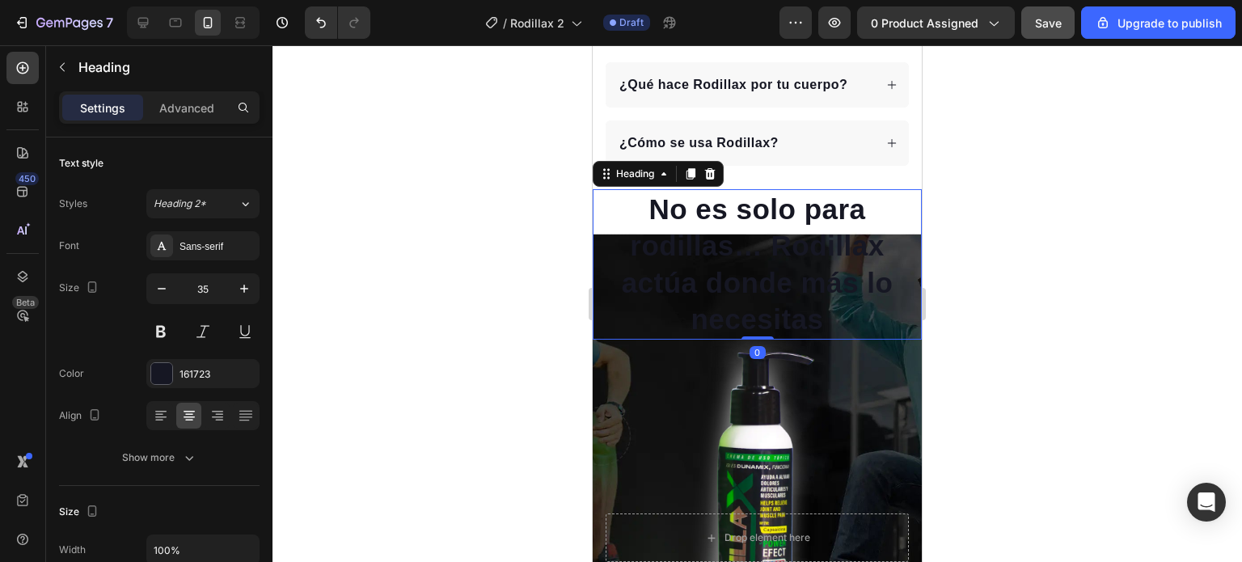
click at [710, 219] on h2 "No es solo para rodillas… Rodillax actúa donde más lo necesitas" at bounding box center [757, 264] width 329 height 150
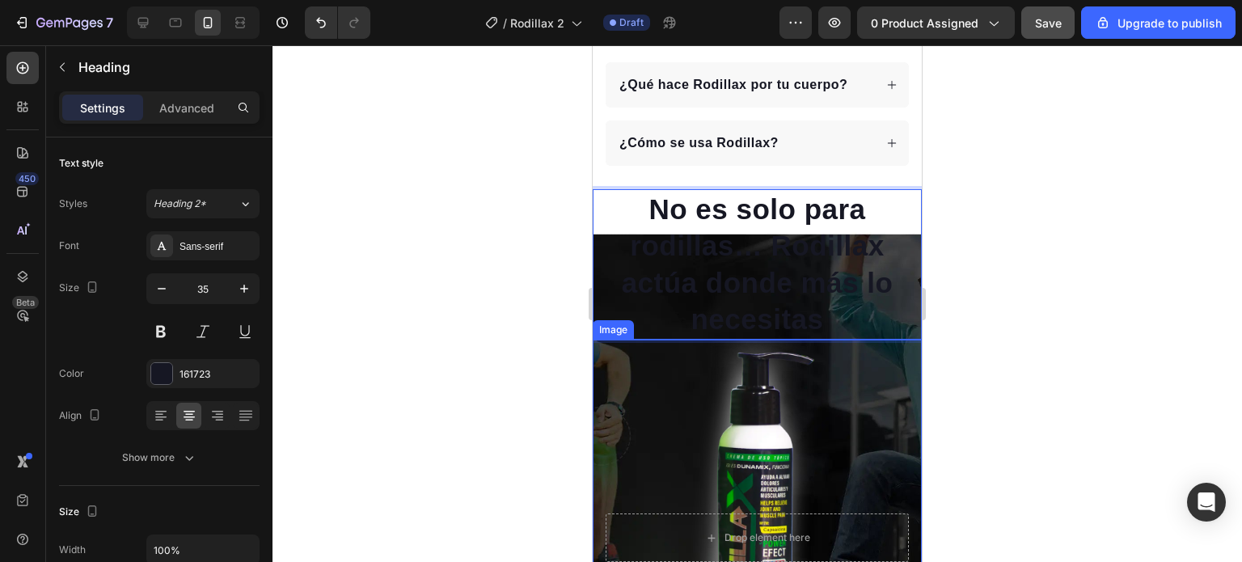
click at [751, 364] on img at bounding box center [757, 505] width 139 height 331
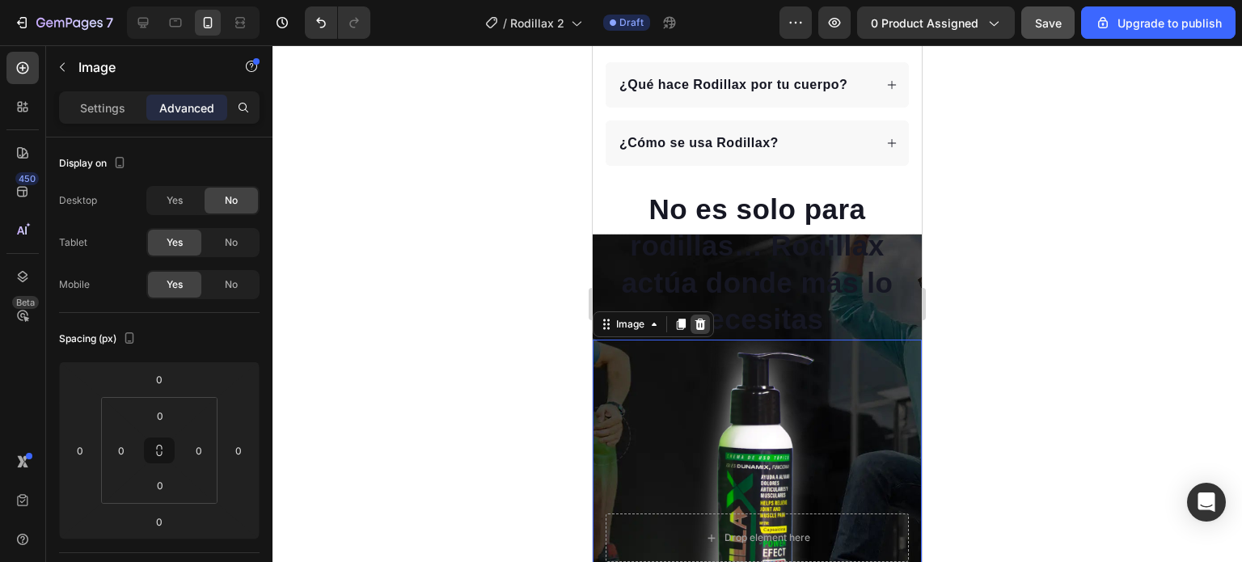
click at [700, 319] on icon at bounding box center [701, 324] width 11 height 11
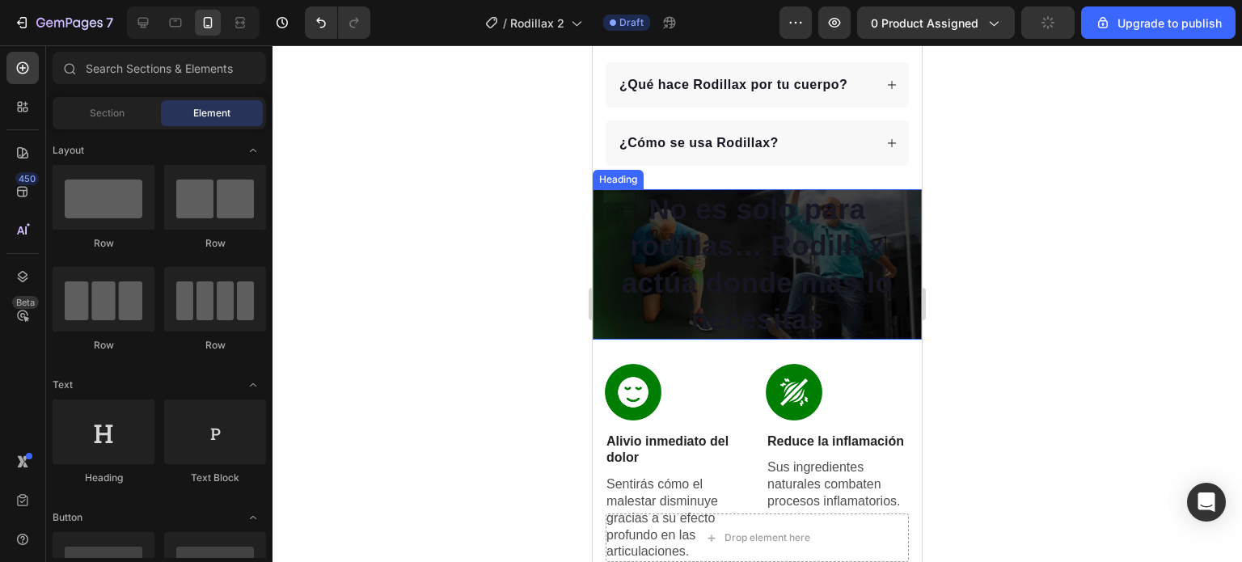
click at [700, 231] on p "No es solo para rodillas… Rodillax actúa donde más lo necesitas" at bounding box center [758, 264] width 326 height 147
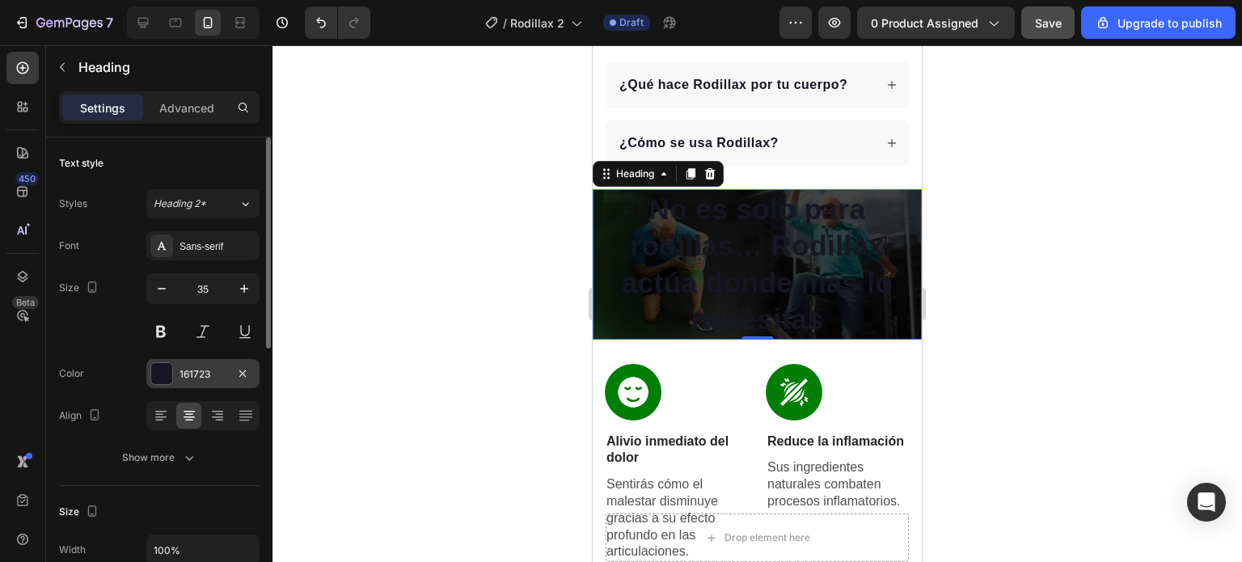
click at [180, 371] on div "161723" at bounding box center [203, 374] width 47 height 15
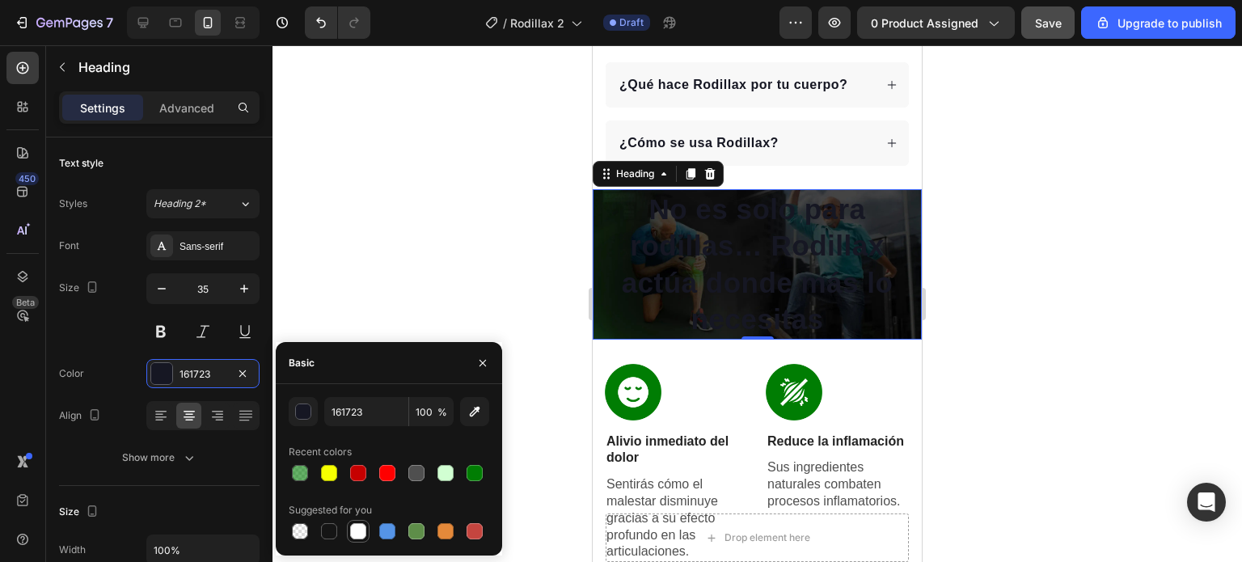
click at [366, 528] on div at bounding box center [358, 531] width 16 height 16
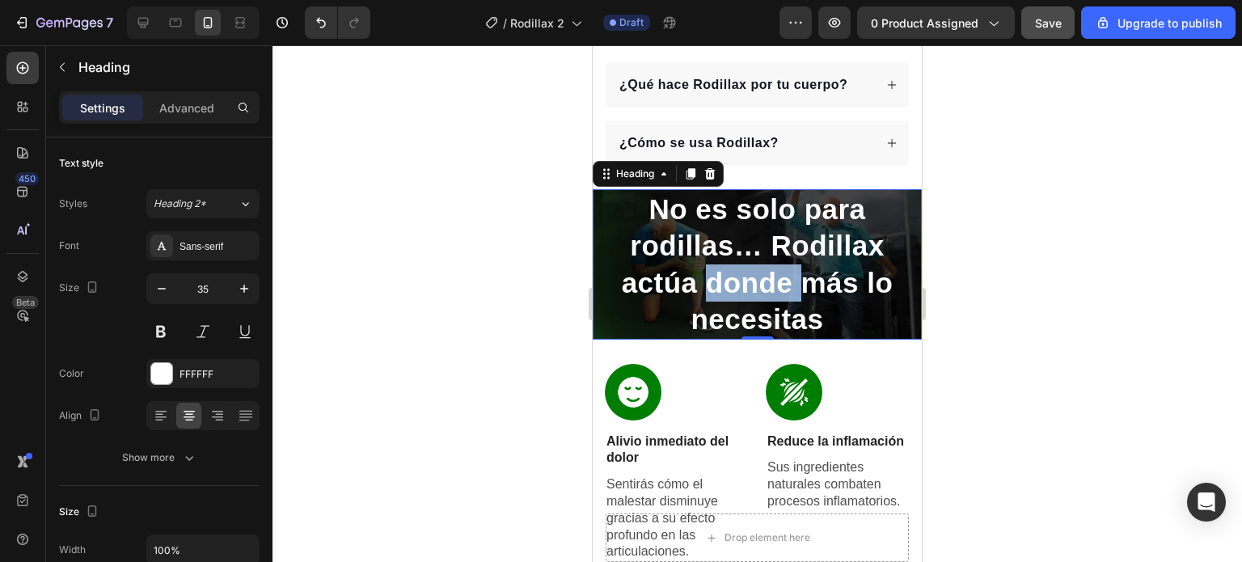
click at [751, 273] on p "No es solo para rodillas… Rodillax actúa donde más lo necesitas" at bounding box center [758, 264] width 326 height 147
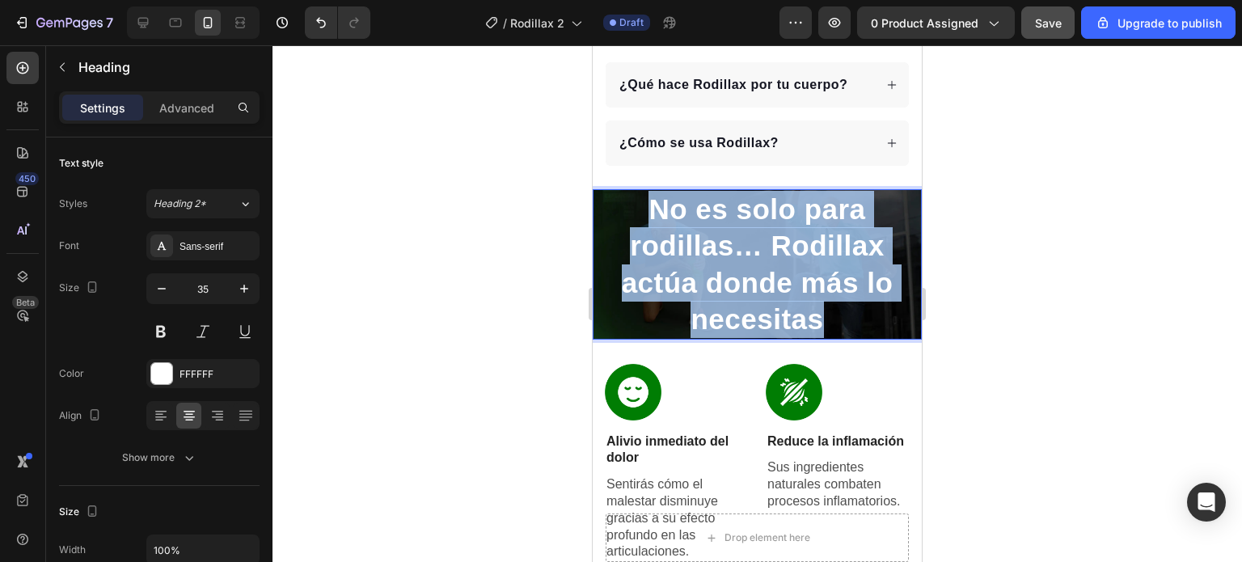
click at [751, 273] on p "No es solo para rodillas… Rodillax actúa donde más lo necesitas" at bounding box center [758, 264] width 326 height 147
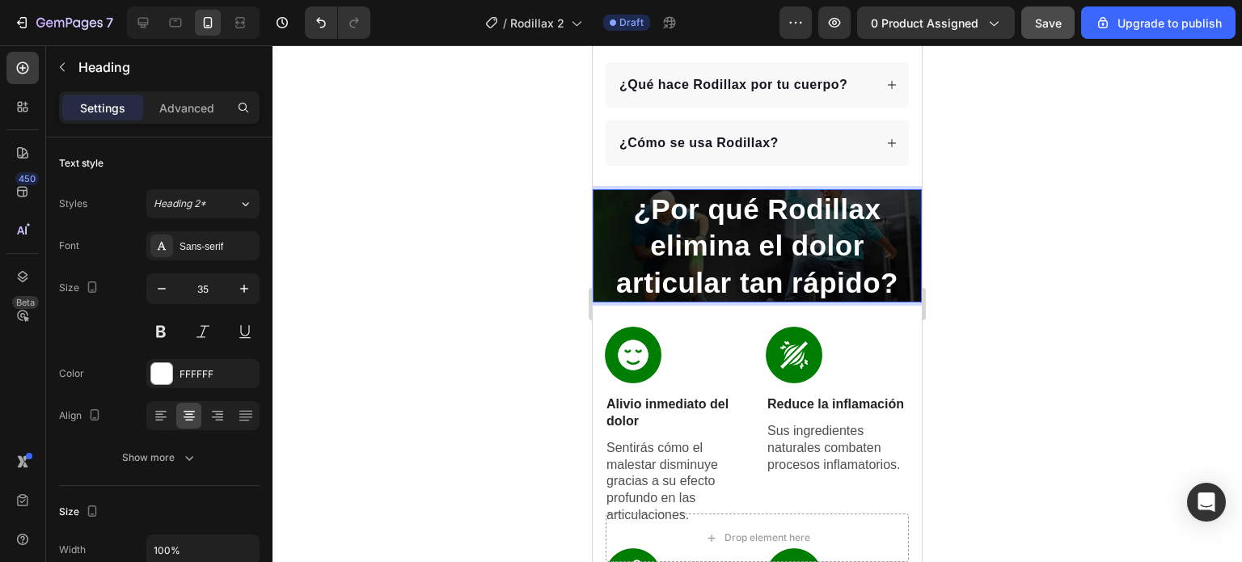
click at [715, 216] on p "¿Por qué Rodillax elimina el dolor articular tan rápido?" at bounding box center [758, 246] width 326 height 111
click at [1091, 236] on div at bounding box center [758, 303] width 970 height 517
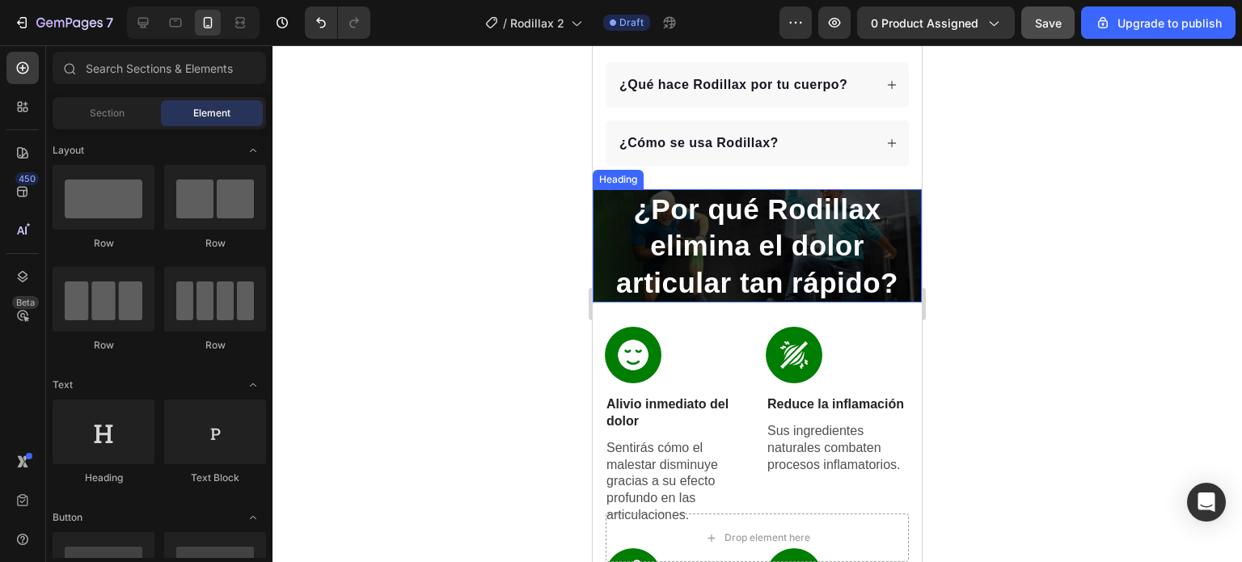
click at [808, 229] on p "¿Por qué Rodillax elimina el dolor articular tan rápido?" at bounding box center [758, 246] width 326 height 111
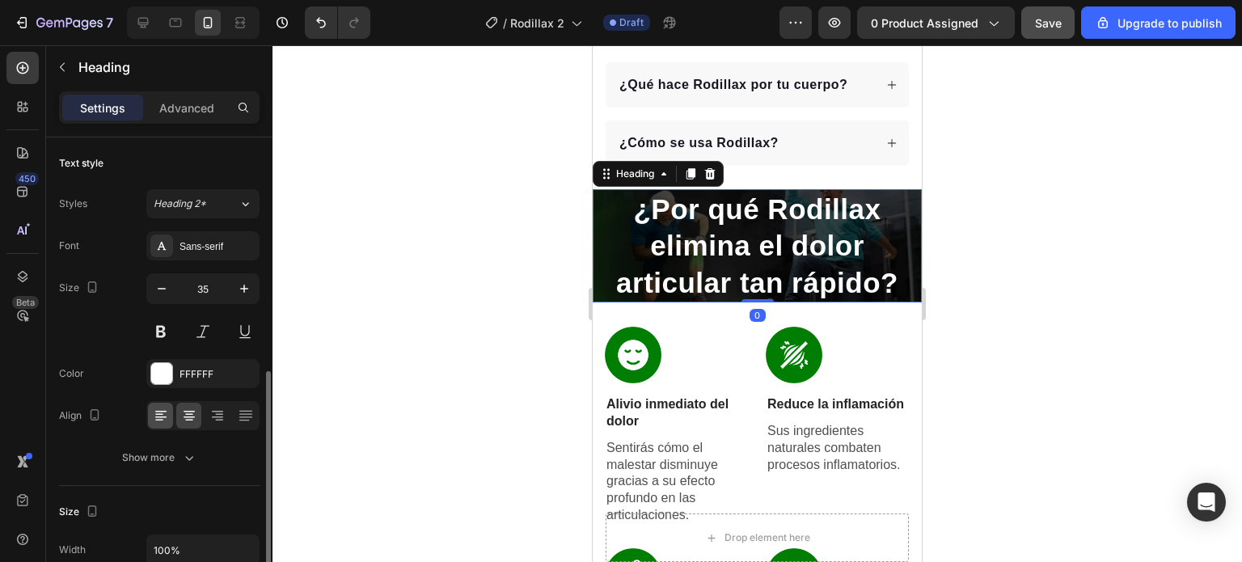
scroll to position [243, 0]
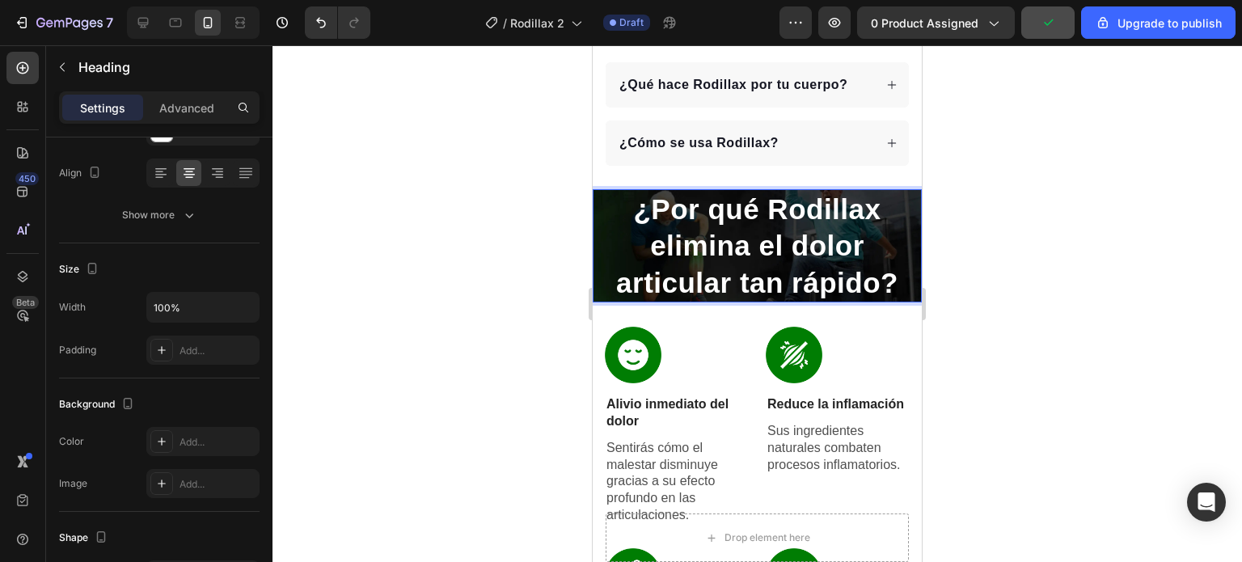
click at [1171, 258] on div at bounding box center [758, 303] width 970 height 517
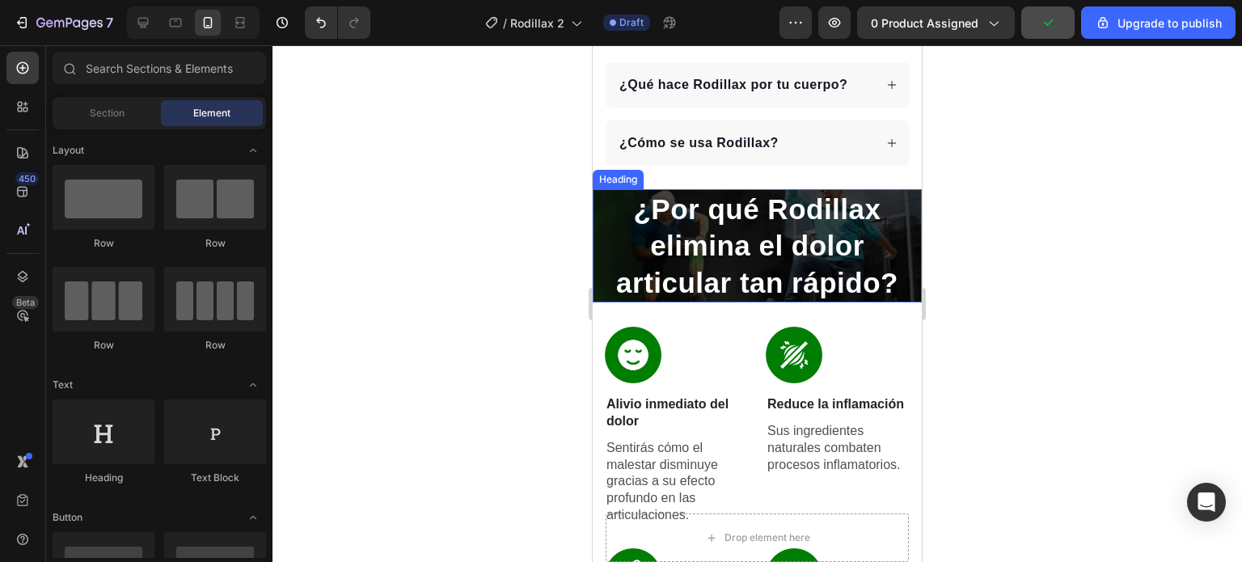
click at [853, 240] on p "¿Por qué Rodillax elimina el dolor articular tan rápido?" at bounding box center [758, 246] width 326 height 111
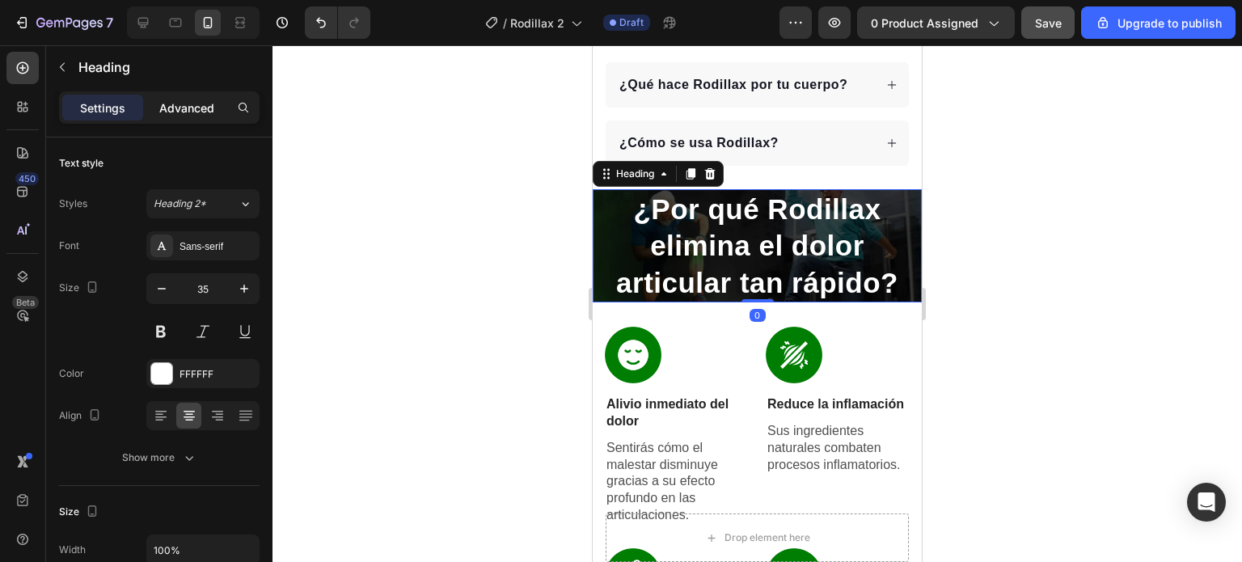
click at [193, 108] on p "Advanced" at bounding box center [186, 107] width 55 height 17
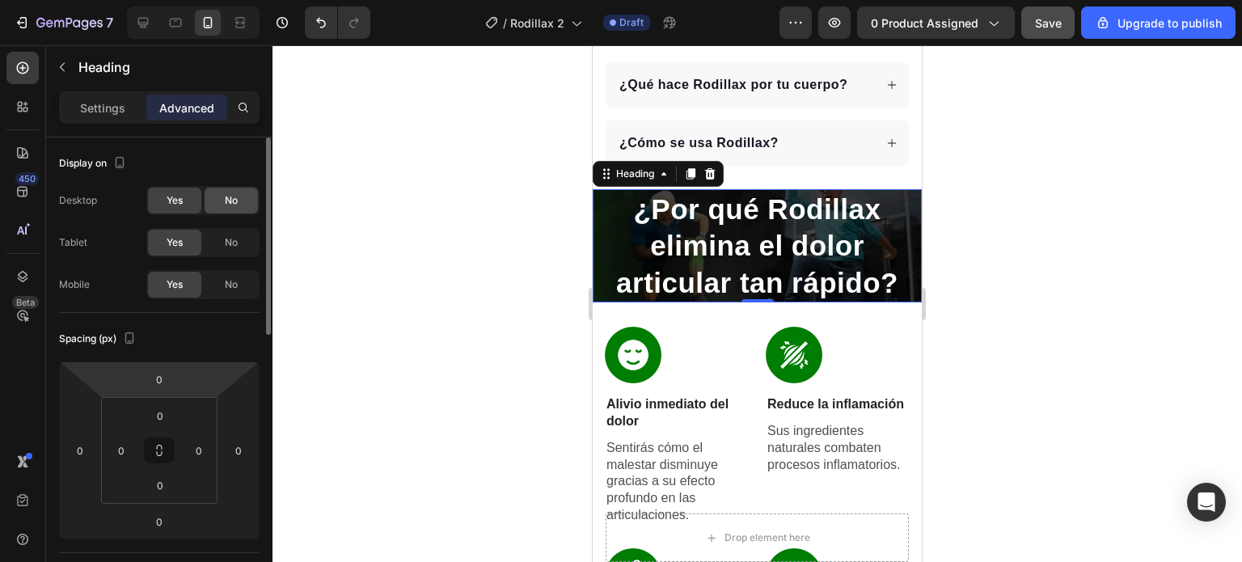
click at [223, 200] on div "No" at bounding box center [231, 201] width 53 height 26
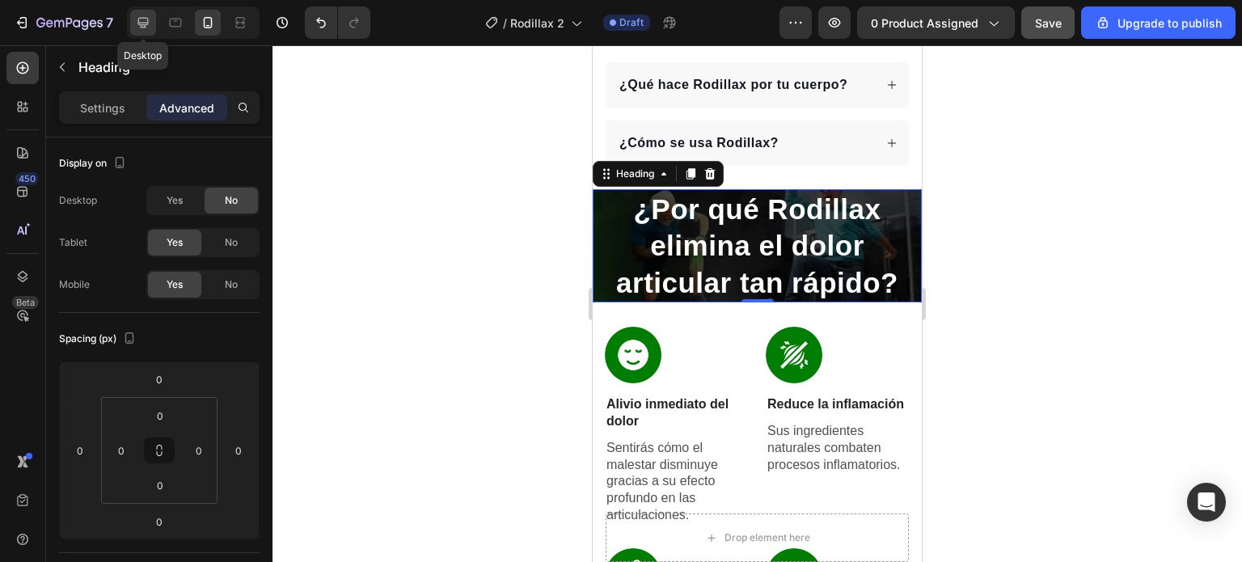
click at [142, 23] on icon at bounding box center [143, 23] width 16 height 16
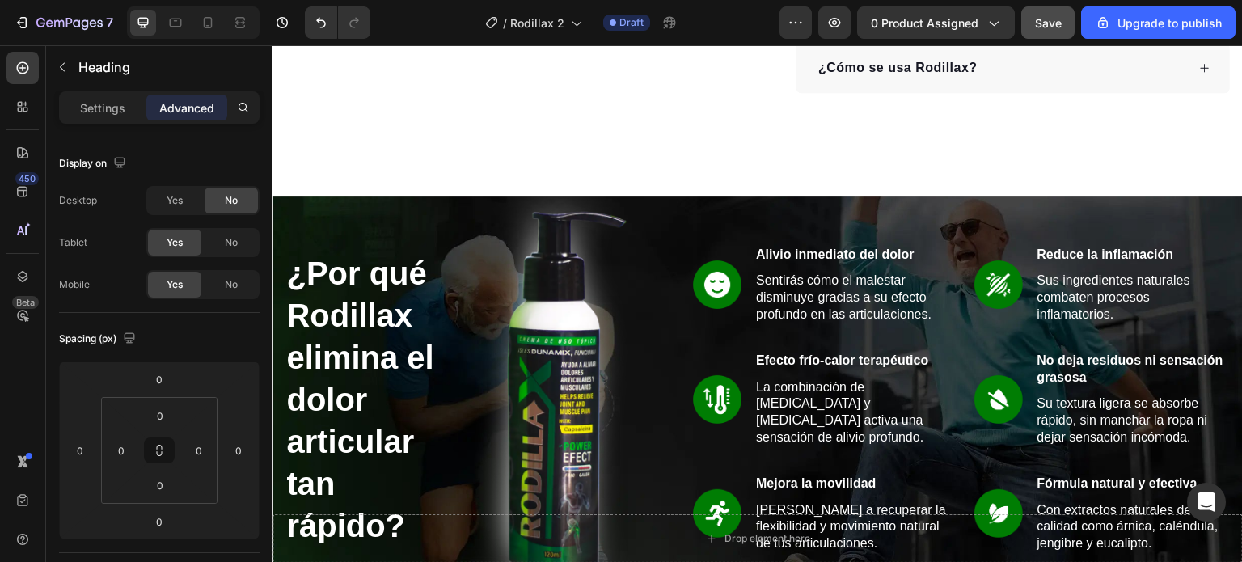
scroll to position [543, 0]
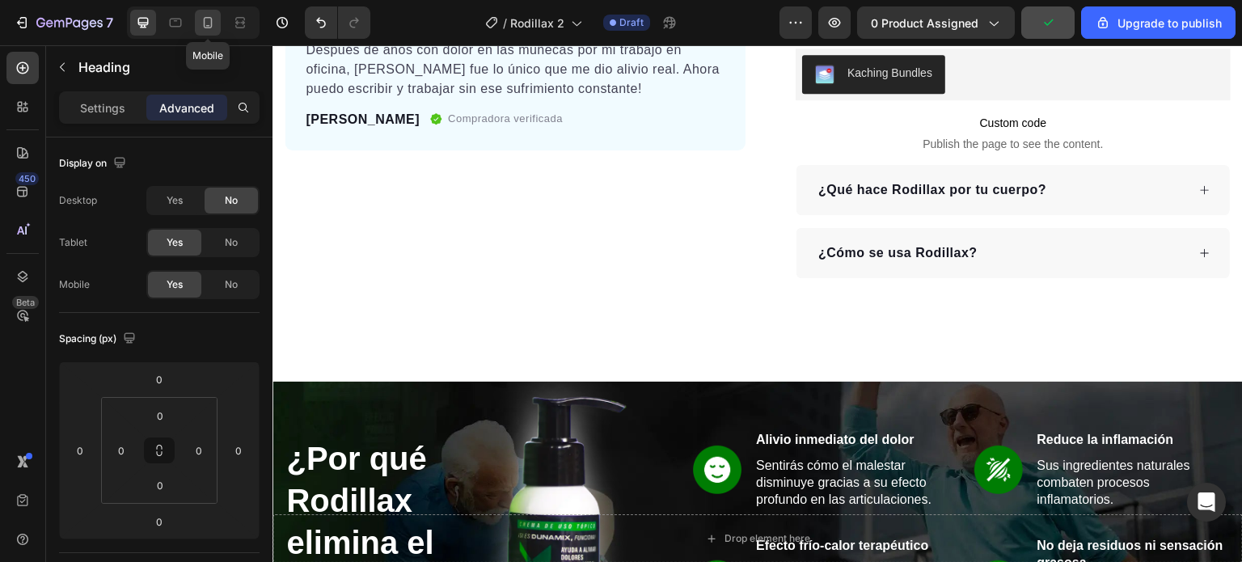
click at [207, 23] on icon at bounding box center [208, 23] width 16 height 16
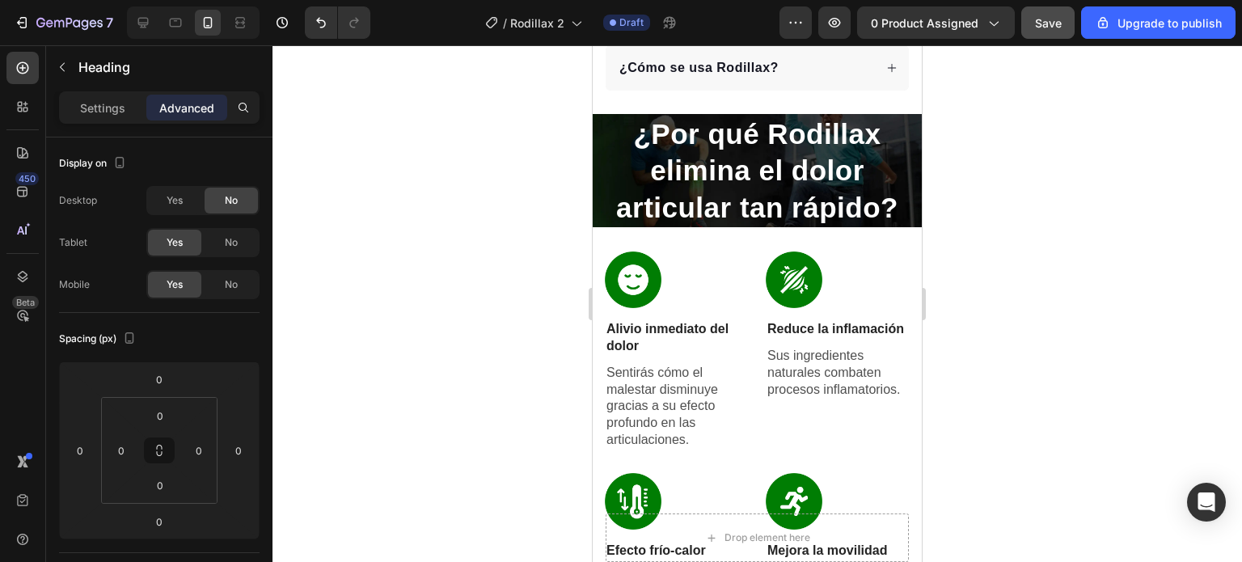
scroll to position [866, 0]
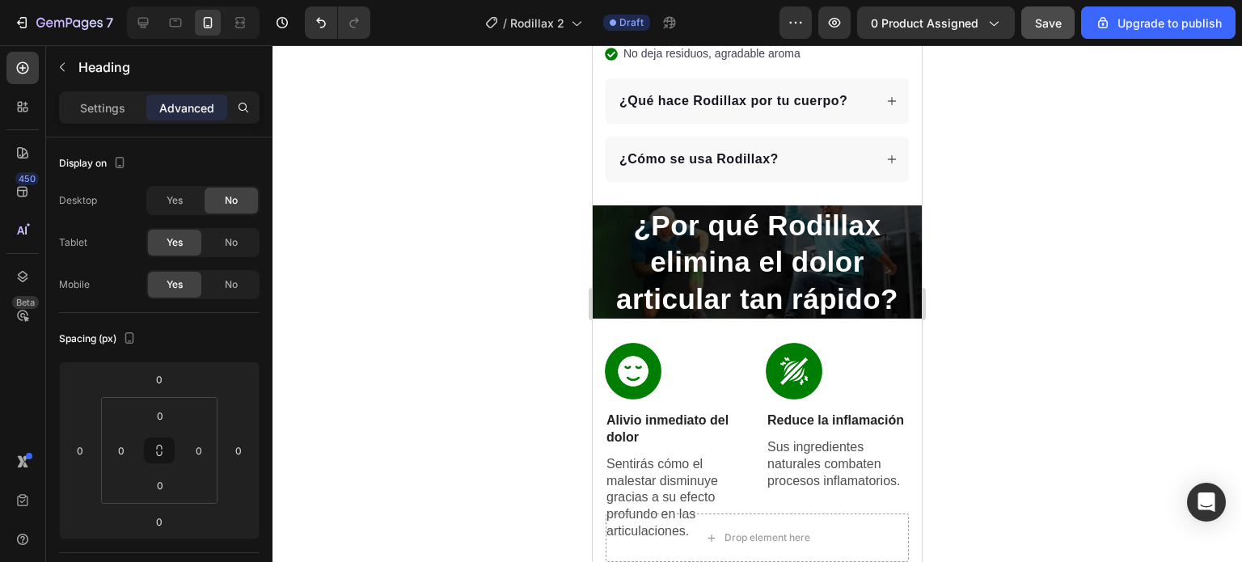
click at [683, 252] on h2 "¿Por qué Rodillax elimina el dolor articular tan rápido?" at bounding box center [757, 262] width 329 height 114
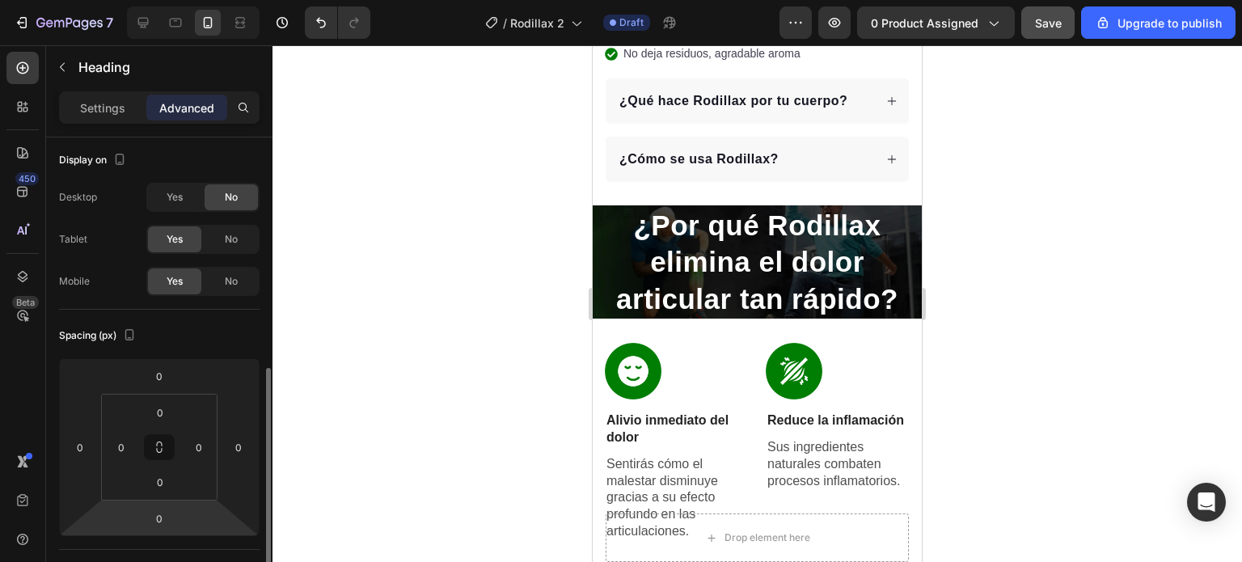
scroll to position [165, 0]
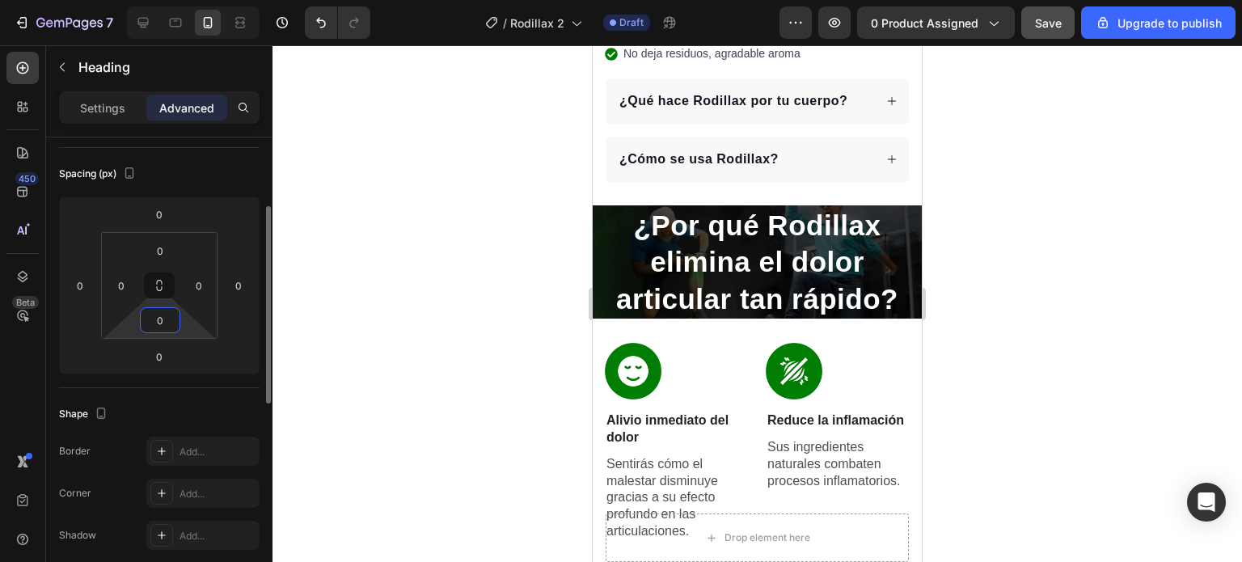
click at [159, 326] on input "0" at bounding box center [160, 320] width 32 height 24
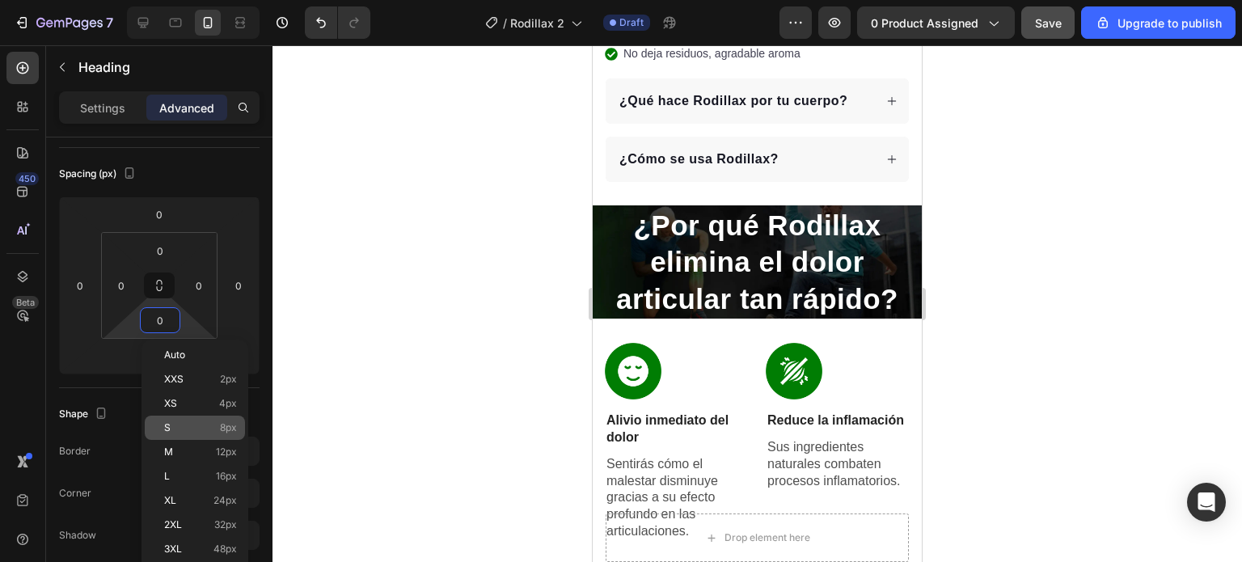
click at [175, 417] on div "S 8px" at bounding box center [195, 428] width 100 height 24
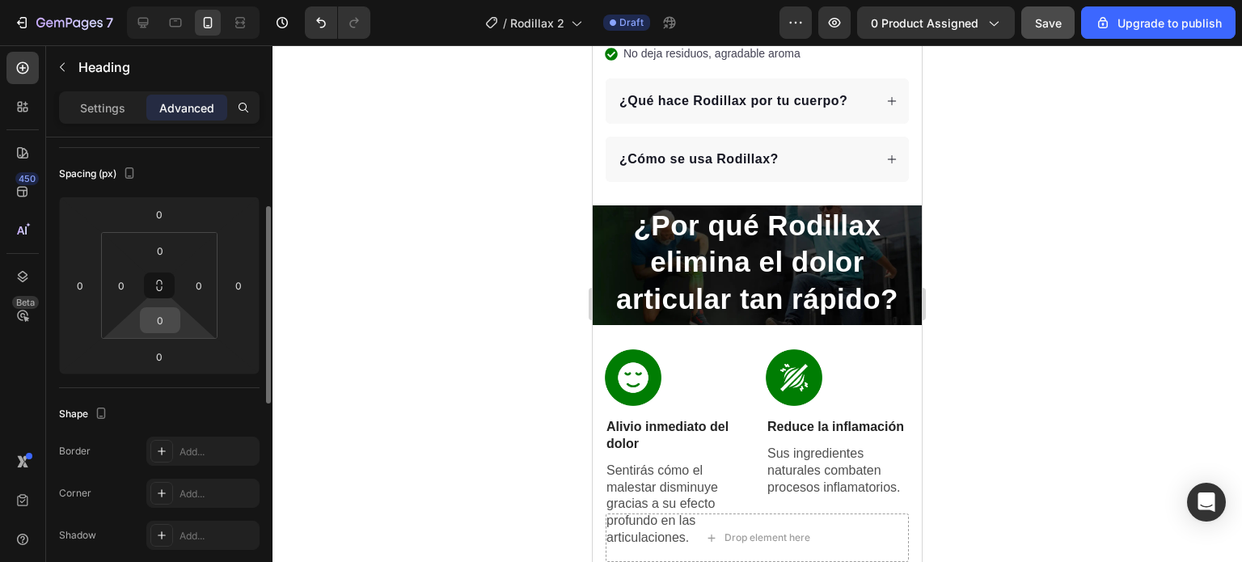
click at [162, 329] on input "0" at bounding box center [160, 320] width 32 height 24
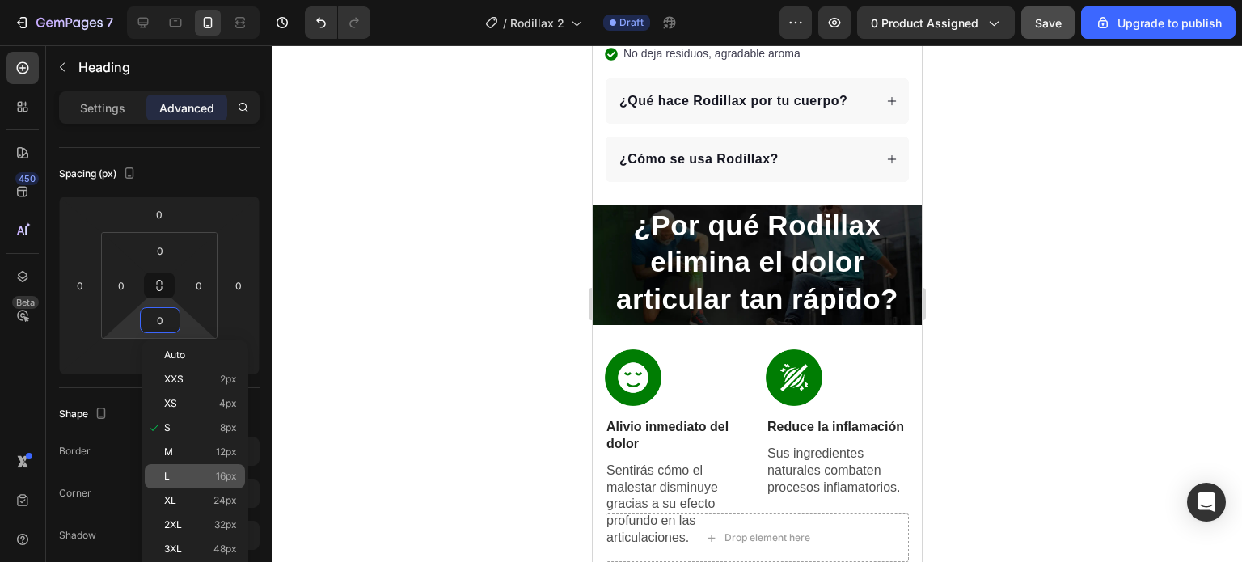
click at [192, 481] on p "L 16px" at bounding box center [200, 476] width 73 height 11
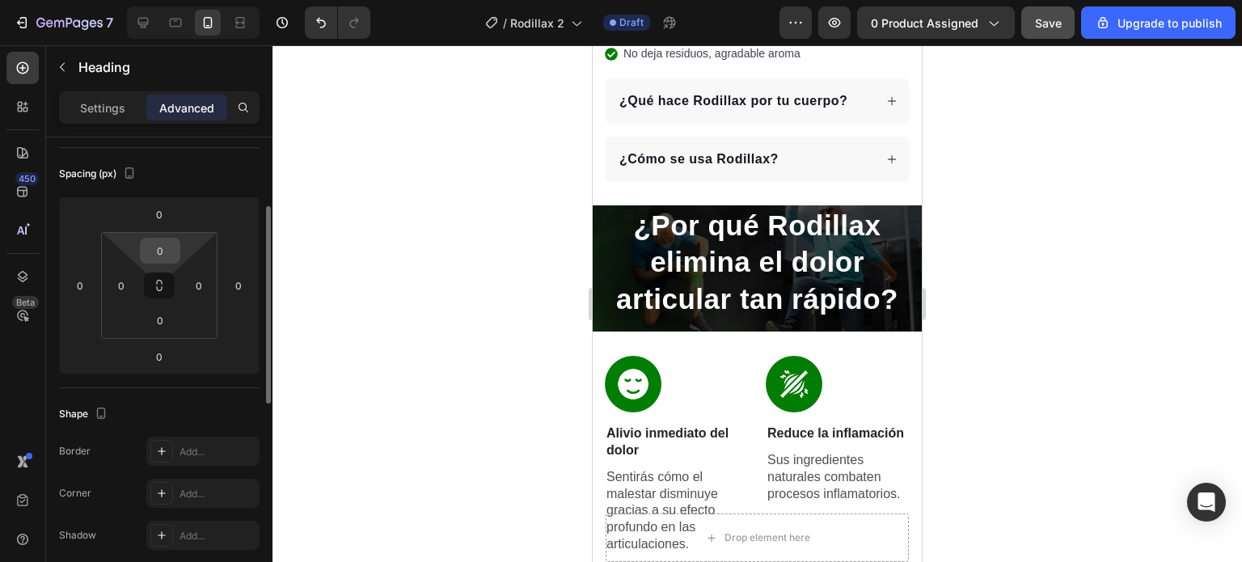
click at [156, 260] on input "0" at bounding box center [160, 251] width 32 height 24
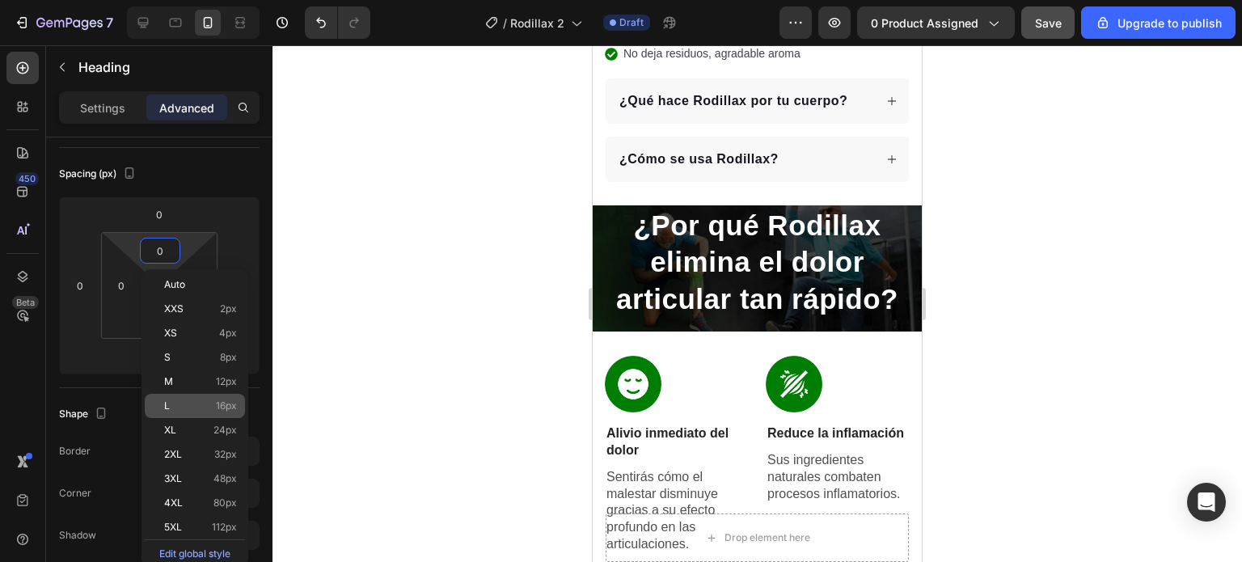
click at [201, 413] on div "L 16px" at bounding box center [195, 406] width 100 height 24
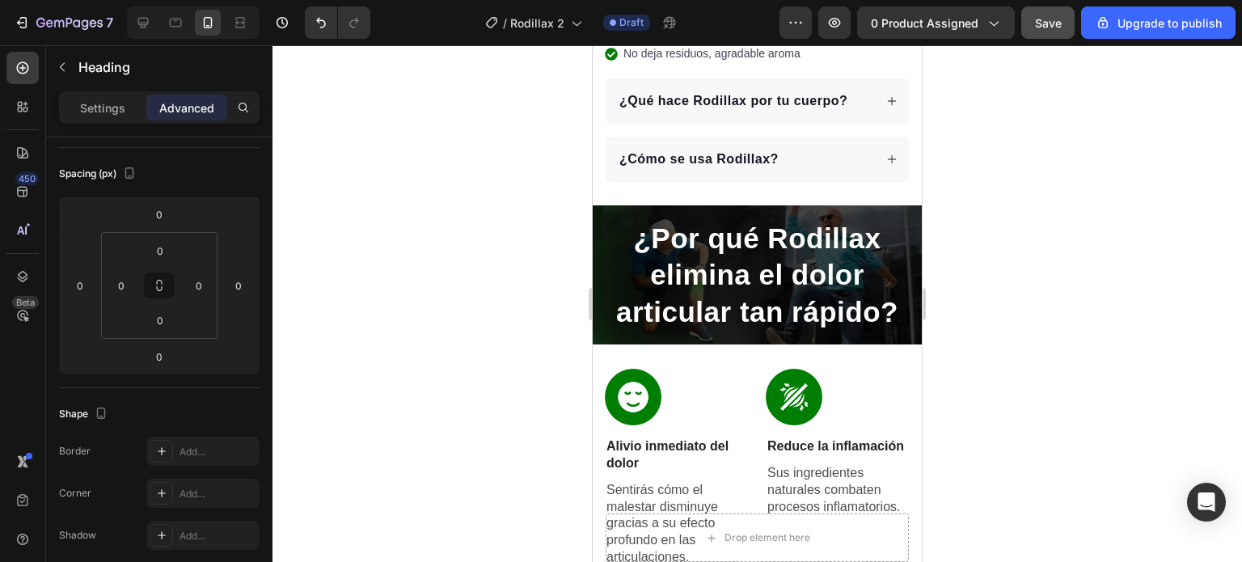
click at [1018, 353] on div at bounding box center [758, 303] width 970 height 517
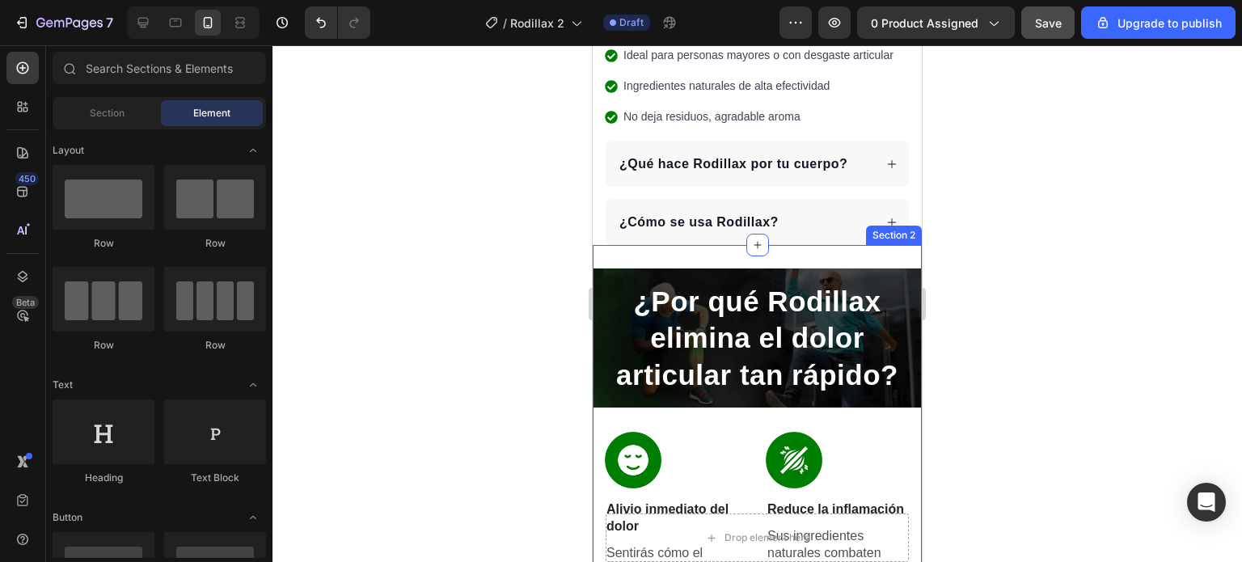
scroll to position [728, 0]
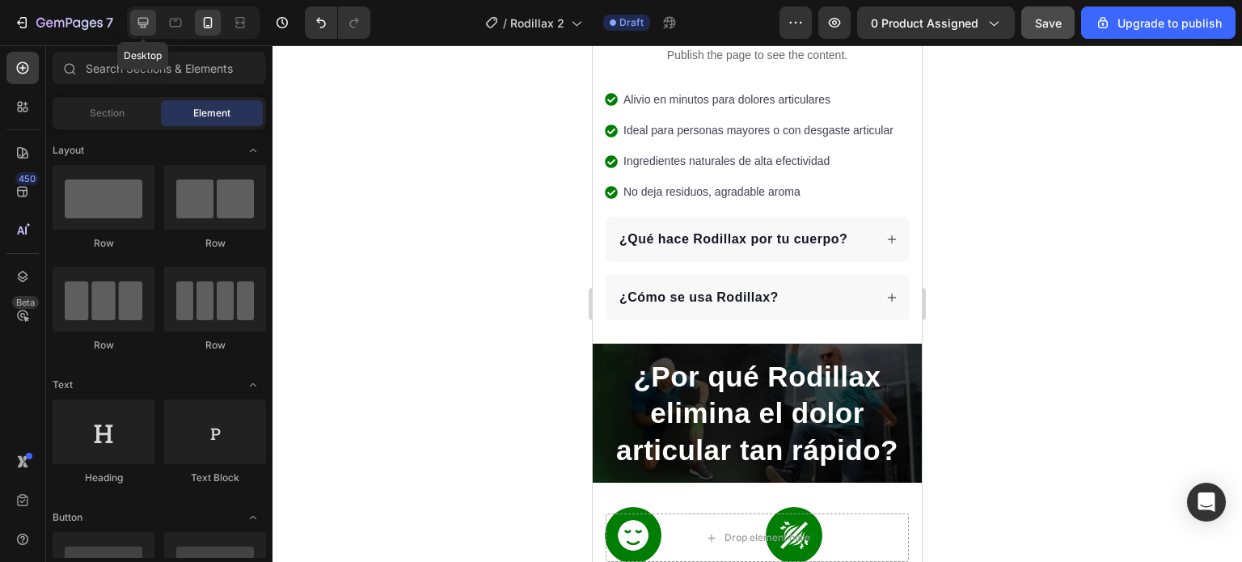
click at [137, 22] on icon at bounding box center [143, 23] width 16 height 16
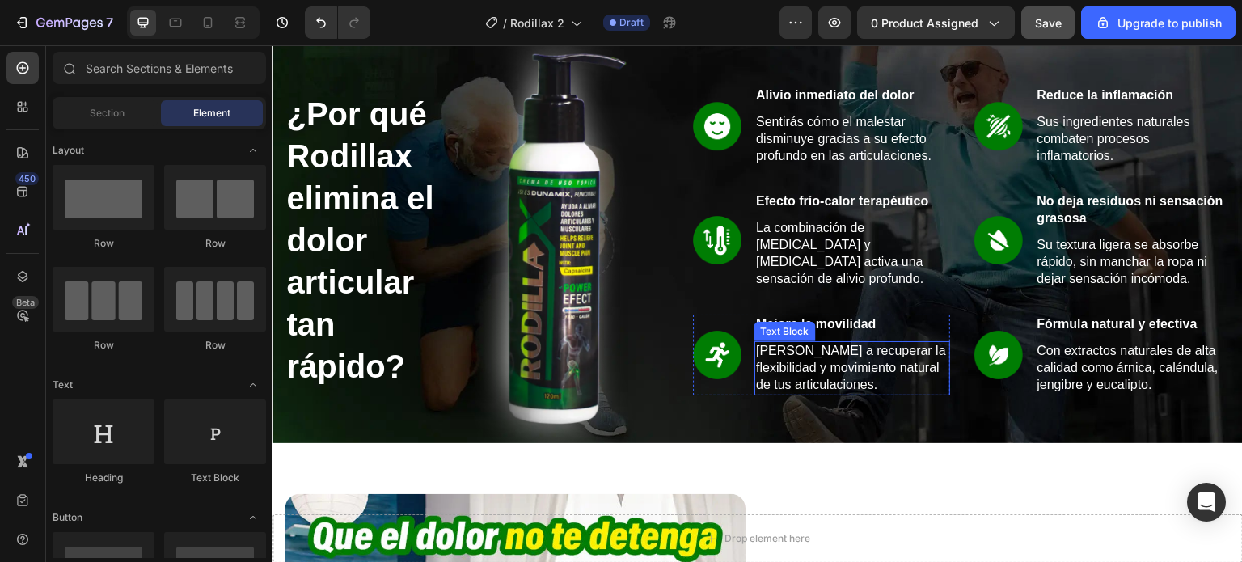
scroll to position [798, 0]
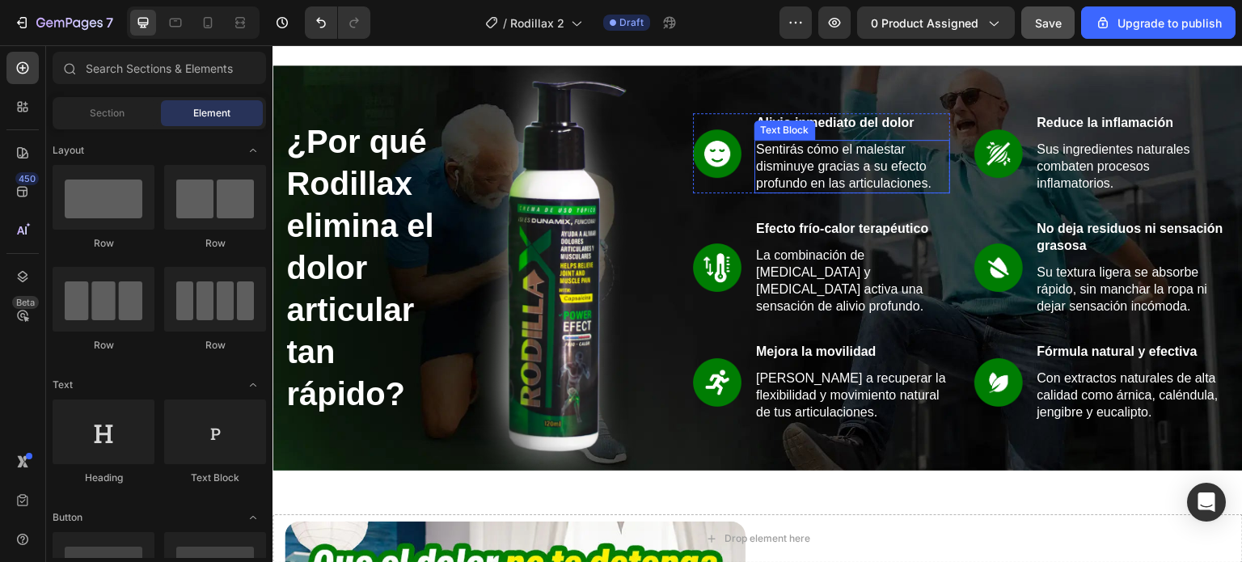
click at [842, 167] on p "Sentirás cómo el malestar disminuye gracias a su efecto profundo en las articul…" at bounding box center [852, 167] width 193 height 50
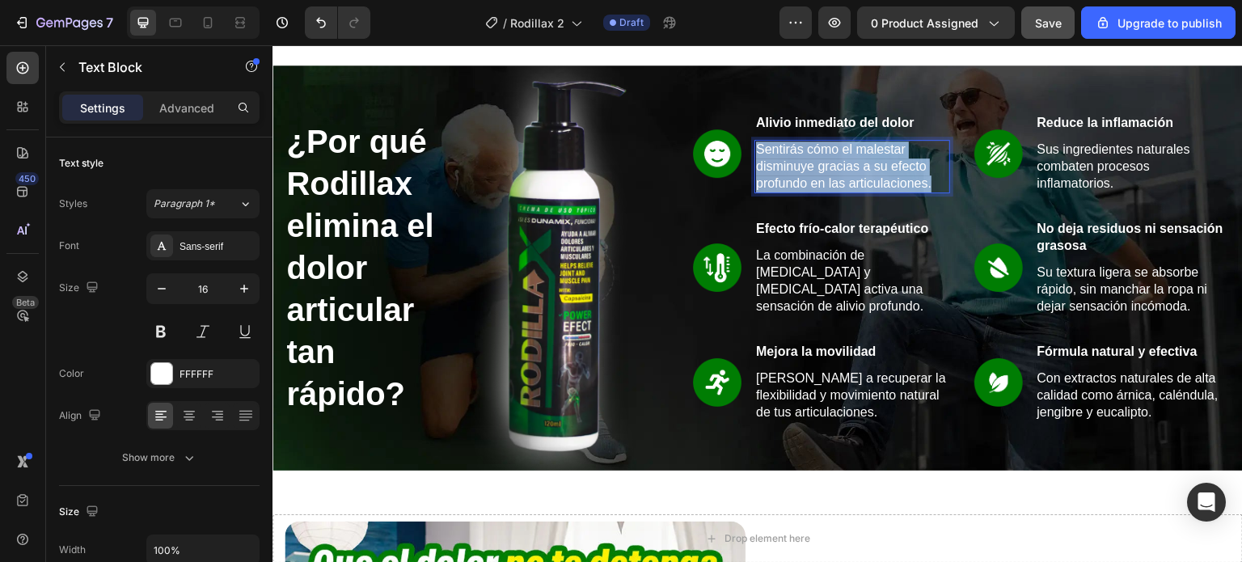
click at [842, 167] on p "Sentirás cómo el malestar disminuye gracias a su efecto profundo en las articul…" at bounding box center [852, 167] width 193 height 50
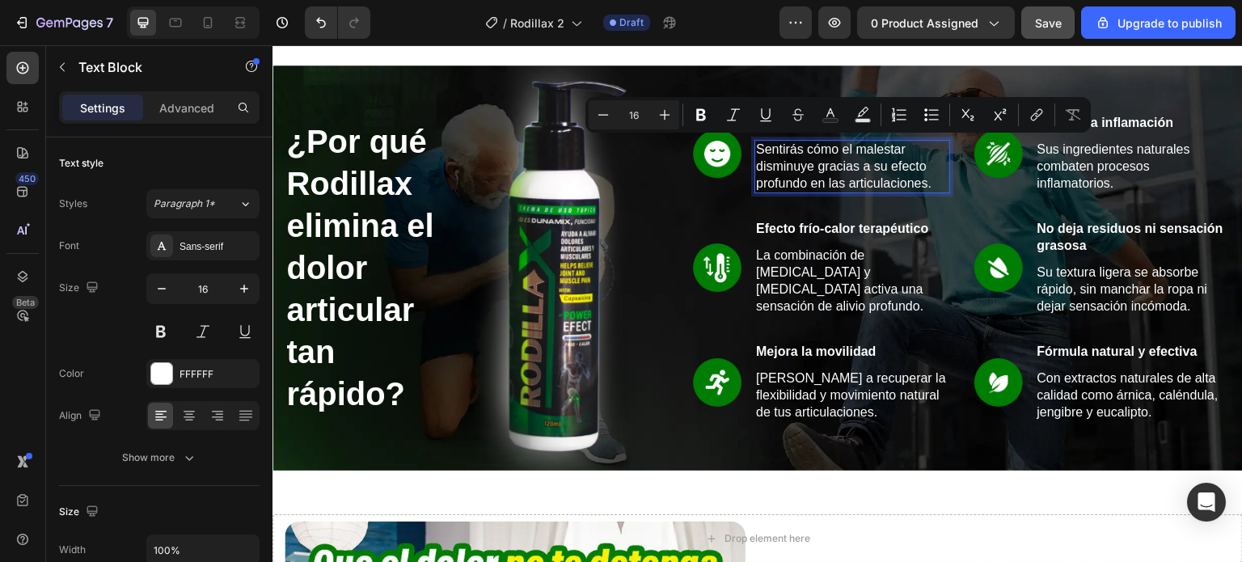
scroll to position [789, 0]
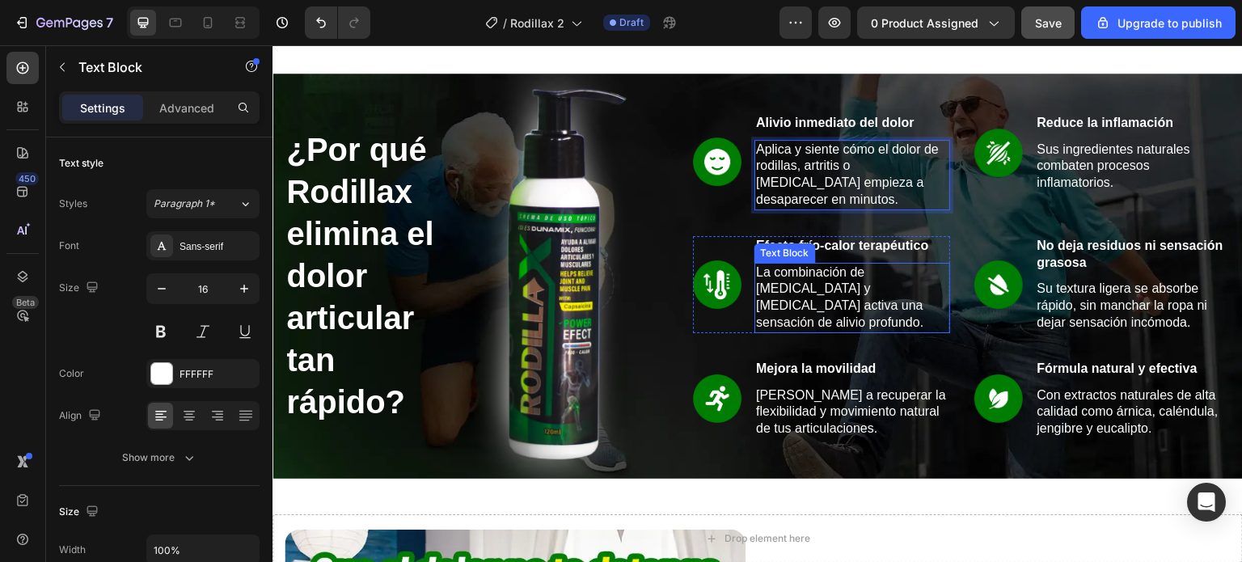
click at [777, 290] on p "La combinación de [MEDICAL_DATA] y [MEDICAL_DATA] activa una sensación de alivi…" at bounding box center [852, 298] width 193 height 67
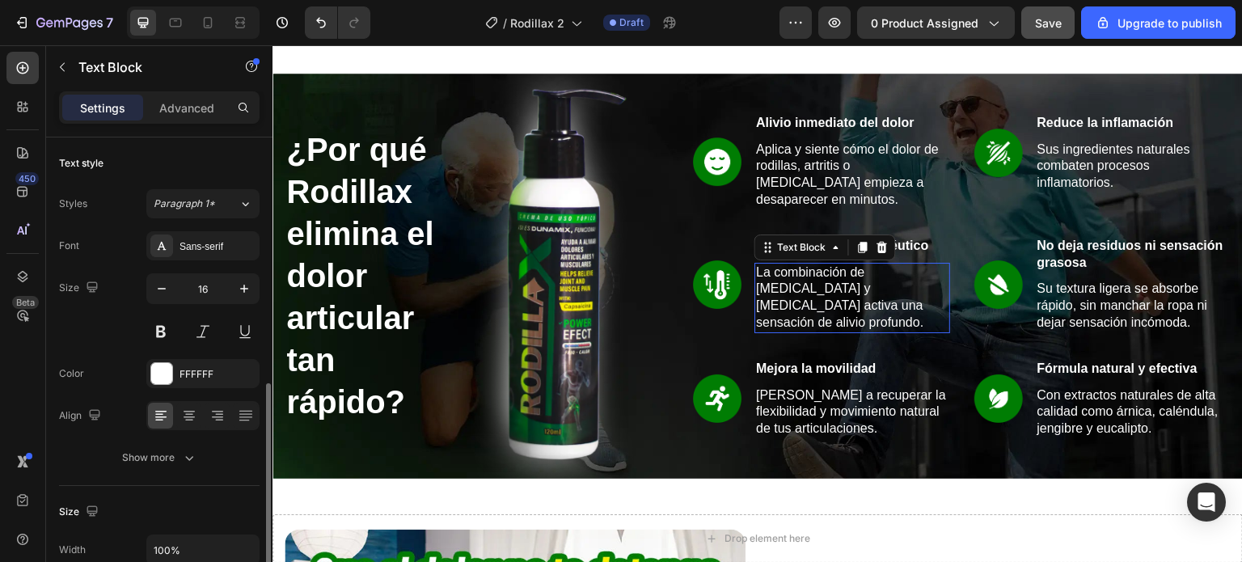
scroll to position [165, 0]
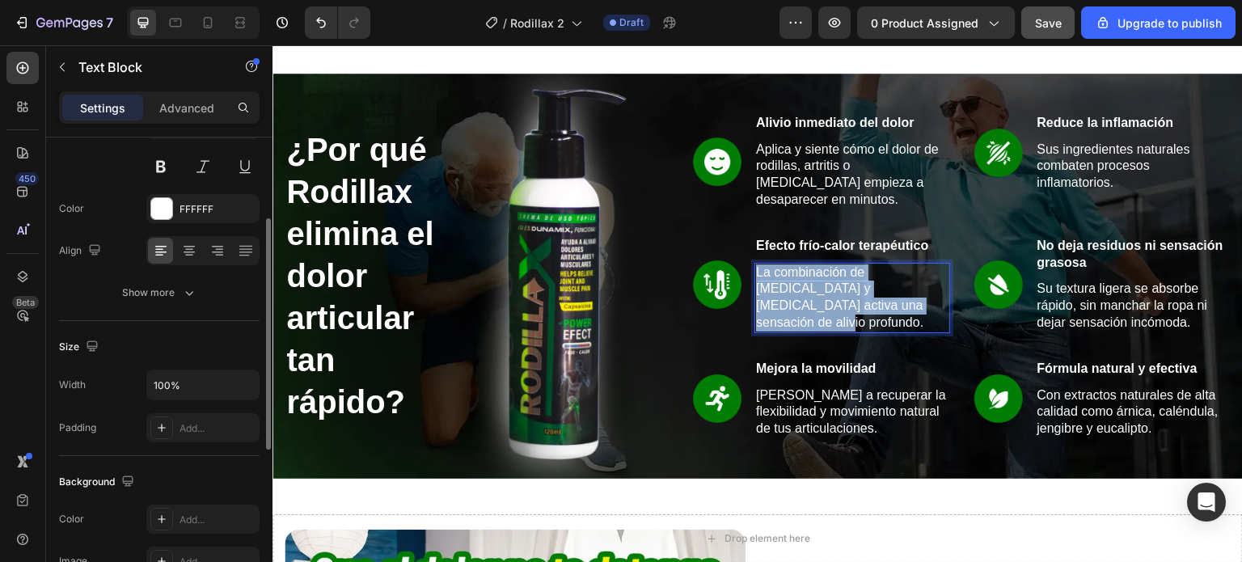
click at [777, 290] on p "La combinación de [MEDICAL_DATA] y [MEDICAL_DATA] activa una sensación de alivi…" at bounding box center [852, 298] width 193 height 67
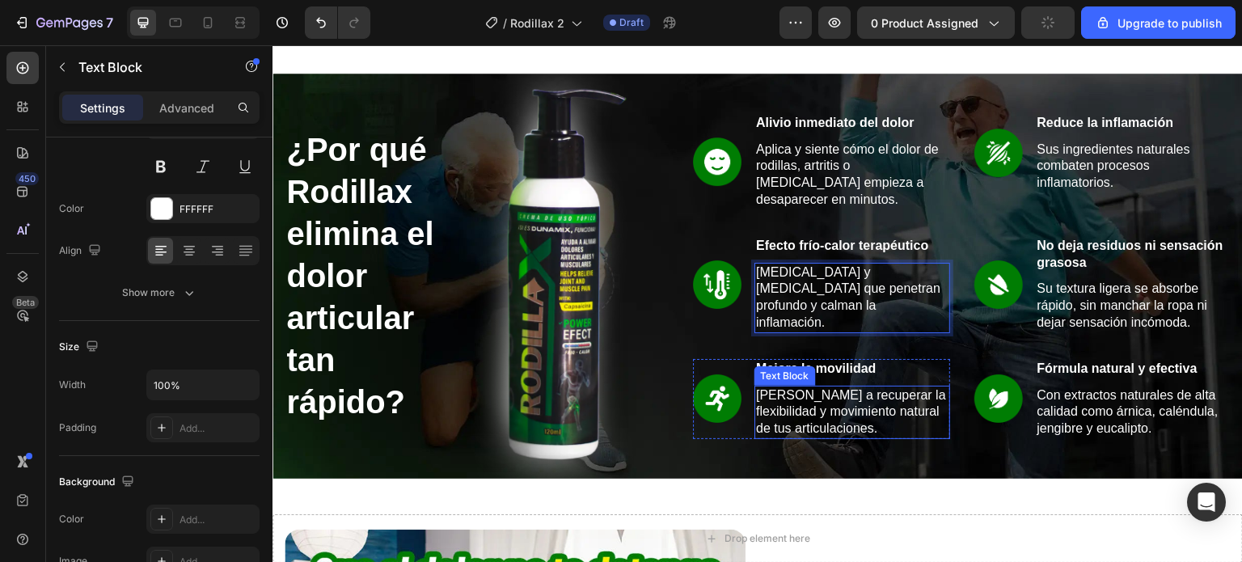
click at [785, 400] on p "[PERSON_NAME] a recuperar la flexibilidad y movimiento natural de tus articulac…" at bounding box center [852, 412] width 193 height 50
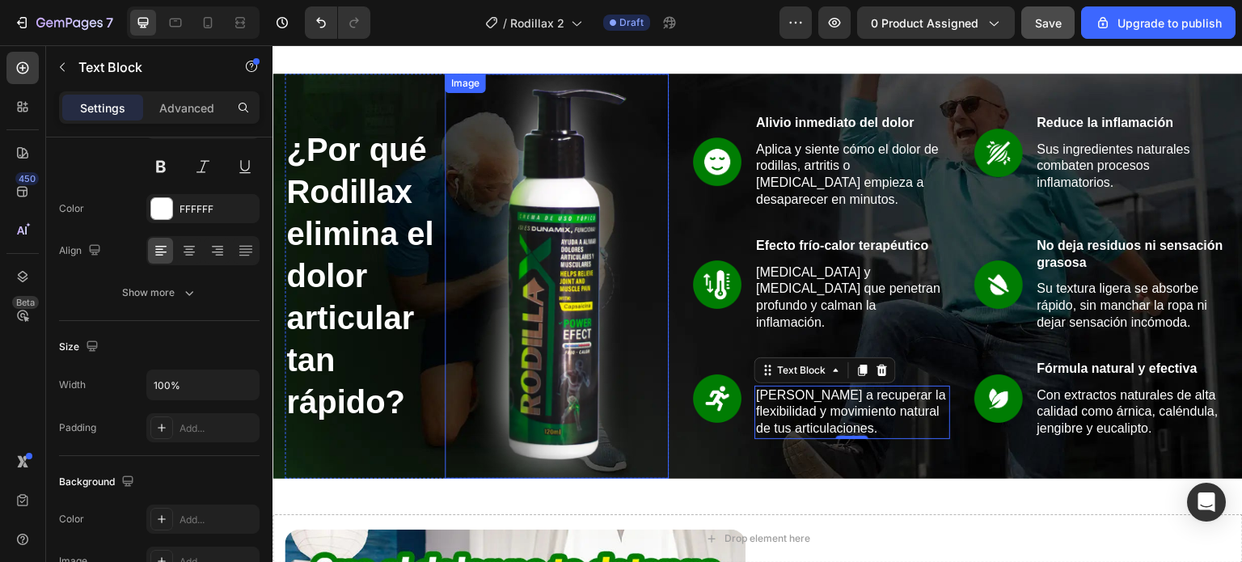
click at [662, 385] on div at bounding box center [557, 276] width 224 height 405
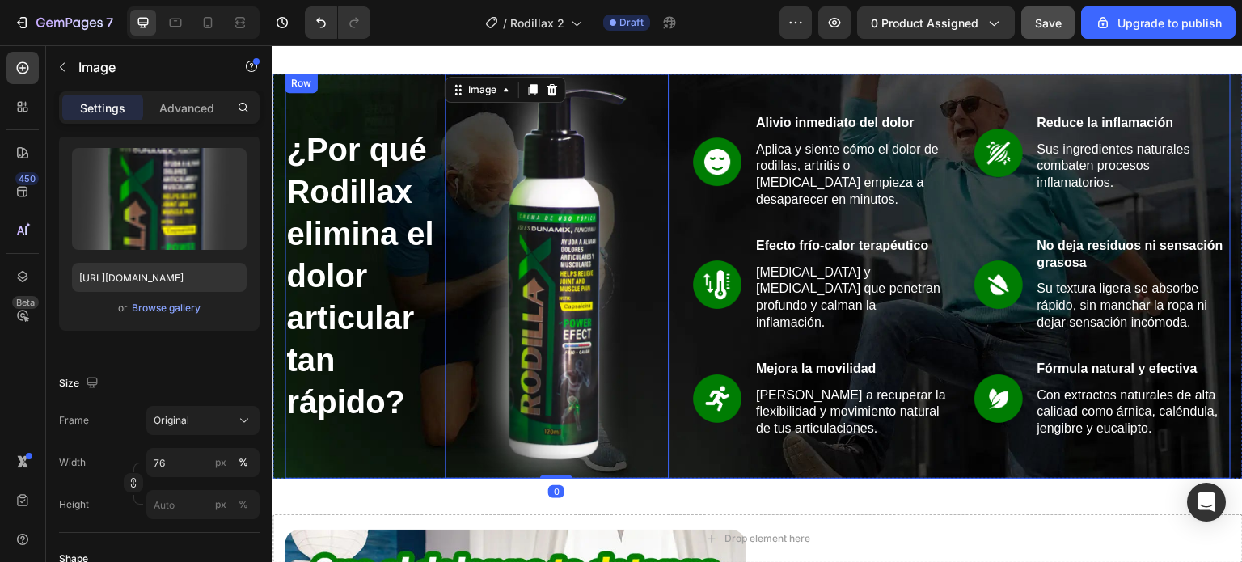
scroll to position [0, 0]
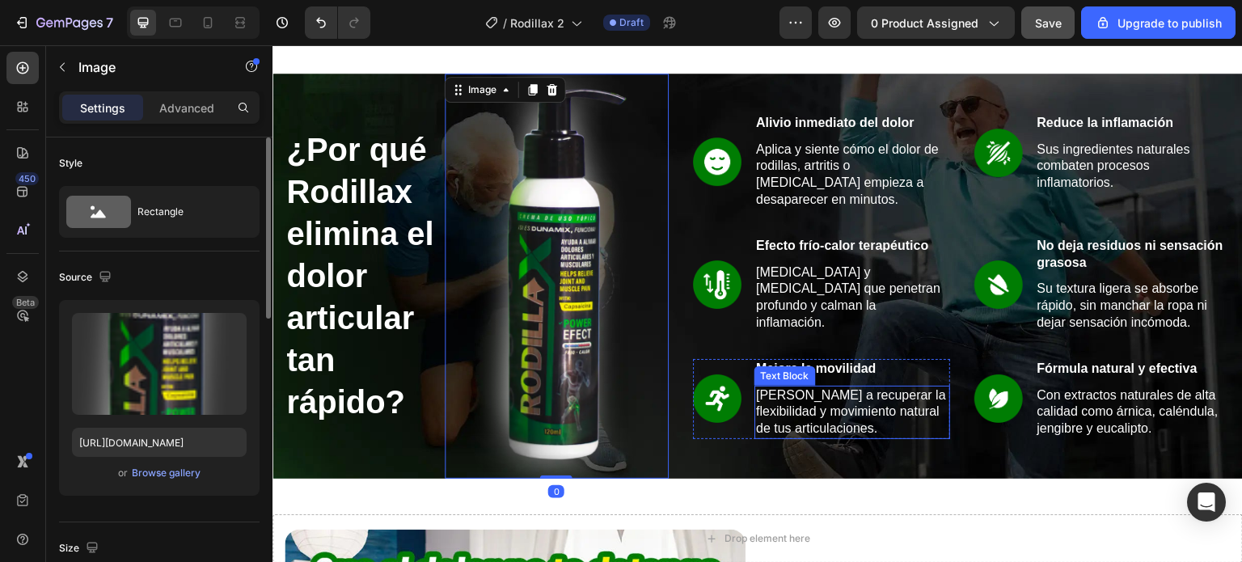
click at [789, 369] on div "Text Block" at bounding box center [785, 376] width 55 height 15
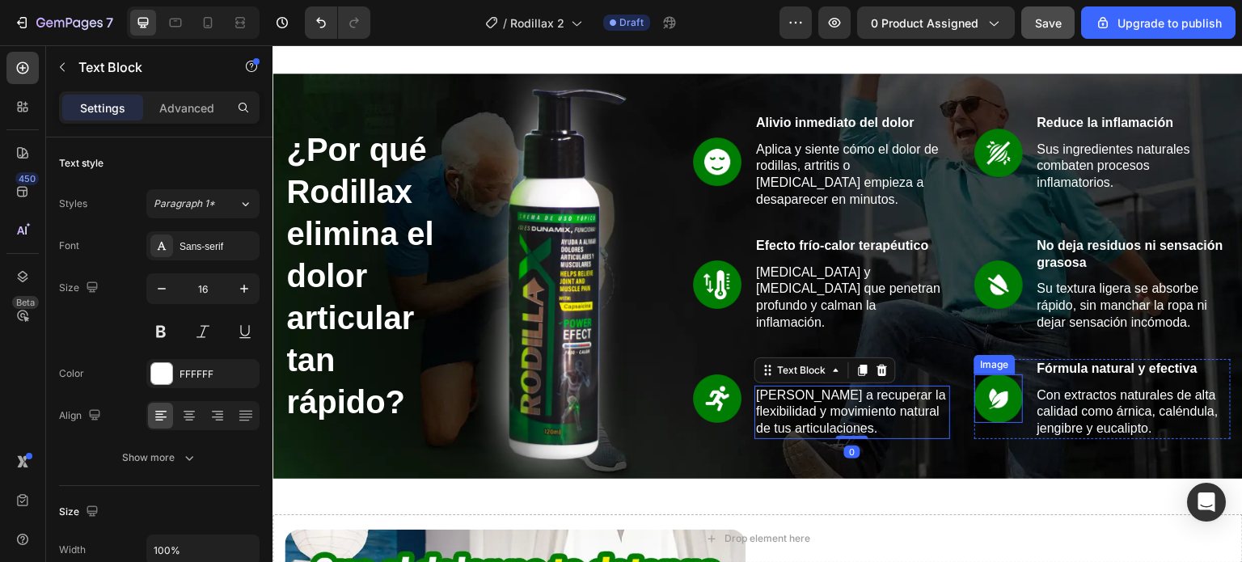
click at [980, 386] on img at bounding box center [999, 399] width 49 height 49
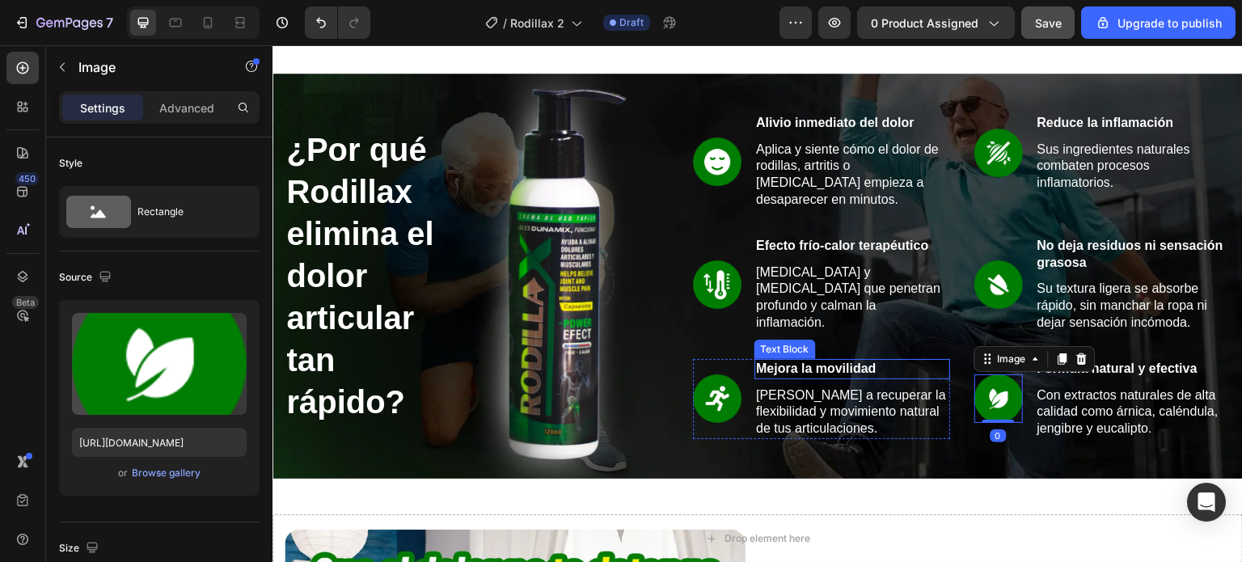
click at [847, 363] on p "Mejora la movilidad" at bounding box center [852, 369] width 193 height 17
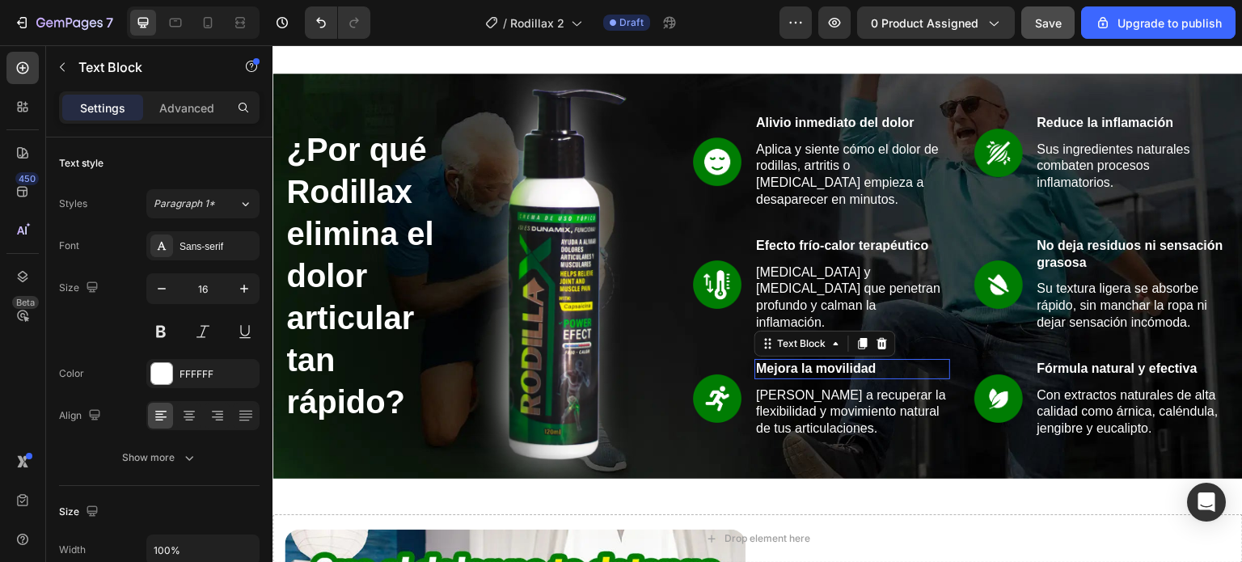
click at [847, 363] on p "Mejora la movilidad" at bounding box center [852, 369] width 193 height 17
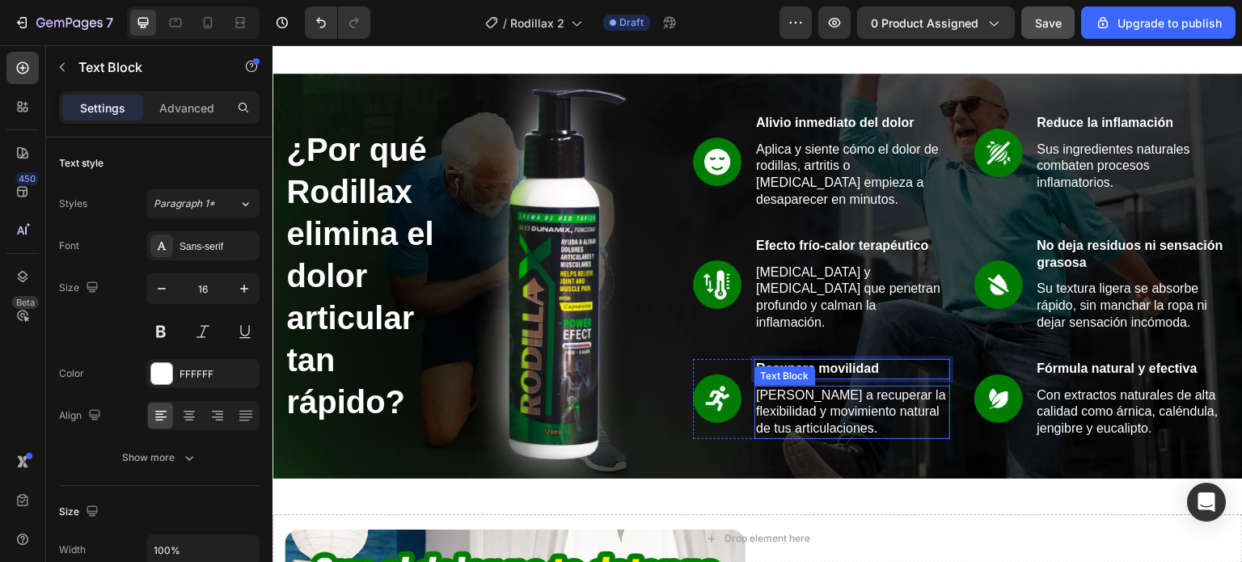
click at [802, 408] on p "[PERSON_NAME] a recuperar la flexibilidad y movimiento natural de tus articulac…" at bounding box center [852, 412] width 193 height 50
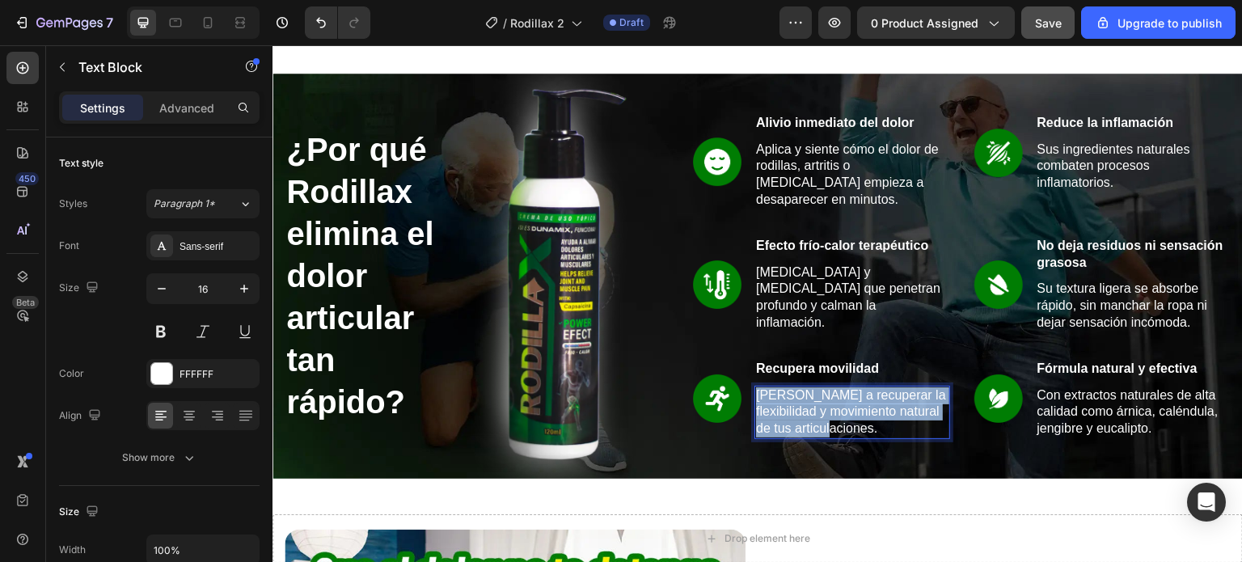
click at [802, 408] on p "[PERSON_NAME] a recuperar la flexibilidad y movimiento natural de tus articulac…" at bounding box center [852, 412] width 193 height 50
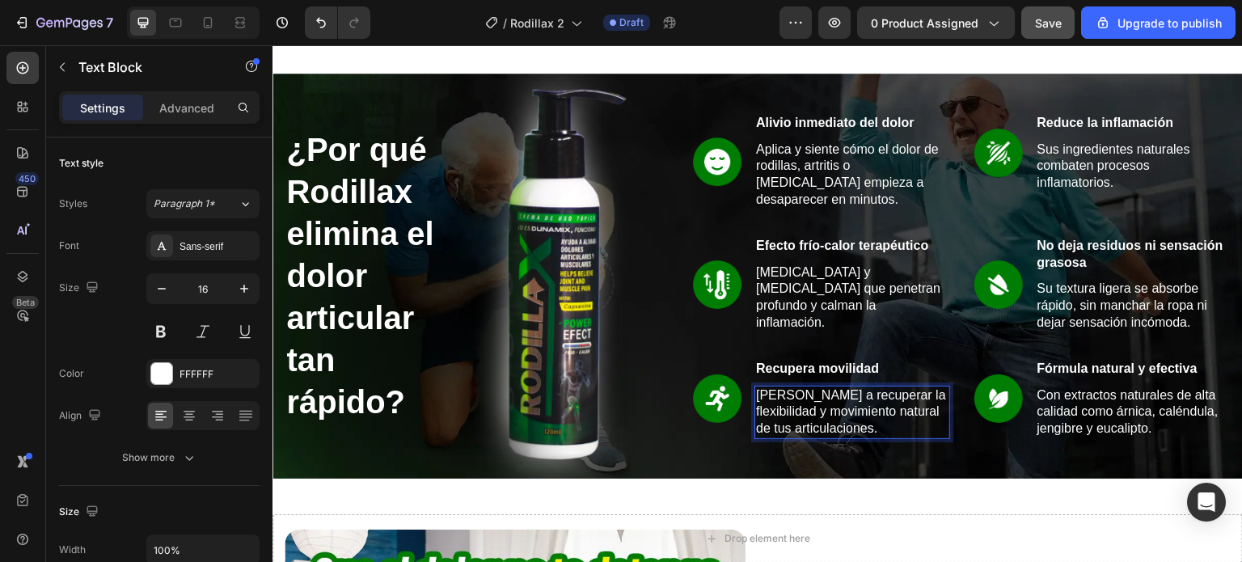
scroll to position [781, 0]
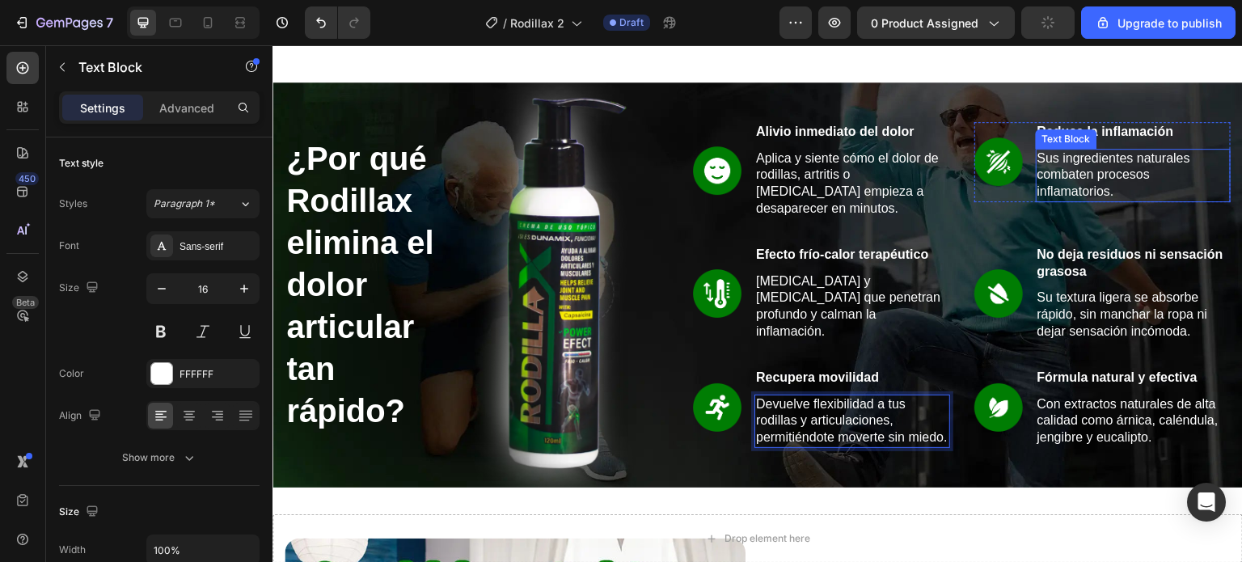
click at [1058, 171] on p "Sus ingredientes naturales combaten procesos inflamatorios." at bounding box center [1134, 175] width 193 height 50
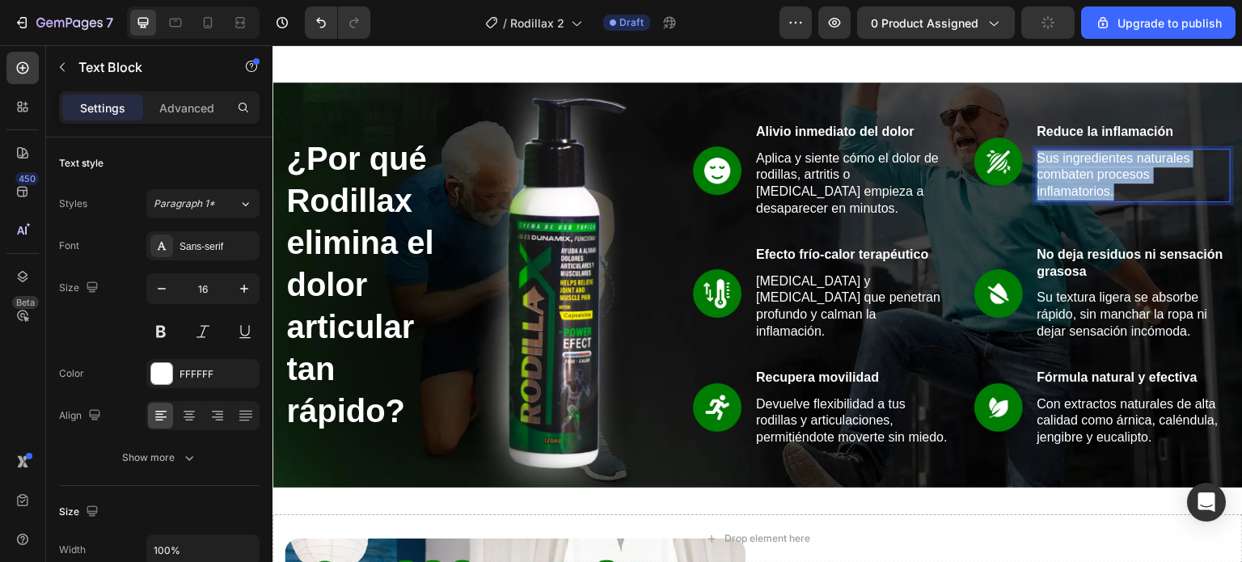
click at [1058, 171] on p "Sus ingredientes naturales combaten procesos inflamatorios." at bounding box center [1134, 175] width 193 height 50
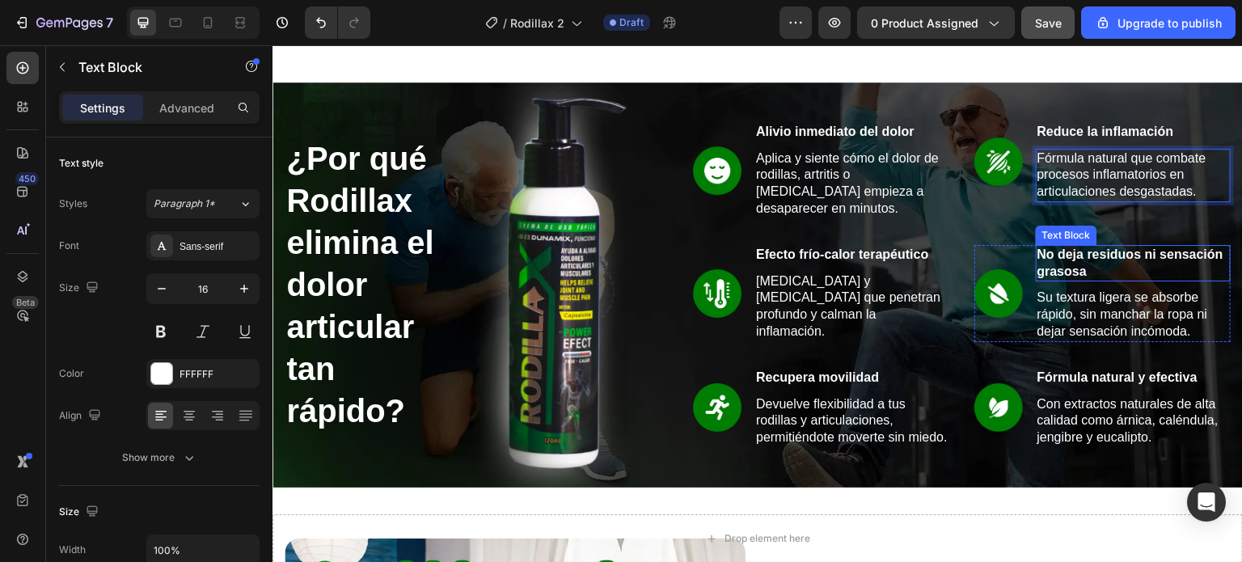
click at [1092, 252] on p "No deja residuos ni sensación grasosa" at bounding box center [1134, 264] width 193 height 34
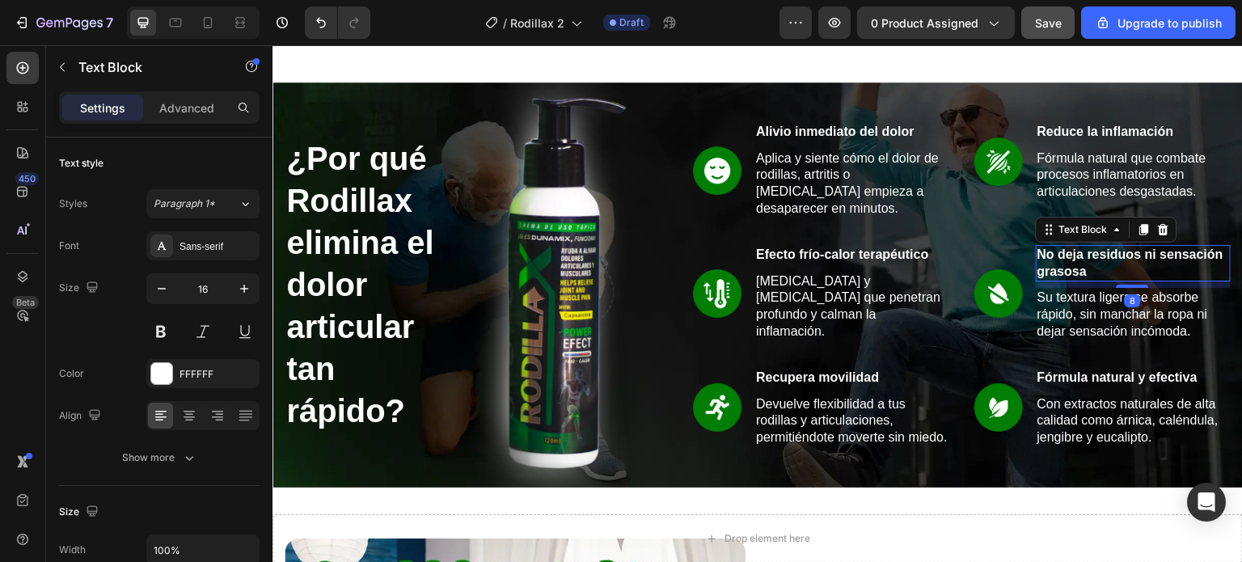
click at [1092, 252] on p "No deja residuos ni sensación grasosa" at bounding box center [1134, 264] width 193 height 34
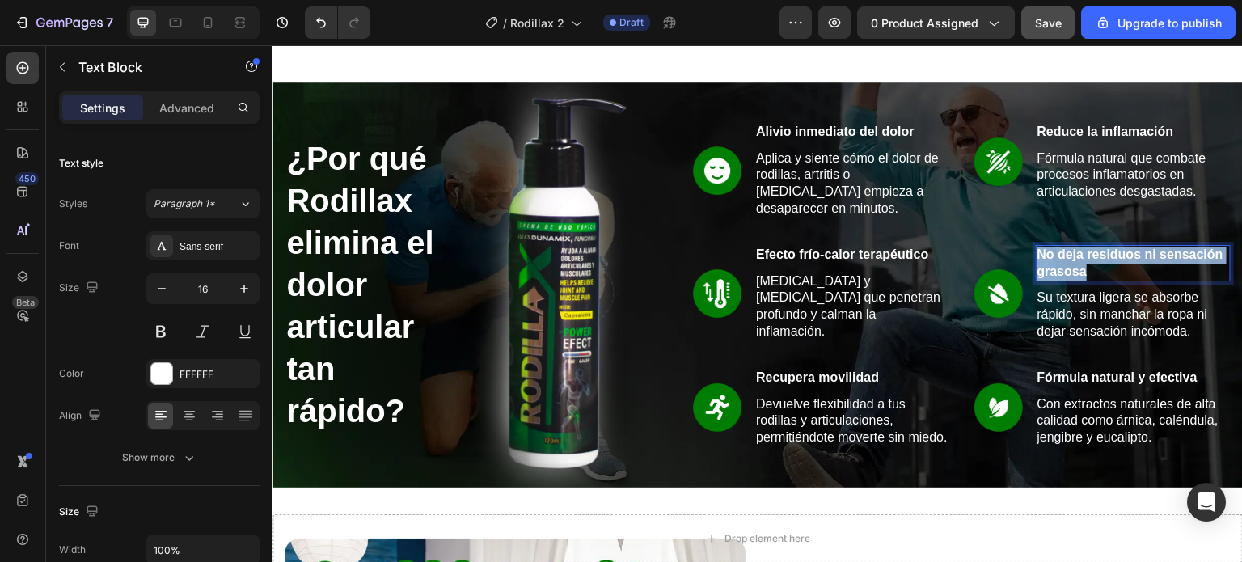
click at [1092, 252] on p "No deja residuos ni sensación grasosa" at bounding box center [1134, 264] width 193 height 34
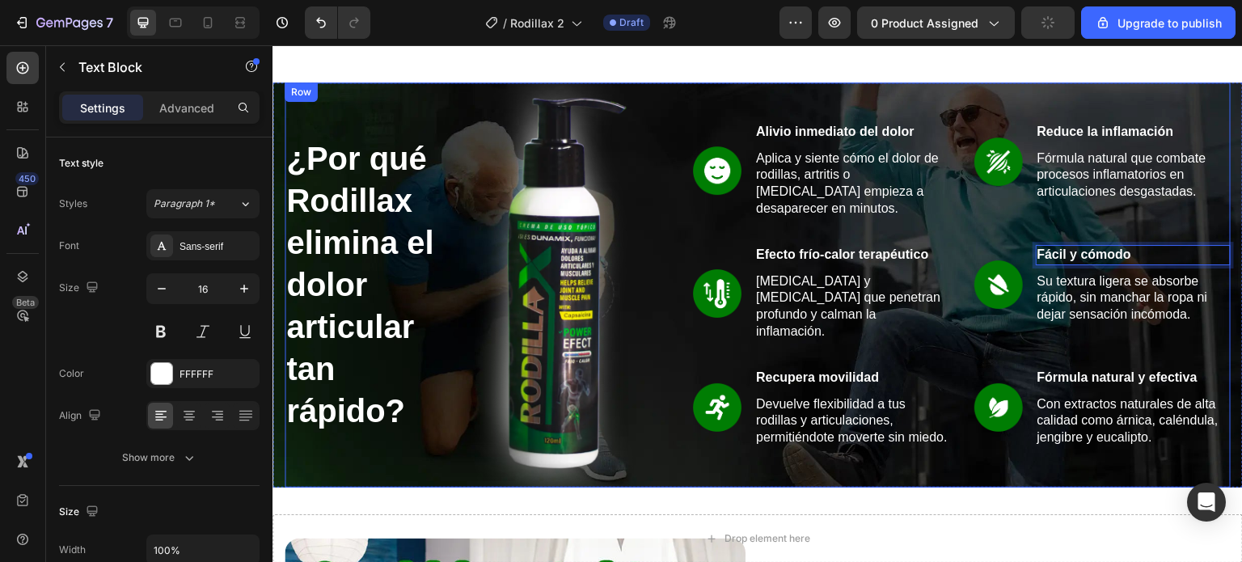
scroll to position [789, 0]
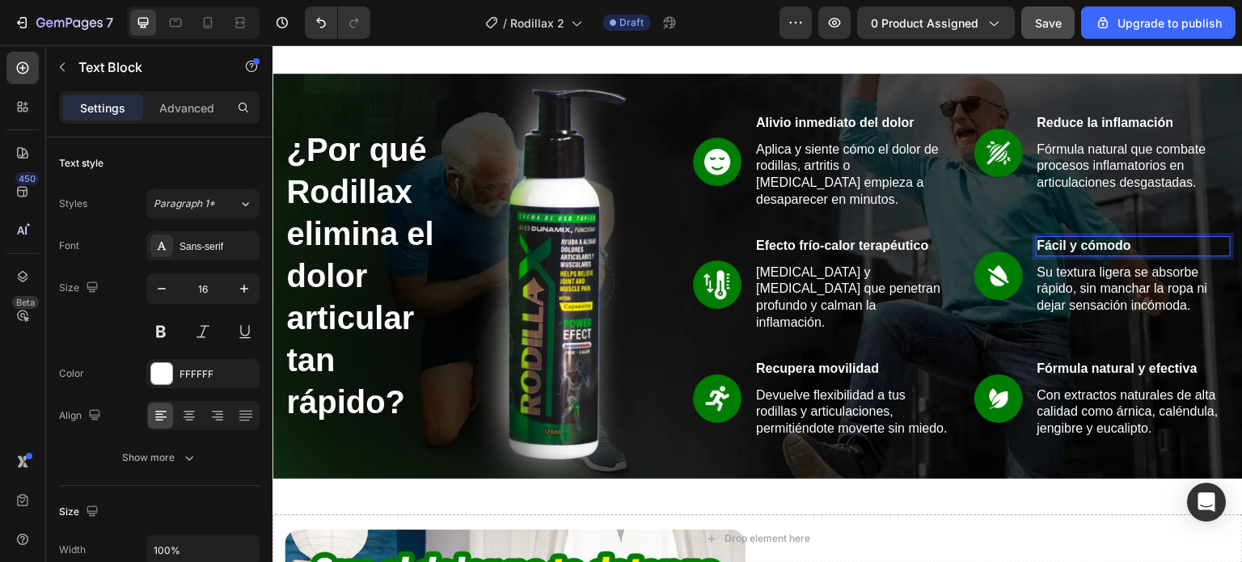
click at [1096, 285] on p "Su textura ligera se absorbe rápido, sin manchar la ropa ni dejar sensación inc…" at bounding box center [1134, 290] width 193 height 50
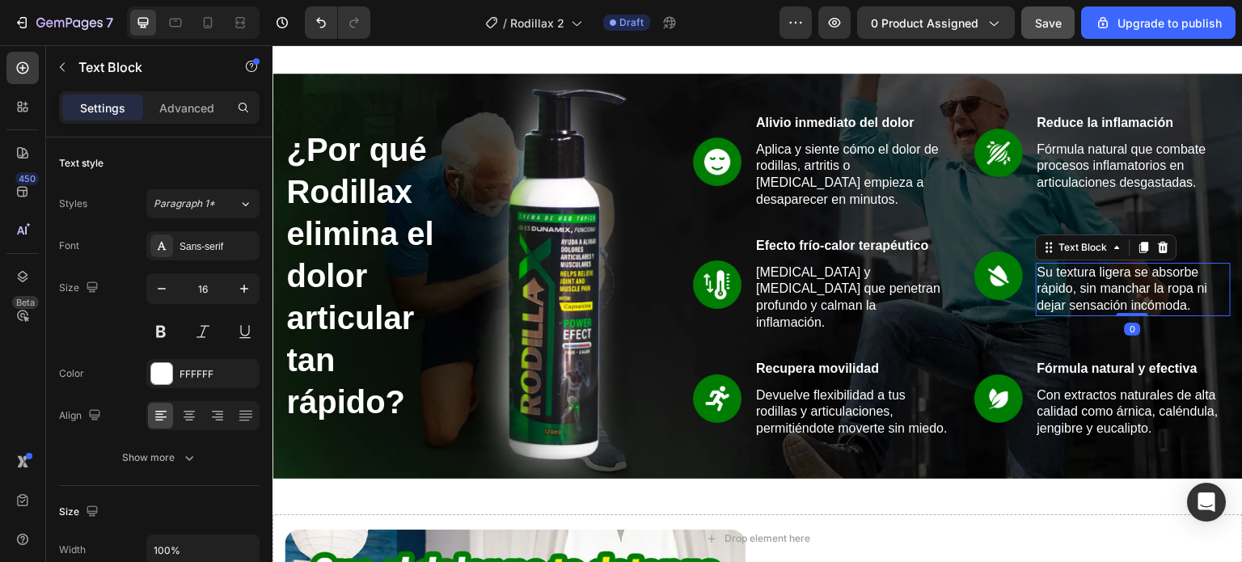
click at [1132, 287] on p "Su textura ligera se absorbe rápido, sin manchar la ropa ni dejar sensación inc…" at bounding box center [1134, 290] width 193 height 50
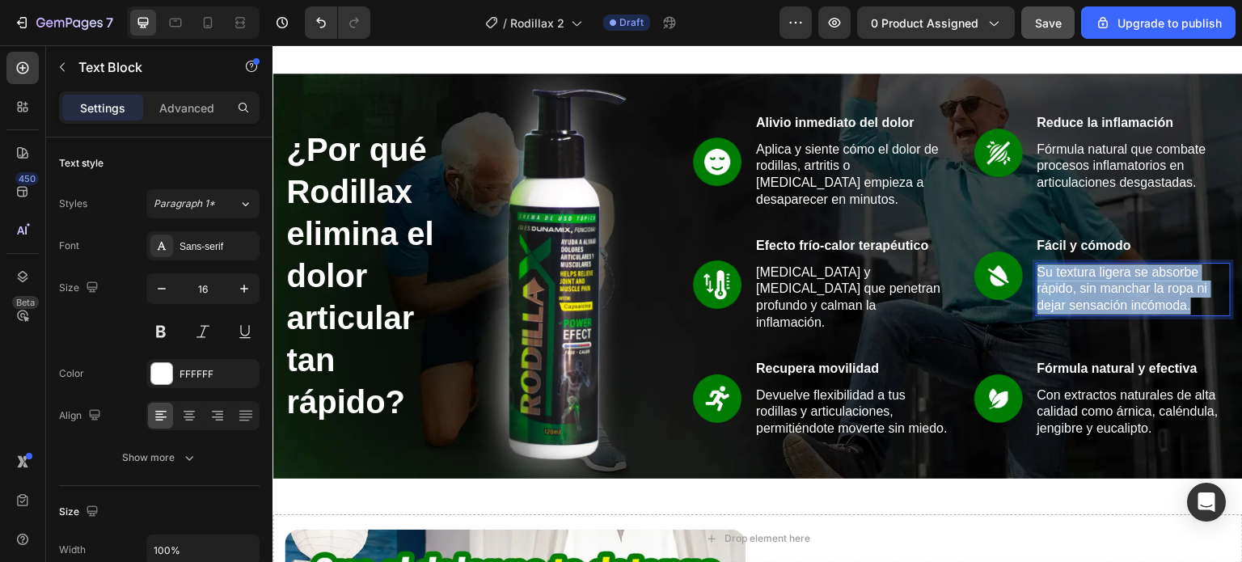
click at [1132, 287] on p "Su textura ligera se absorbe rápido, sin manchar la ropa ni dejar sensación inc…" at bounding box center [1134, 290] width 193 height 50
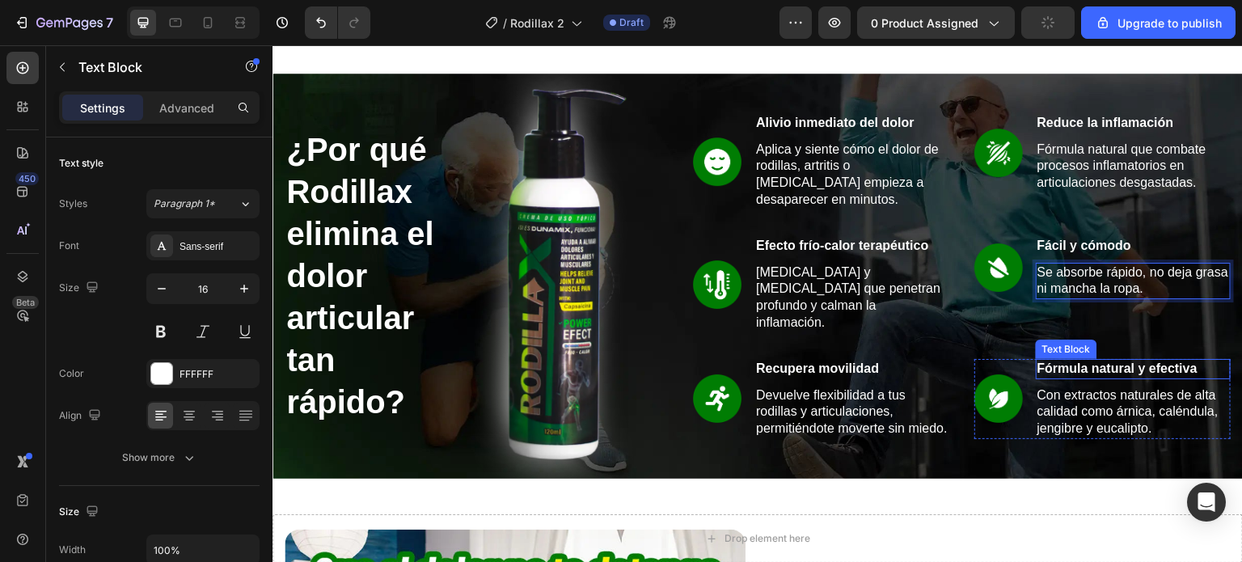
click at [1039, 361] on p "Fórmula natural y efectiva" at bounding box center [1134, 369] width 193 height 17
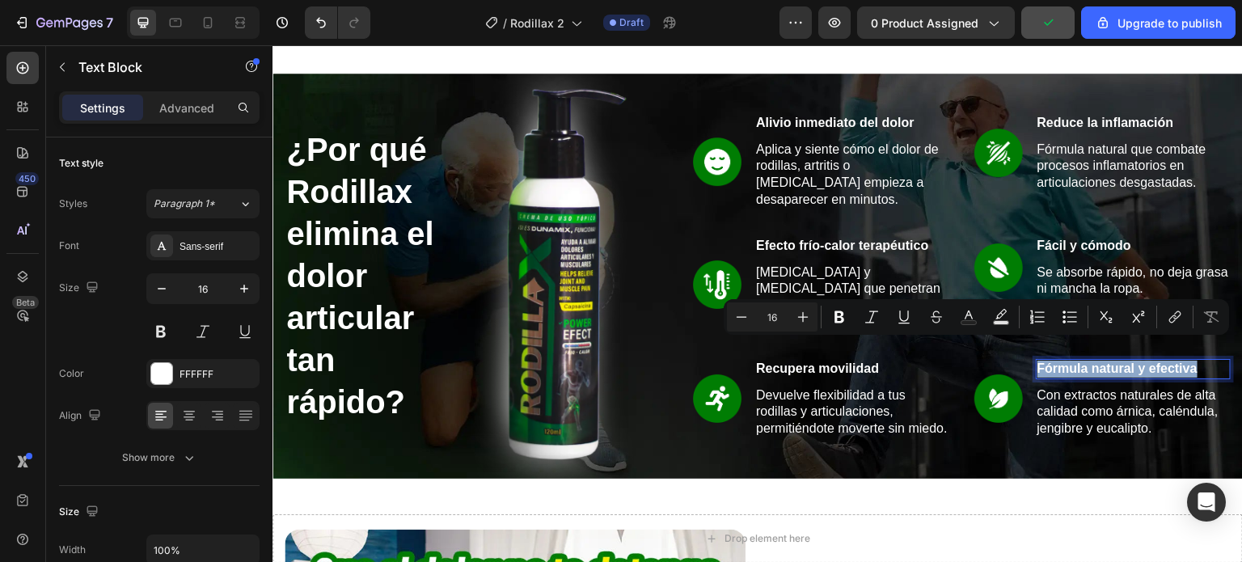
click at [1039, 361] on p "Fórmula natural y efectiva" at bounding box center [1134, 369] width 193 height 17
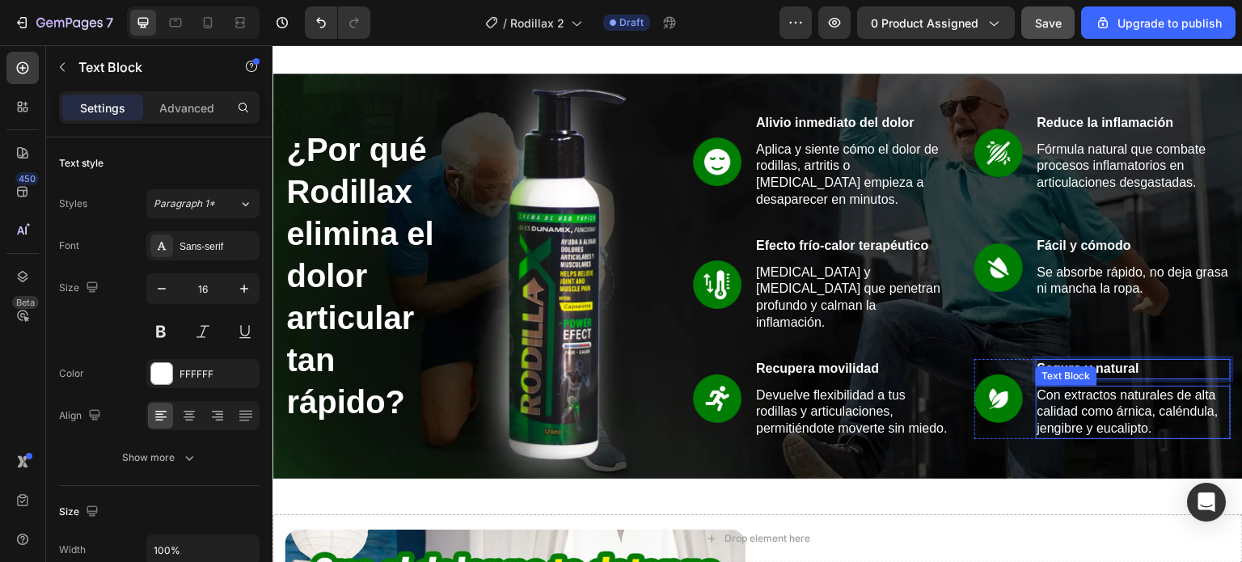
click at [1059, 411] on p "Con extractos naturales de alta calidad como árnica, caléndula, jengibre y euca…" at bounding box center [1134, 412] width 193 height 50
click at [1061, 404] on p "Con extractos naturales de alta calidad como árnica, caléndula, jengibre y euca…" at bounding box center [1134, 412] width 193 height 50
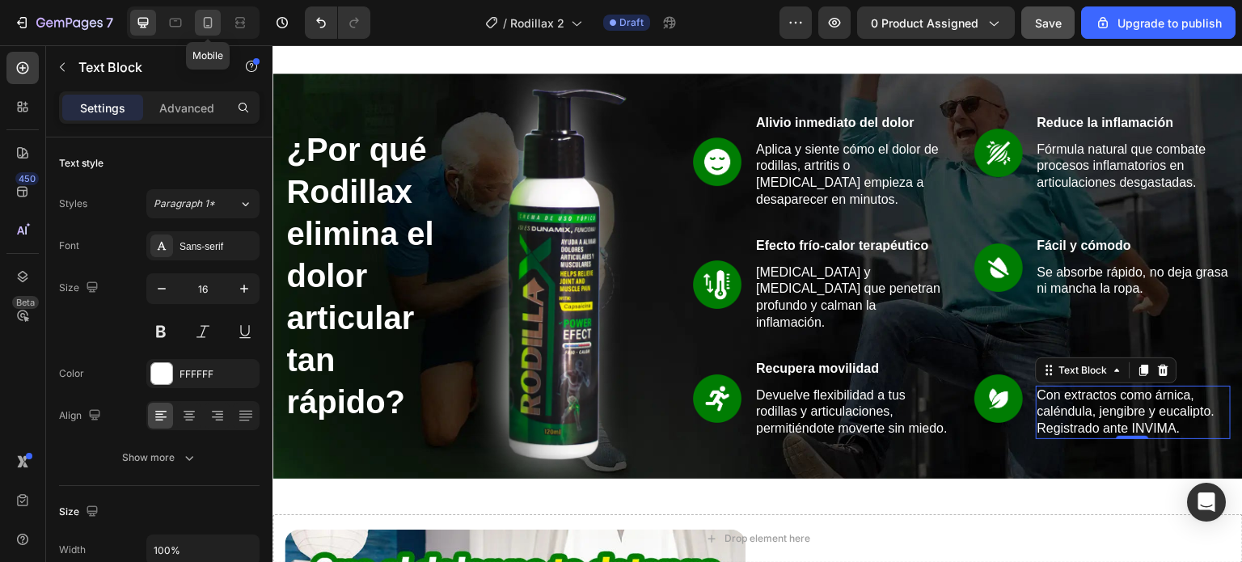
click at [210, 23] on icon at bounding box center [208, 22] width 9 height 11
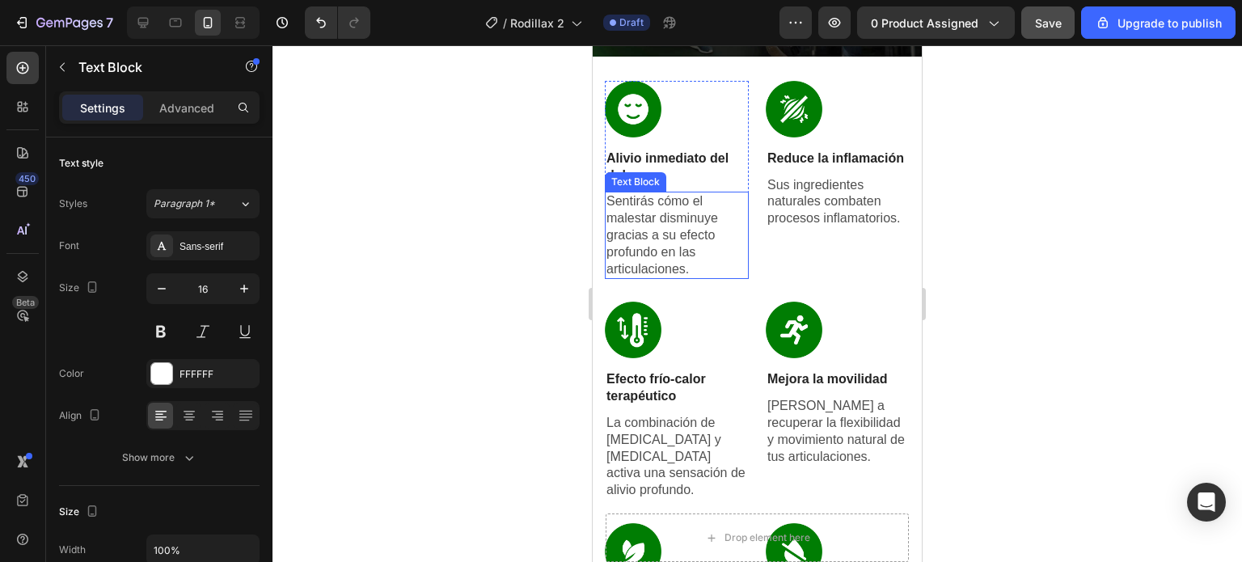
scroll to position [1086, 0]
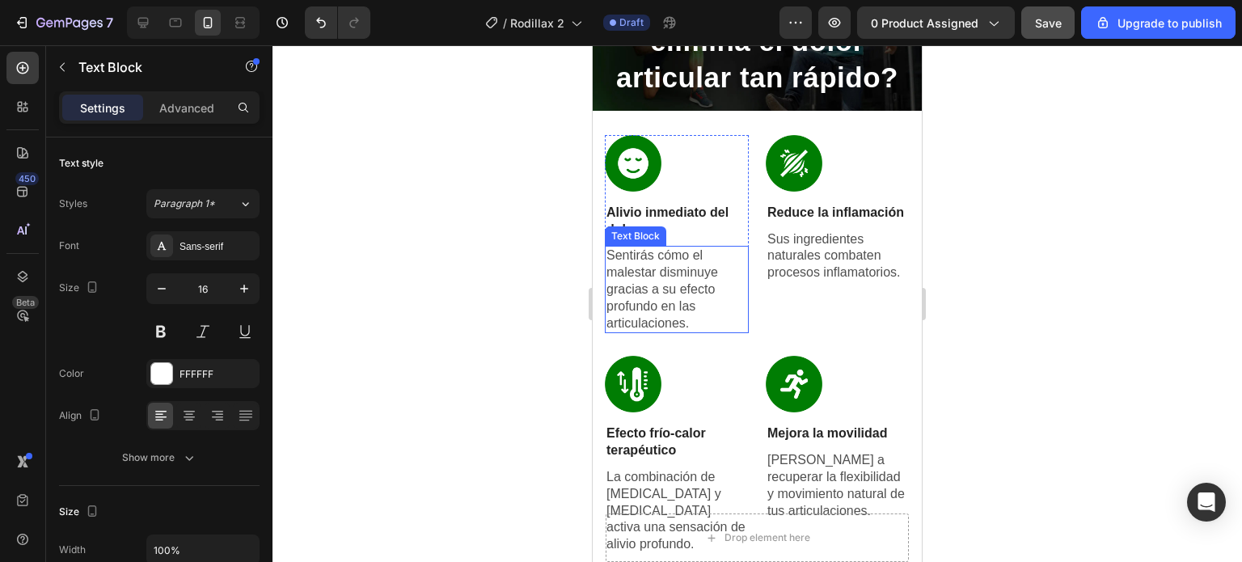
click at [656, 290] on p "Sentirás cómo el malestar disminuye gracias a su efecto profundo en las articul…" at bounding box center [677, 290] width 141 height 84
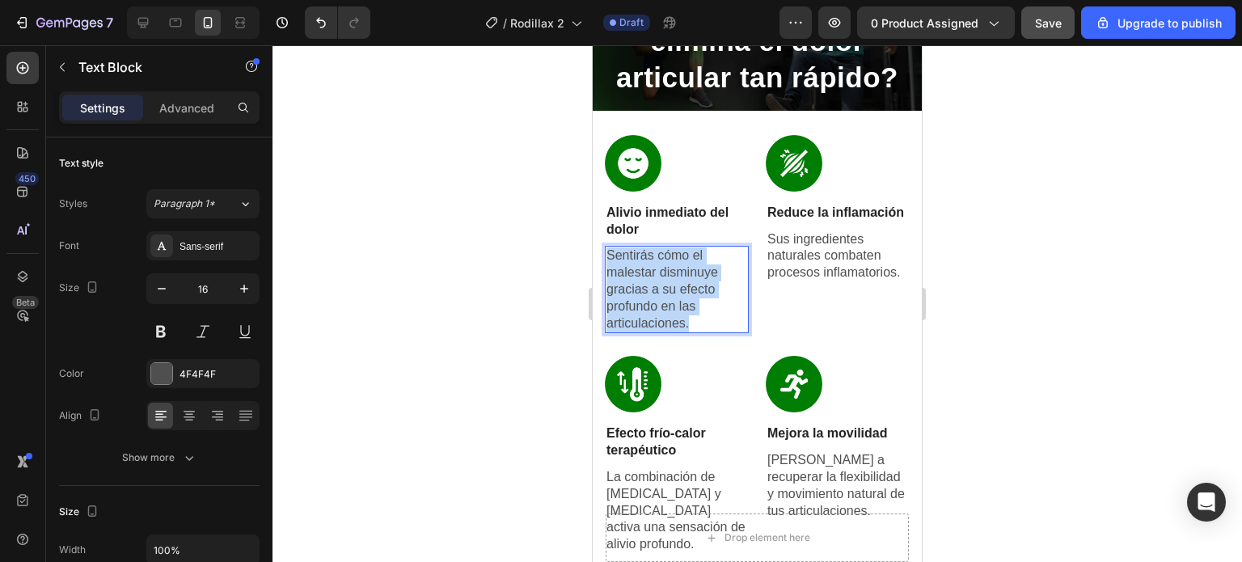
click at [656, 290] on p "Sentirás cómo el malestar disminuye gracias a su efecto profundo en las articul…" at bounding box center [677, 290] width 141 height 84
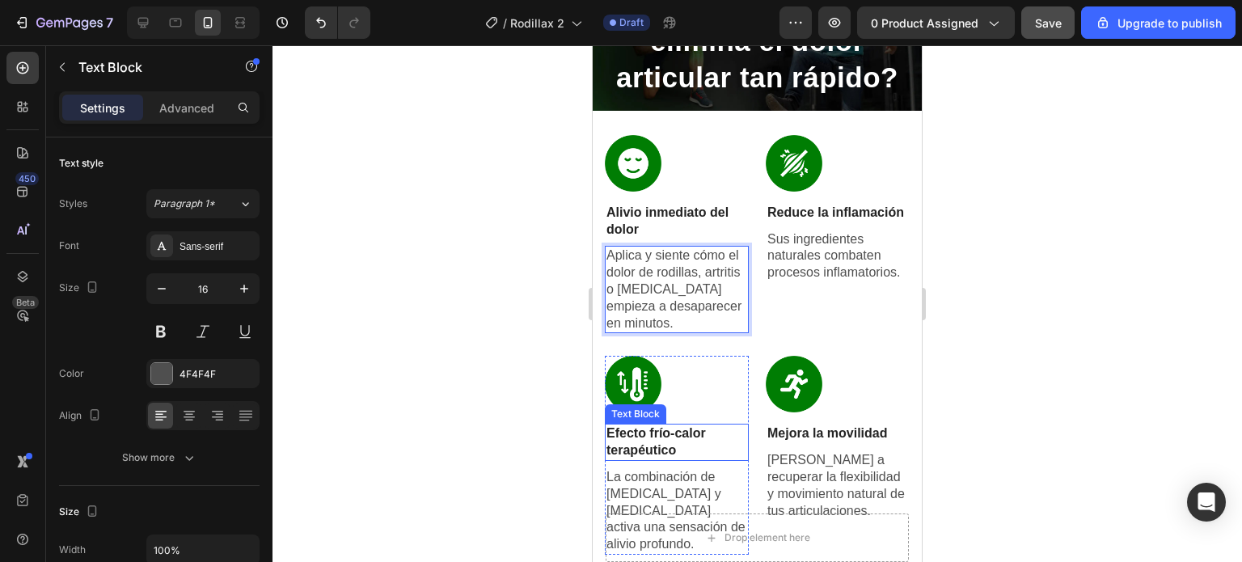
click at [637, 434] on p "Efecto frío-calor terapéutico" at bounding box center [677, 442] width 141 height 34
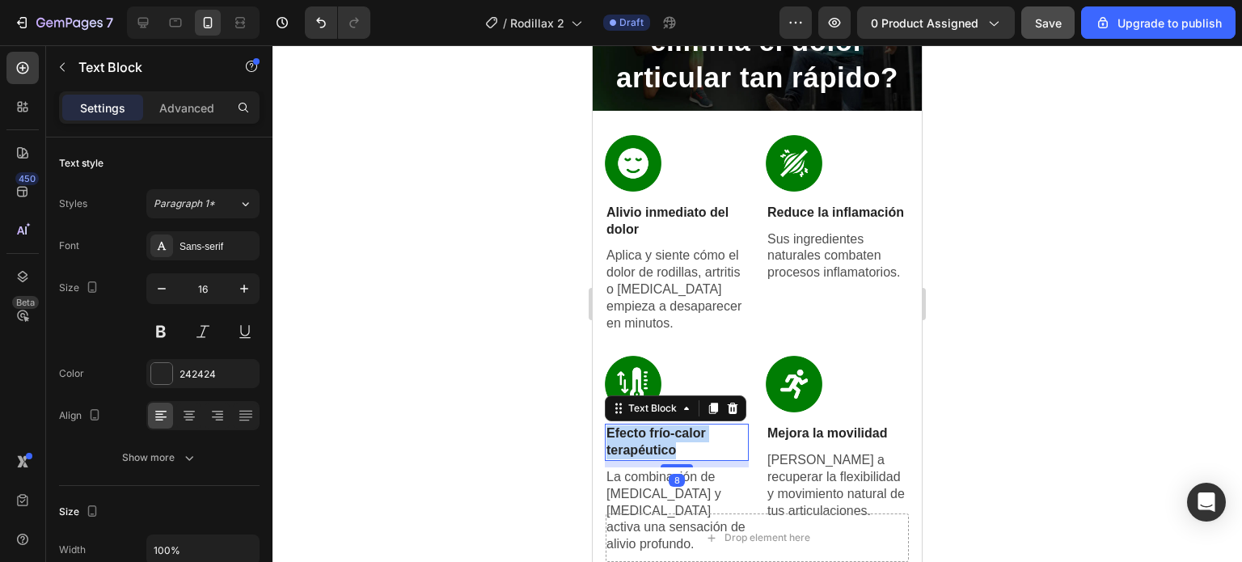
click at [637, 434] on p "Efecto frío-calor terapéutico" at bounding box center [677, 442] width 141 height 34
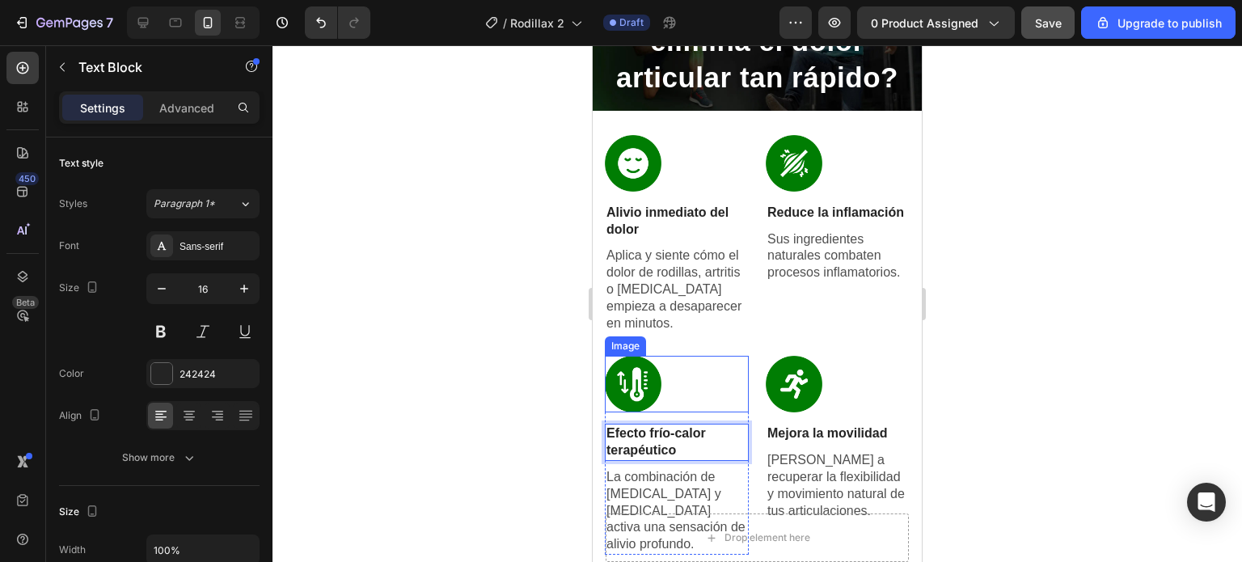
scroll to position [1247, 0]
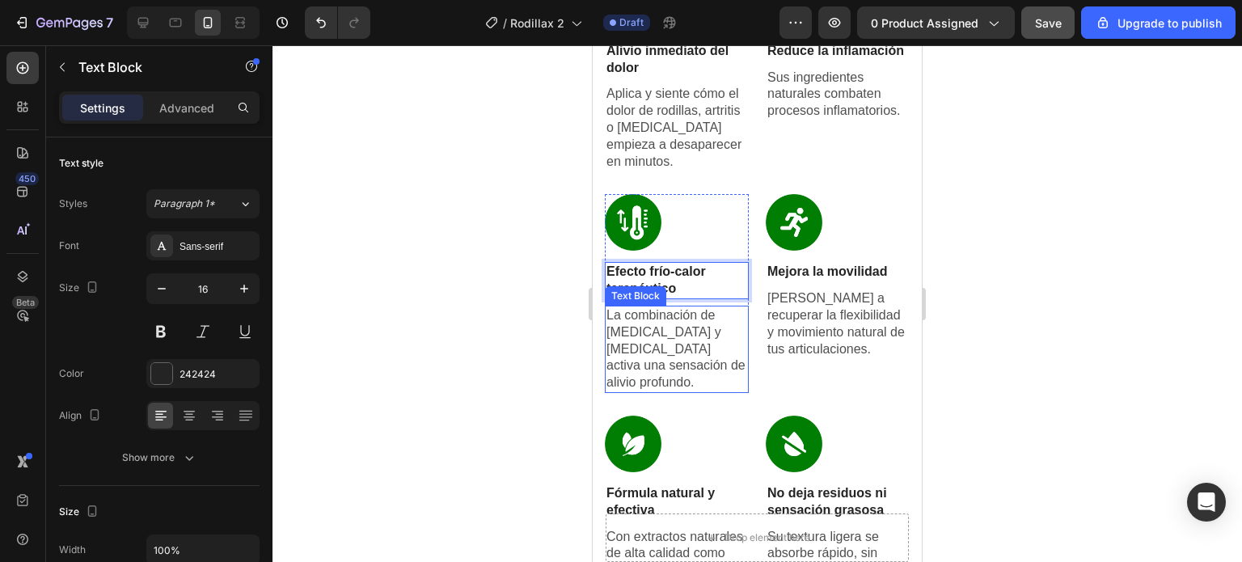
click at [652, 331] on p "La combinación de [MEDICAL_DATA] y [MEDICAL_DATA] activa una sensación de alivi…" at bounding box center [677, 349] width 141 height 84
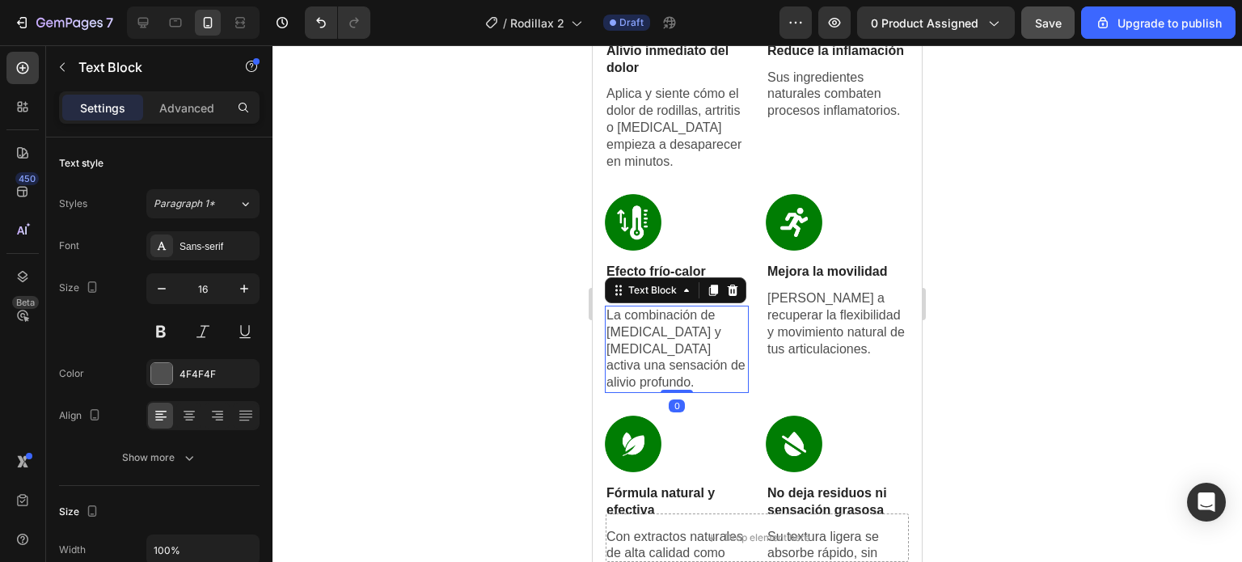
click at [652, 331] on p "La combinación de [MEDICAL_DATA] y [MEDICAL_DATA] activa una sensación de alivi…" at bounding box center [677, 349] width 141 height 84
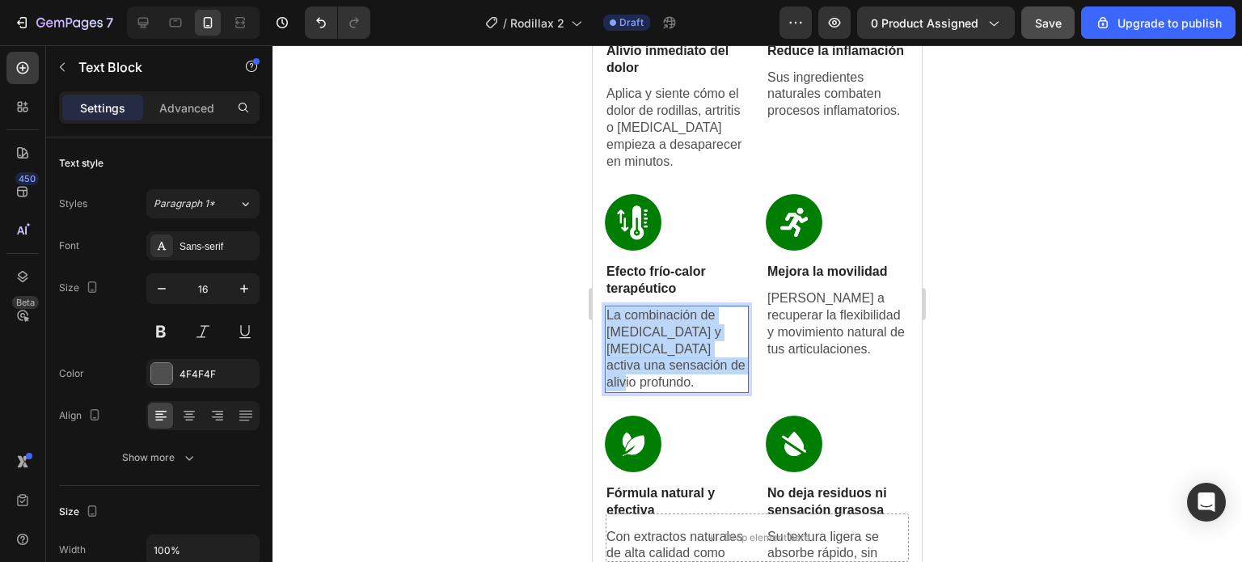
click at [652, 331] on p "La combinación de [MEDICAL_DATA] y [MEDICAL_DATA] activa una sensación de alivi…" at bounding box center [677, 349] width 141 height 84
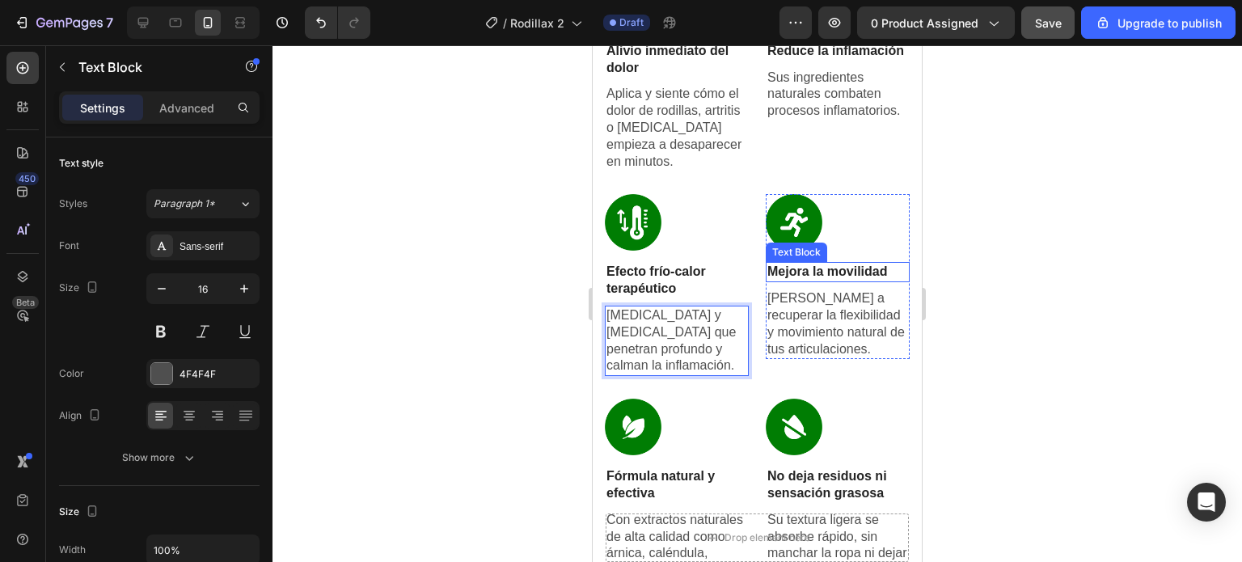
click at [827, 271] on p "Mejora la movilidad" at bounding box center [838, 272] width 141 height 17
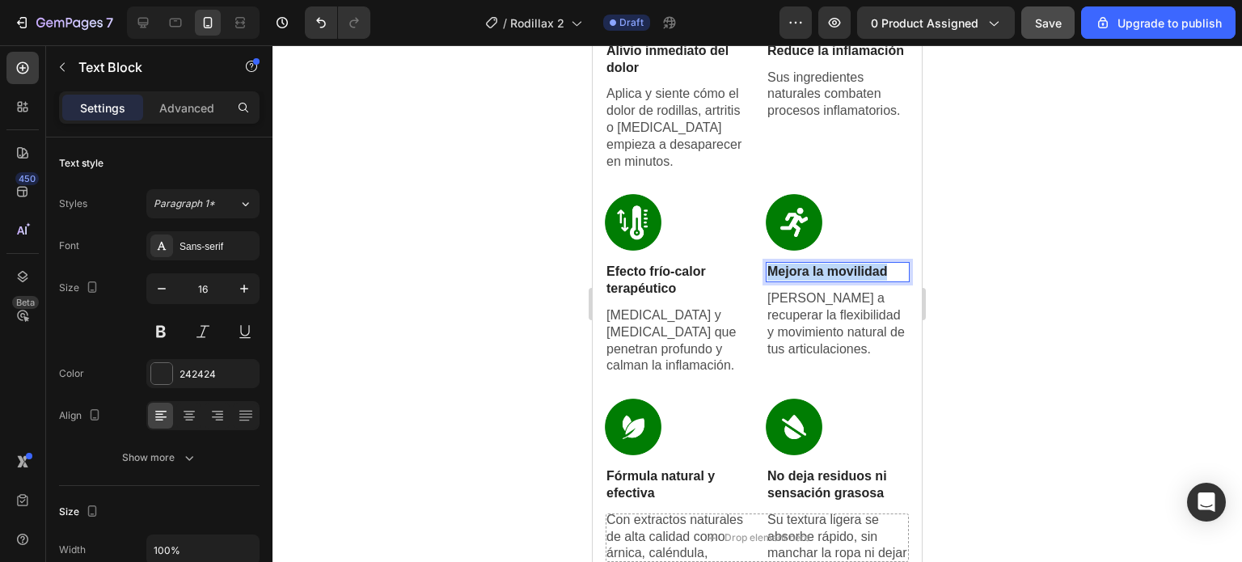
click at [827, 271] on p "Mejora la movilidad" at bounding box center [838, 272] width 141 height 17
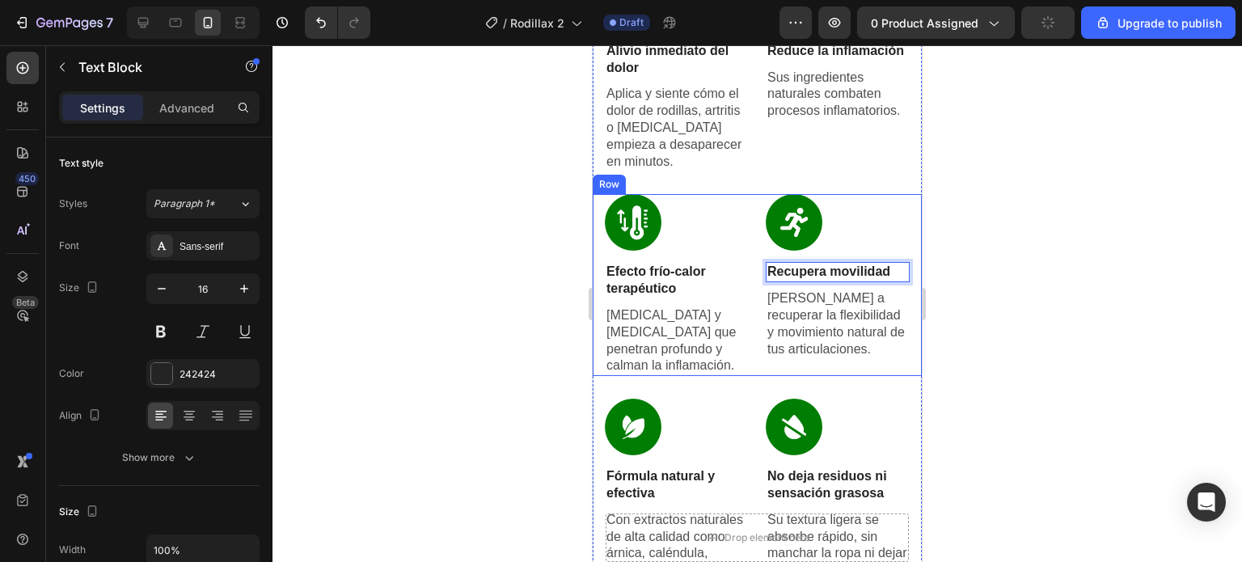
click at [766, 297] on div "[PERSON_NAME] a recuperar la flexibilidad y movimiento natural de tus articulac…" at bounding box center [838, 324] width 144 height 70
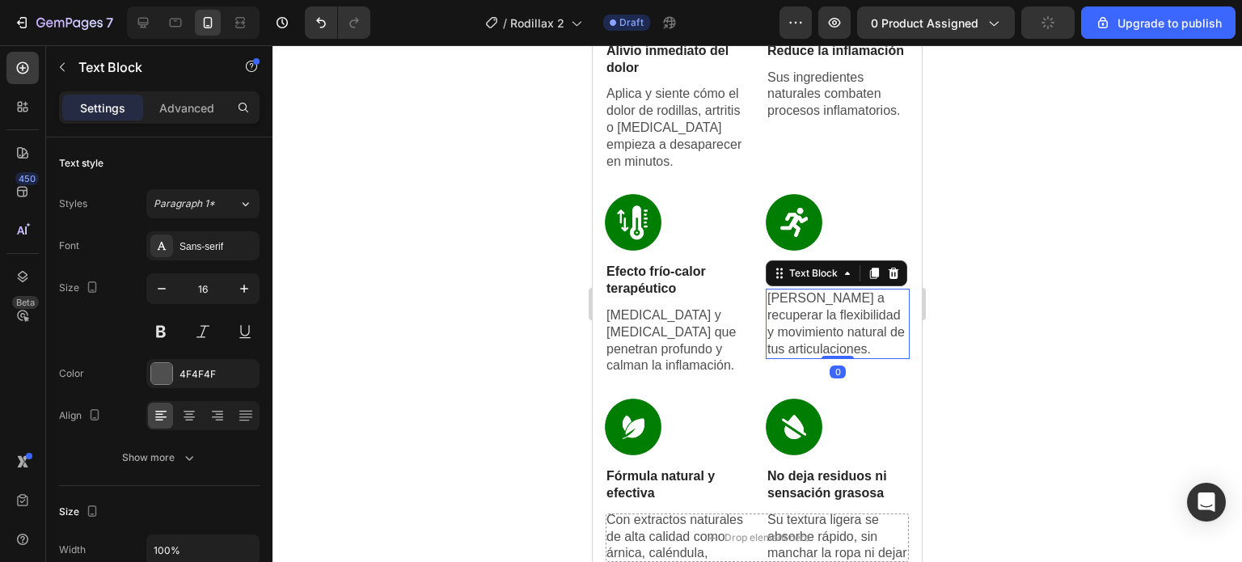
click at [768, 299] on p "[PERSON_NAME] a recuperar la flexibilidad y movimiento natural de tus articulac…" at bounding box center [838, 323] width 141 height 67
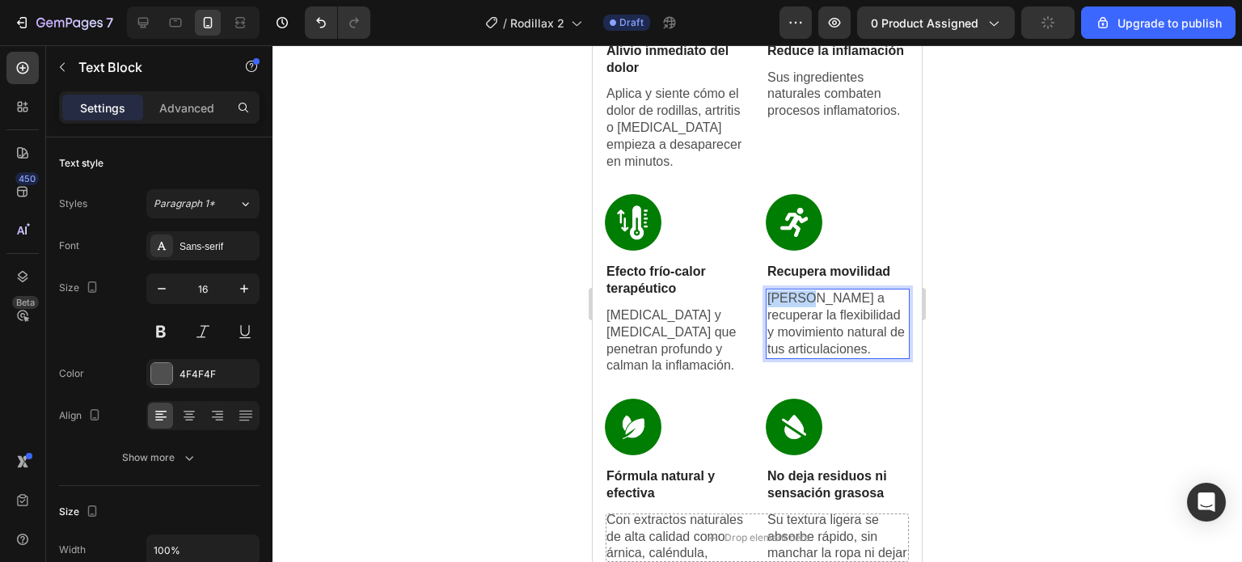
click at [768, 299] on p "[PERSON_NAME] a recuperar la flexibilidad y movimiento natural de tus articulac…" at bounding box center [838, 323] width 141 height 67
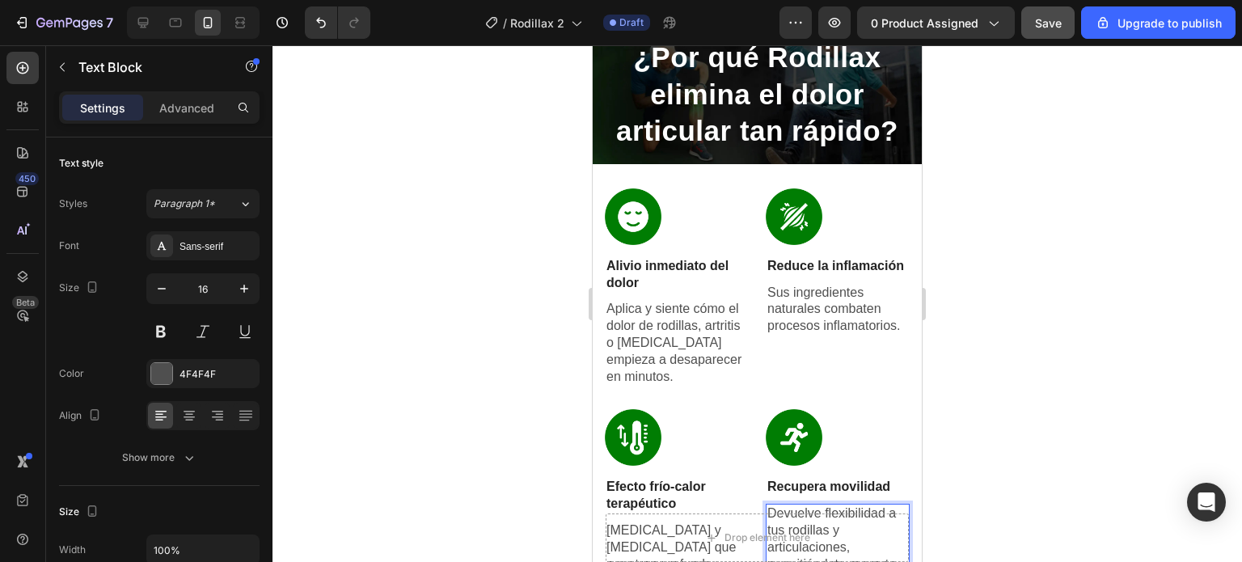
scroll to position [1005, 0]
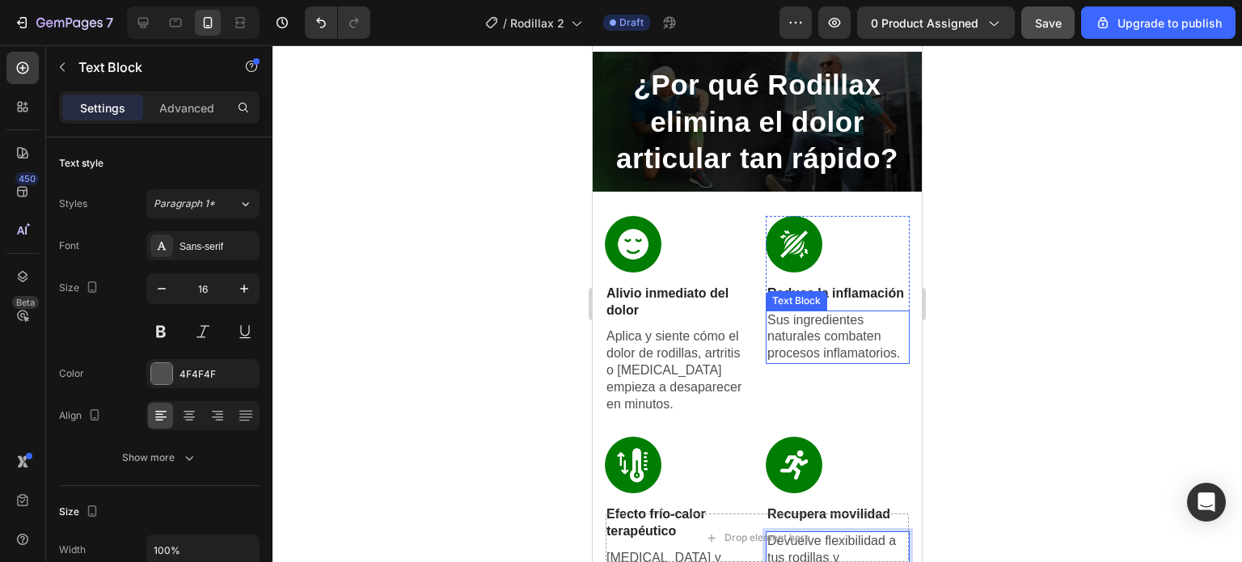
click at [809, 353] on p "Sus ingredientes naturales combaten procesos inflamatorios." at bounding box center [838, 337] width 141 height 50
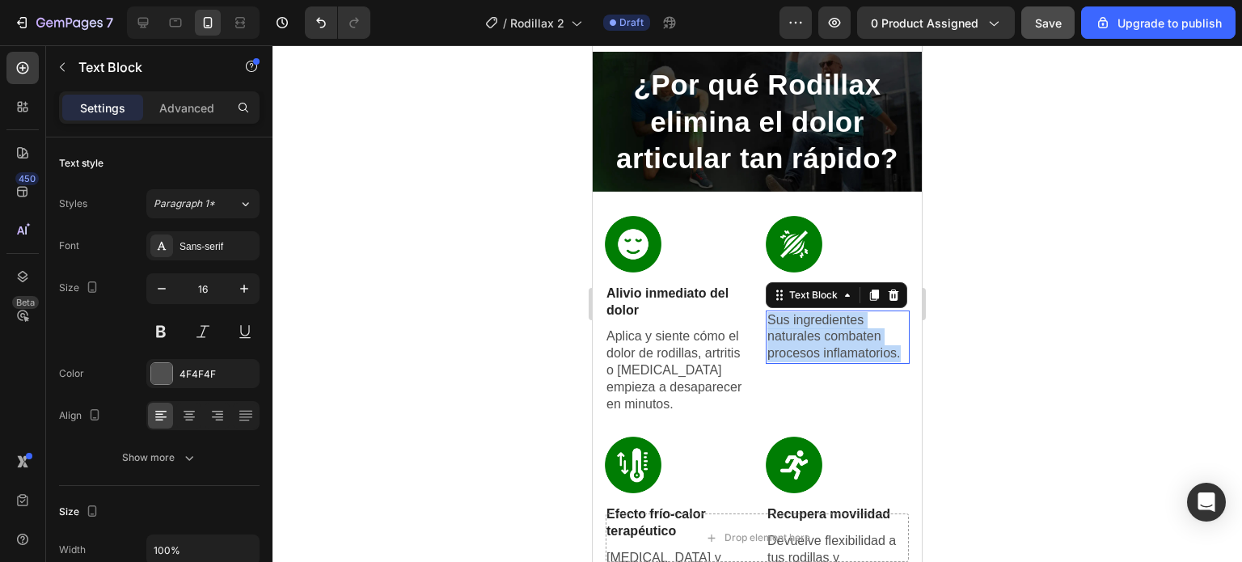
click at [809, 353] on p "Sus ingredientes naturales combaten procesos inflamatorios." at bounding box center [838, 337] width 141 height 50
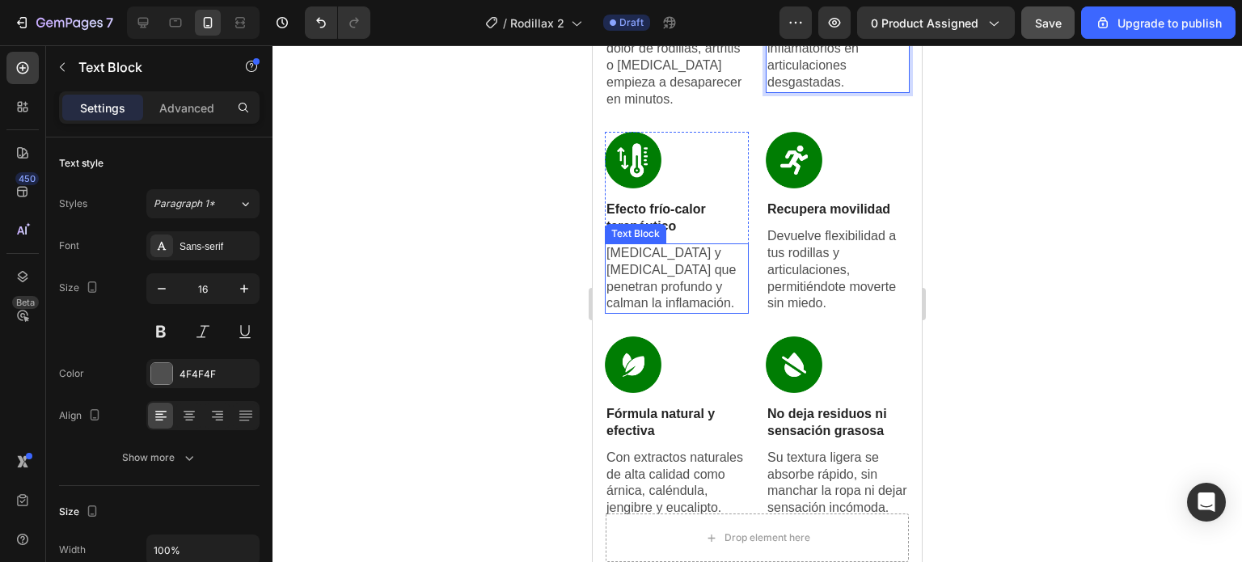
scroll to position [1328, 0]
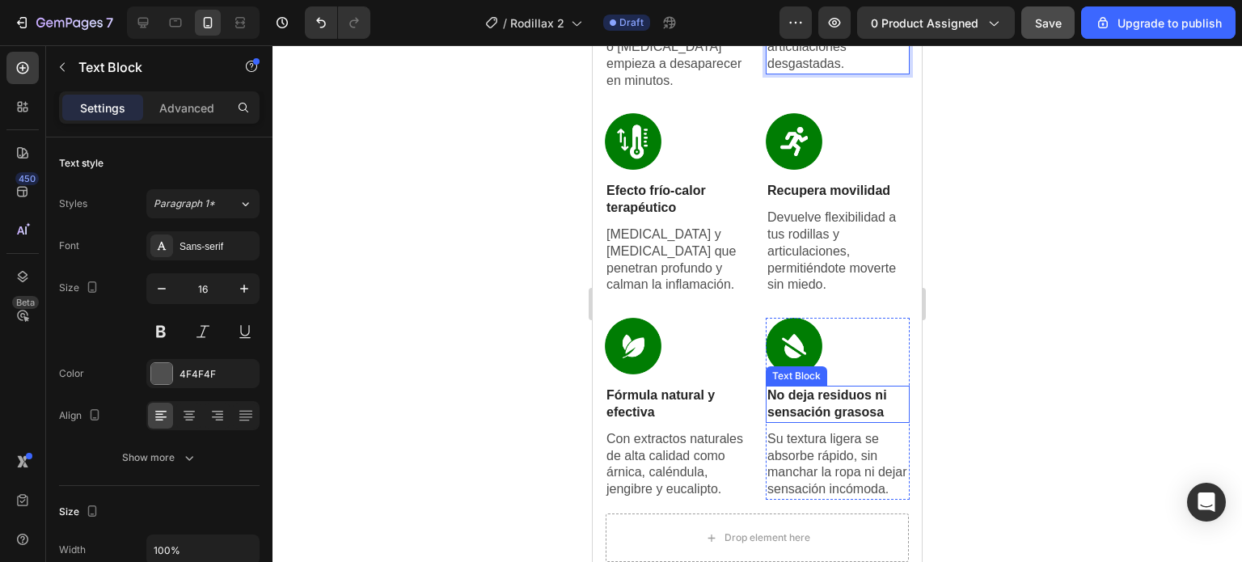
click at [821, 398] on p "No deja residuos ni sensación grasosa" at bounding box center [838, 404] width 141 height 34
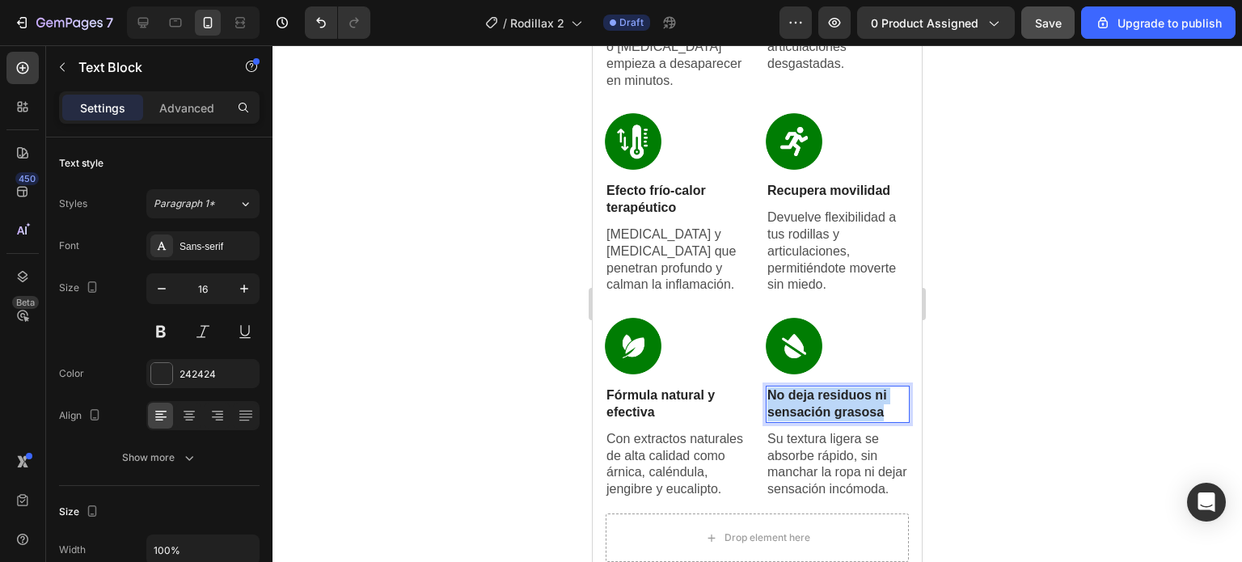
click at [821, 398] on p "No deja residuos ni sensación grasosa" at bounding box center [838, 404] width 141 height 34
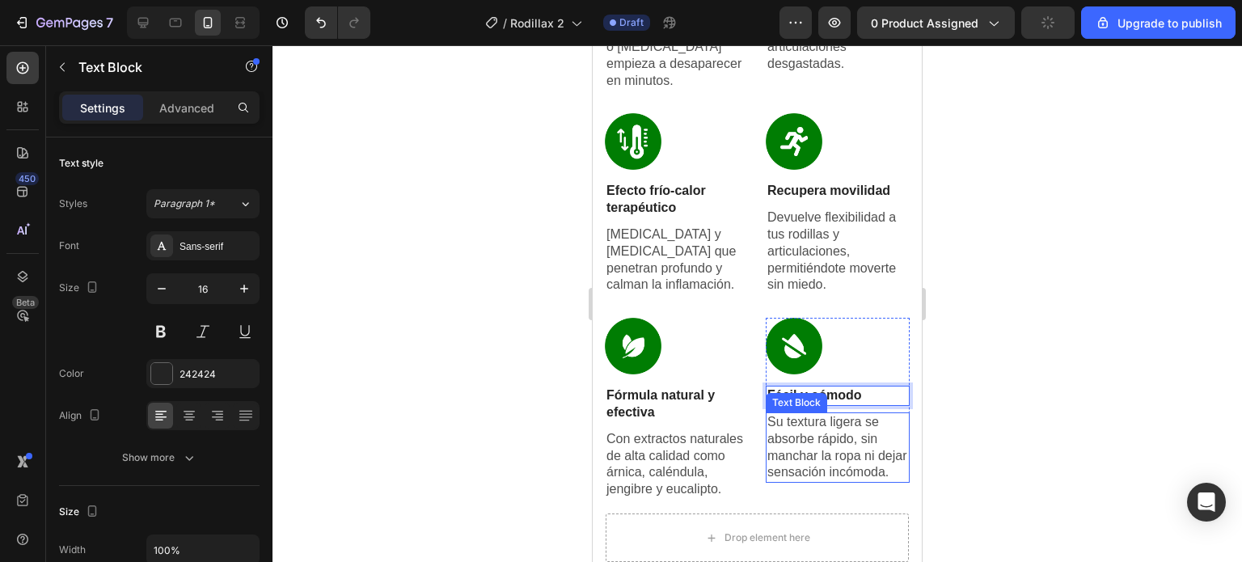
click at [775, 435] on p "Su textura ligera se absorbe rápido, sin manchar la ropa ni dejar sensación inc…" at bounding box center [838, 447] width 141 height 67
click at [783, 431] on p "Su textura ligera se absorbe rápido, sin manchar la ropa ni dejar sensación inc…" at bounding box center [838, 447] width 141 height 67
click at [786, 440] on p "Su textura ligera se absorbe rápido, sin manchar la ropa ni dejar sensación inc…" at bounding box center [838, 447] width 141 height 67
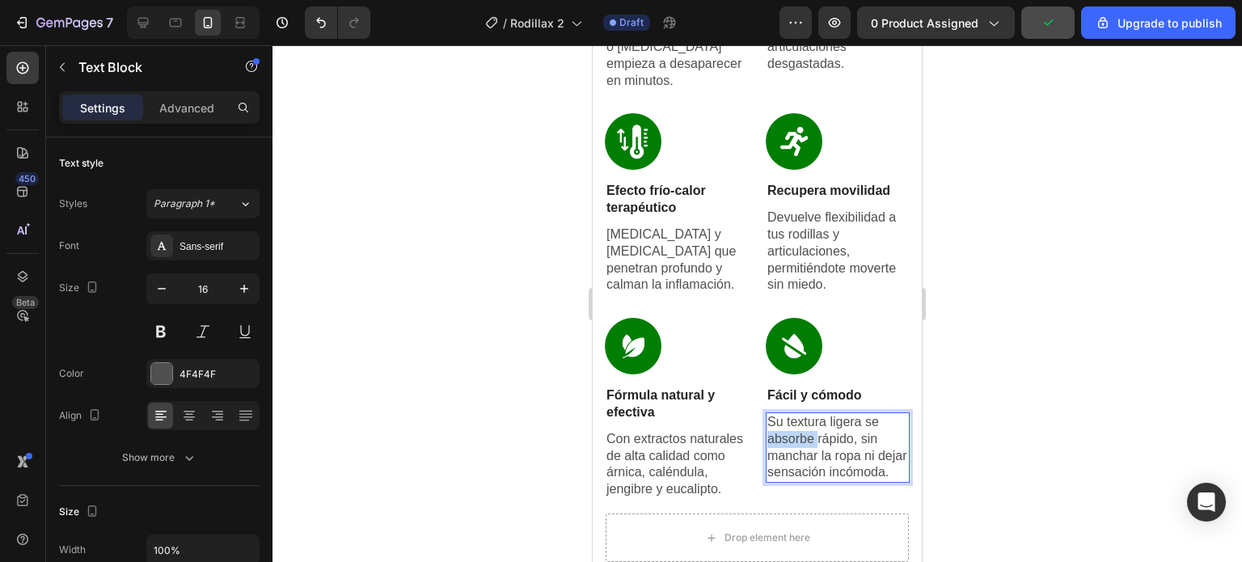
click at [786, 440] on p "Su textura ligera se absorbe rápido, sin manchar la ropa ni dejar sensación inc…" at bounding box center [838, 447] width 141 height 67
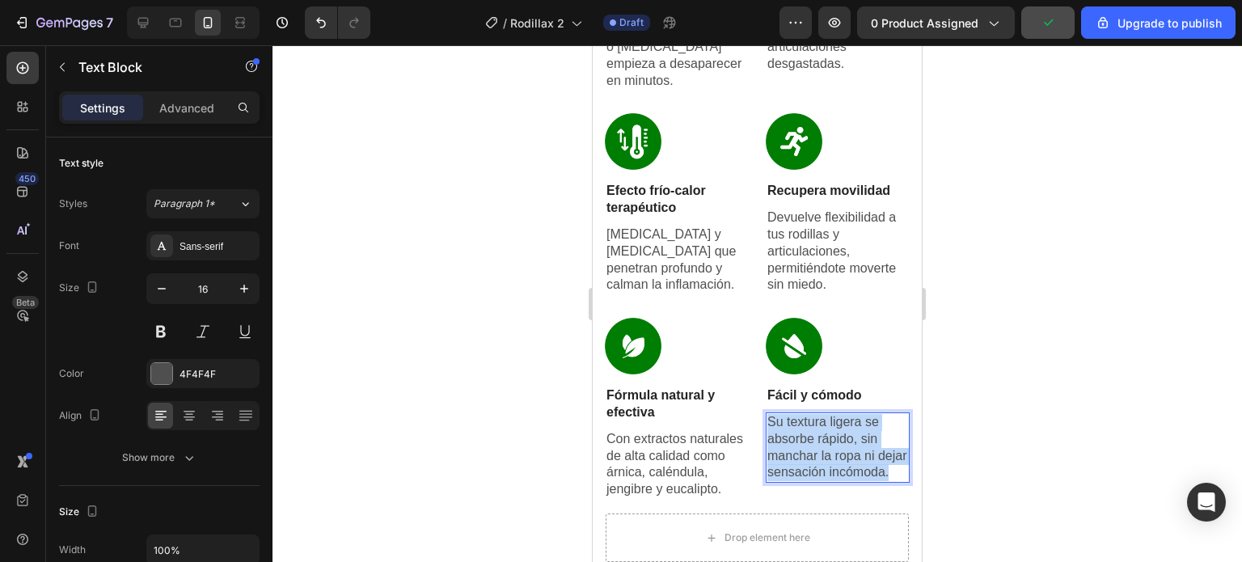
click at [786, 440] on p "Su textura ligera se absorbe rápido, sin manchar la ropa ni dejar sensación inc…" at bounding box center [838, 447] width 141 height 67
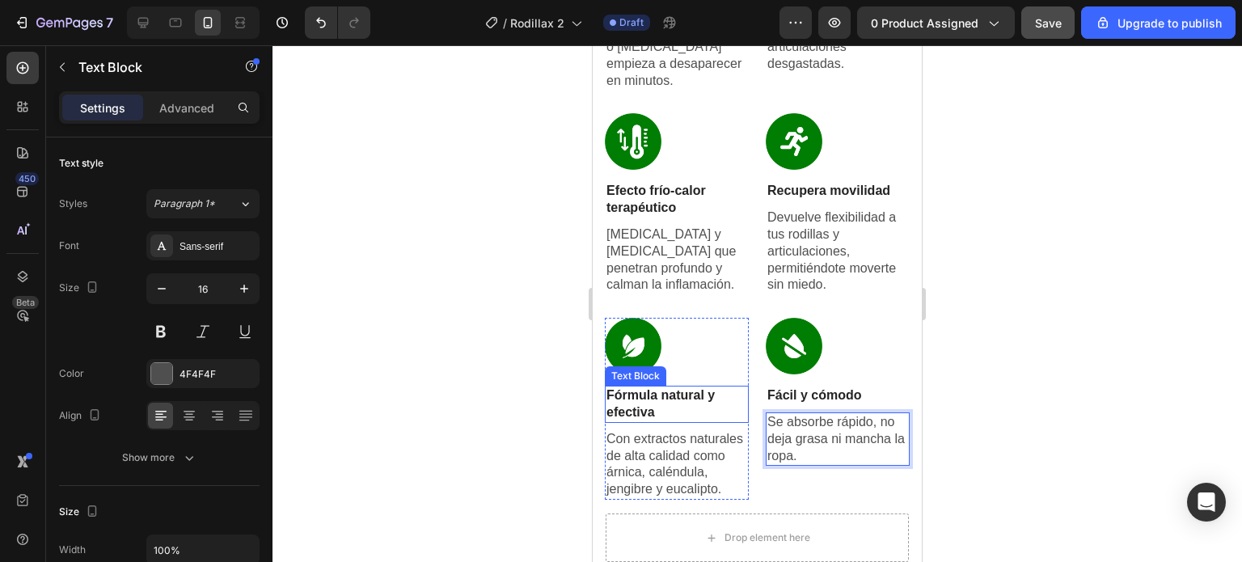
click at [652, 400] on p "Fórmula natural y efectiva" at bounding box center [677, 404] width 141 height 34
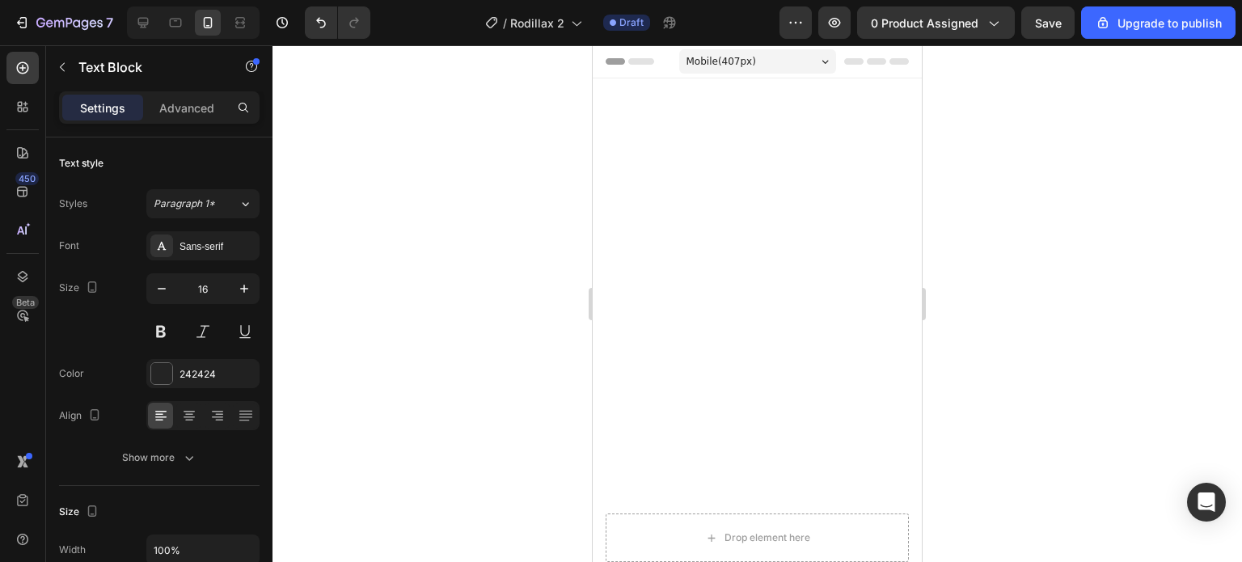
scroll to position [1328, 0]
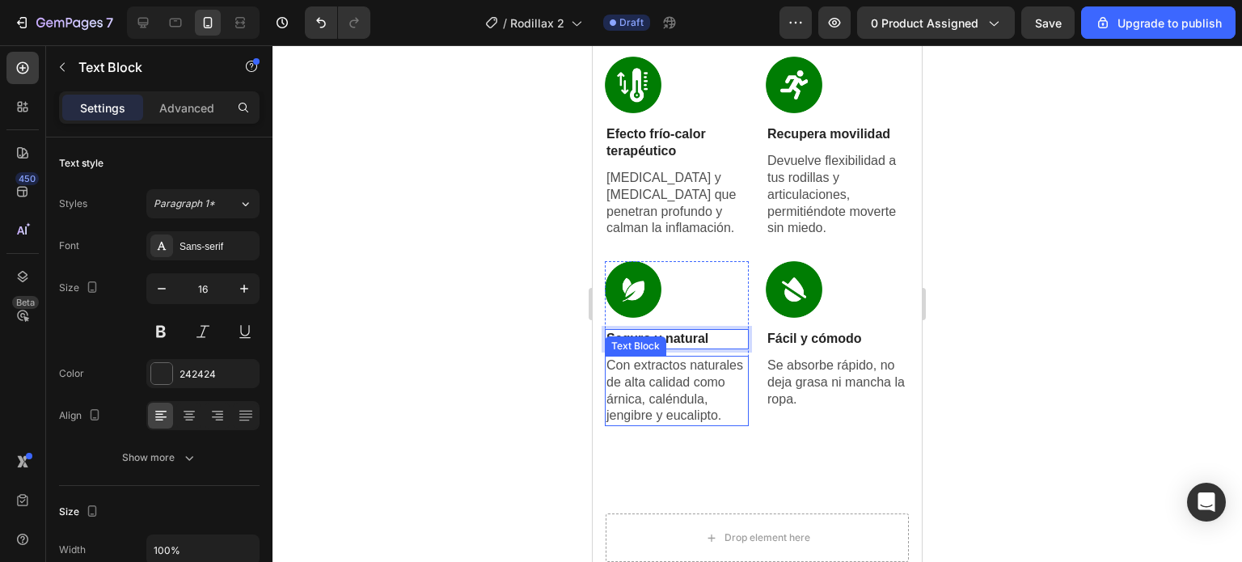
click at [662, 425] on p "Con extractos naturales de alta calidad como árnica, caléndula, jengibre y euca…" at bounding box center [677, 391] width 141 height 67
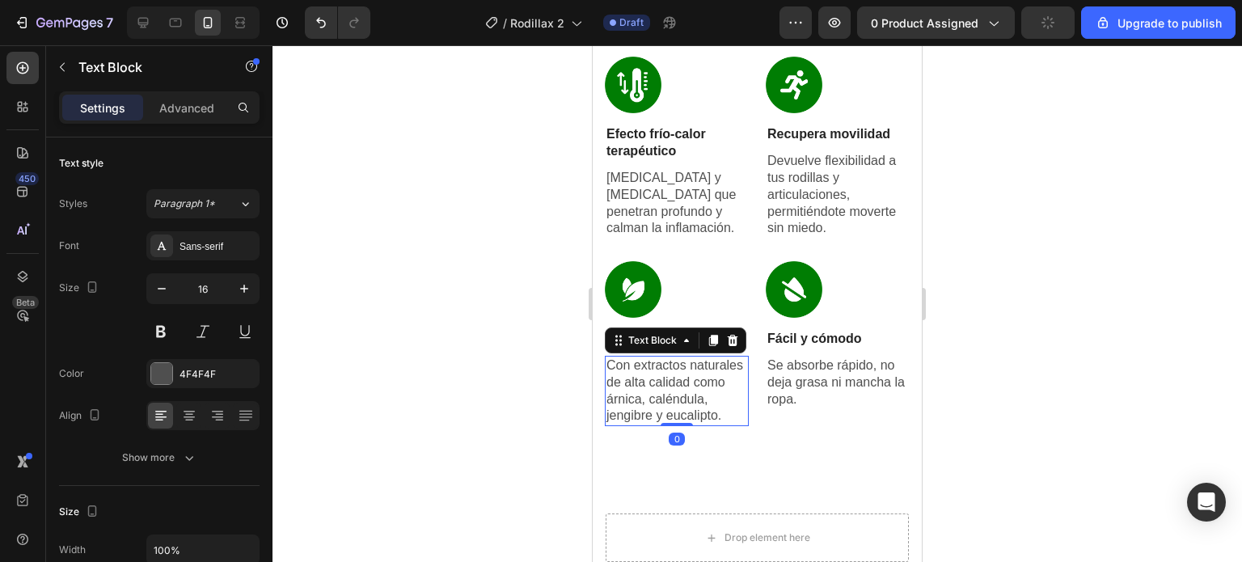
click at [662, 425] on p "Con extractos naturales de alta calidad como árnica, caléndula, jengibre y euca…" at bounding box center [677, 391] width 141 height 67
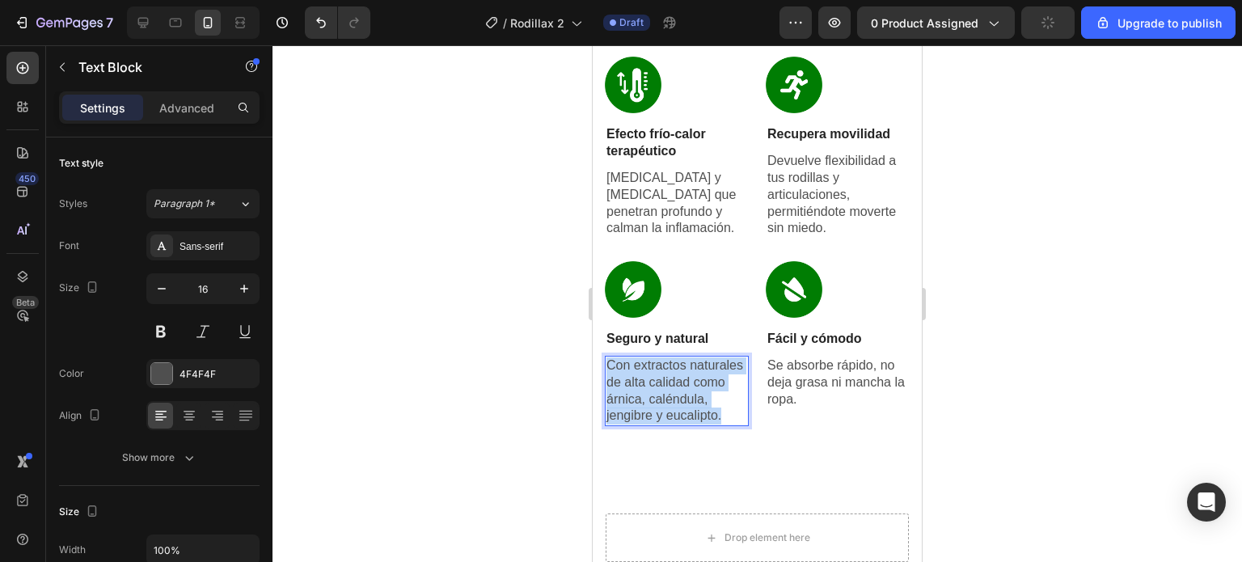
click at [662, 425] on p "Con extractos naturales de alta calidad como árnica, caléndula, jengibre y euca…" at bounding box center [677, 391] width 141 height 67
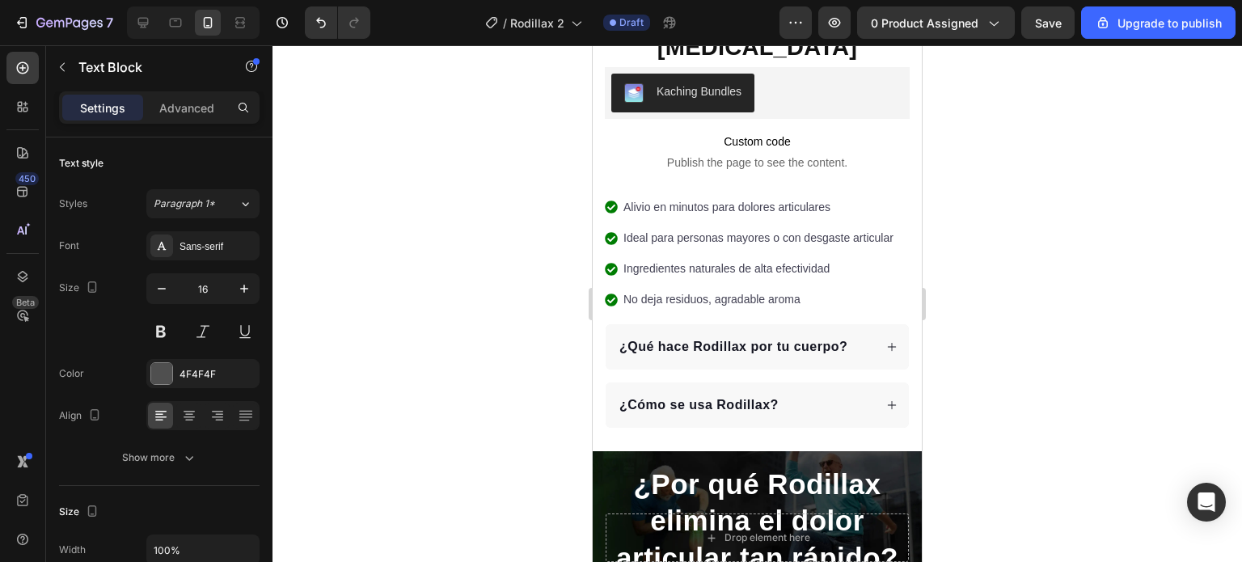
scroll to position [681, 0]
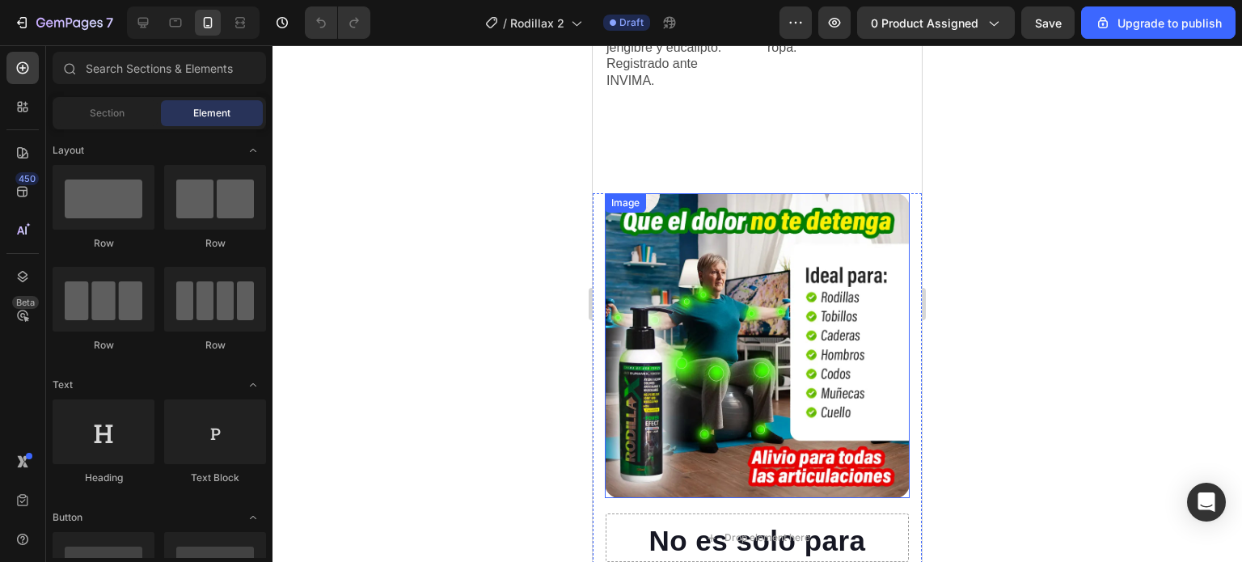
scroll to position [1537, 0]
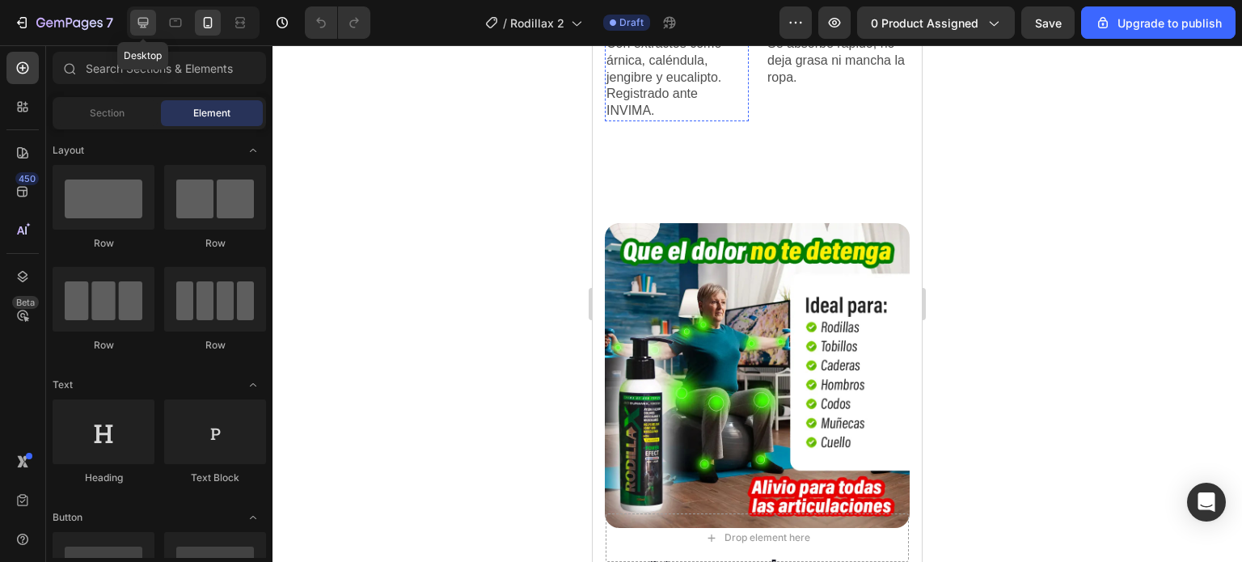
click at [143, 25] on icon at bounding box center [143, 23] width 11 height 11
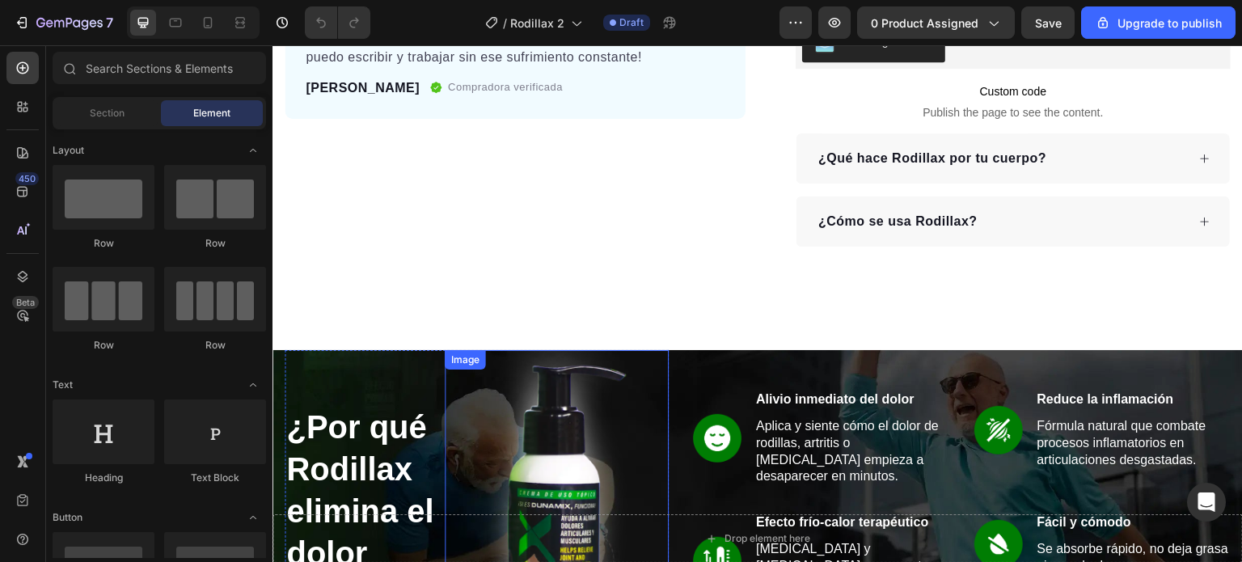
scroll to position [471, 0]
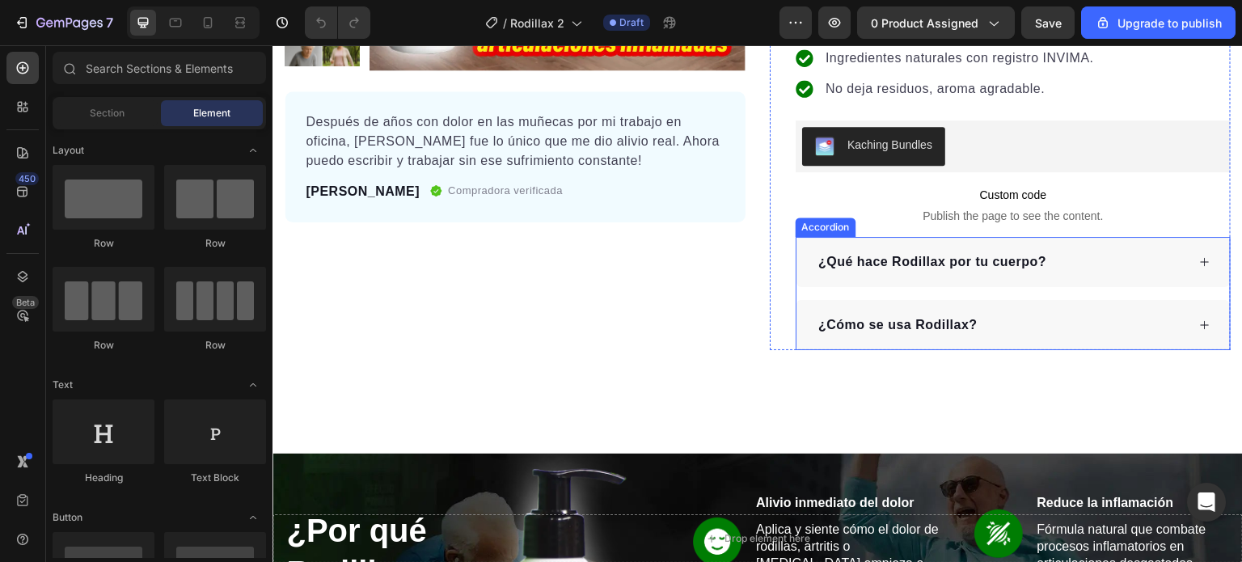
click at [1124, 250] on div "¿Qué hace Rodillax por tu cuerpo?" at bounding box center [1001, 262] width 370 height 24
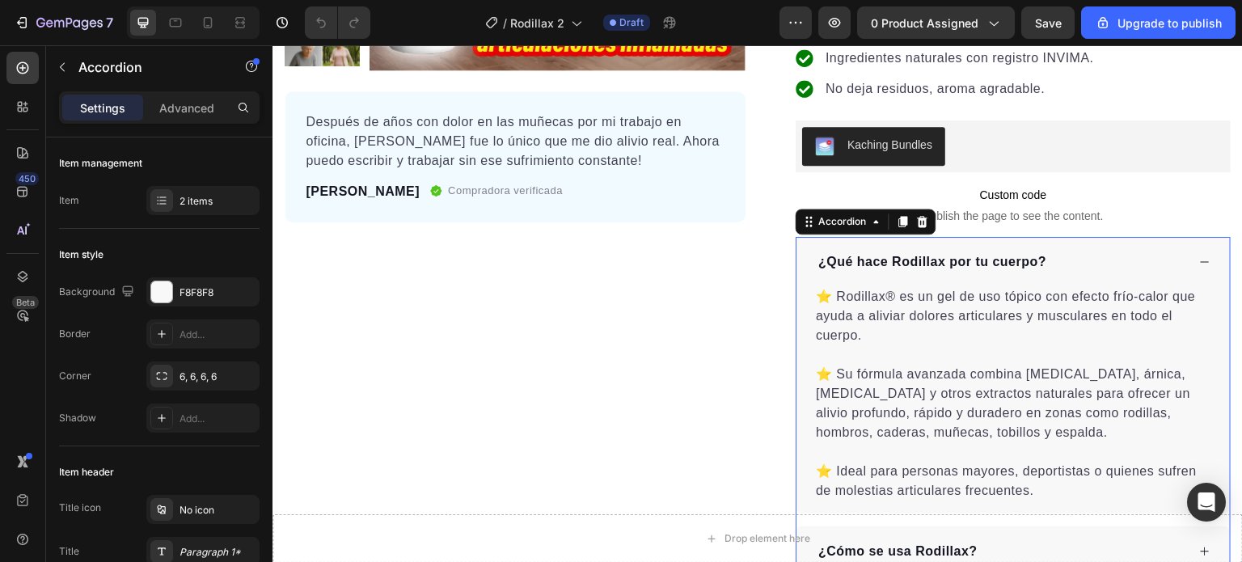
click at [1011, 540] on div "¿Cómo se usa Rodillax?" at bounding box center [1001, 552] width 370 height 24
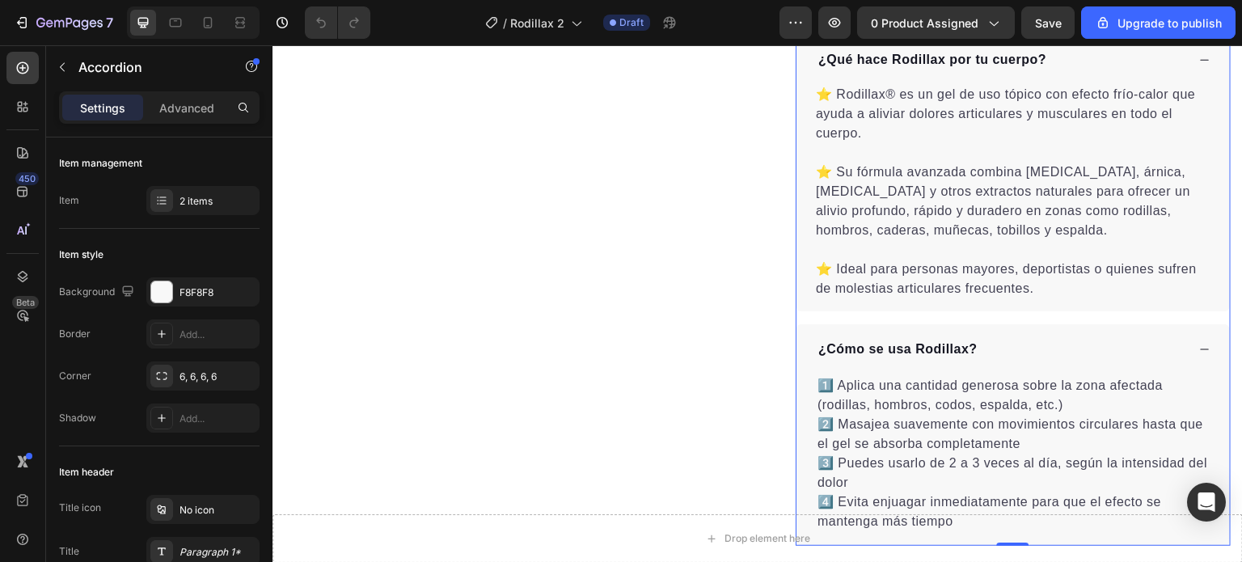
scroll to position [633, 0]
